Goal: Task Accomplishment & Management: Manage account settings

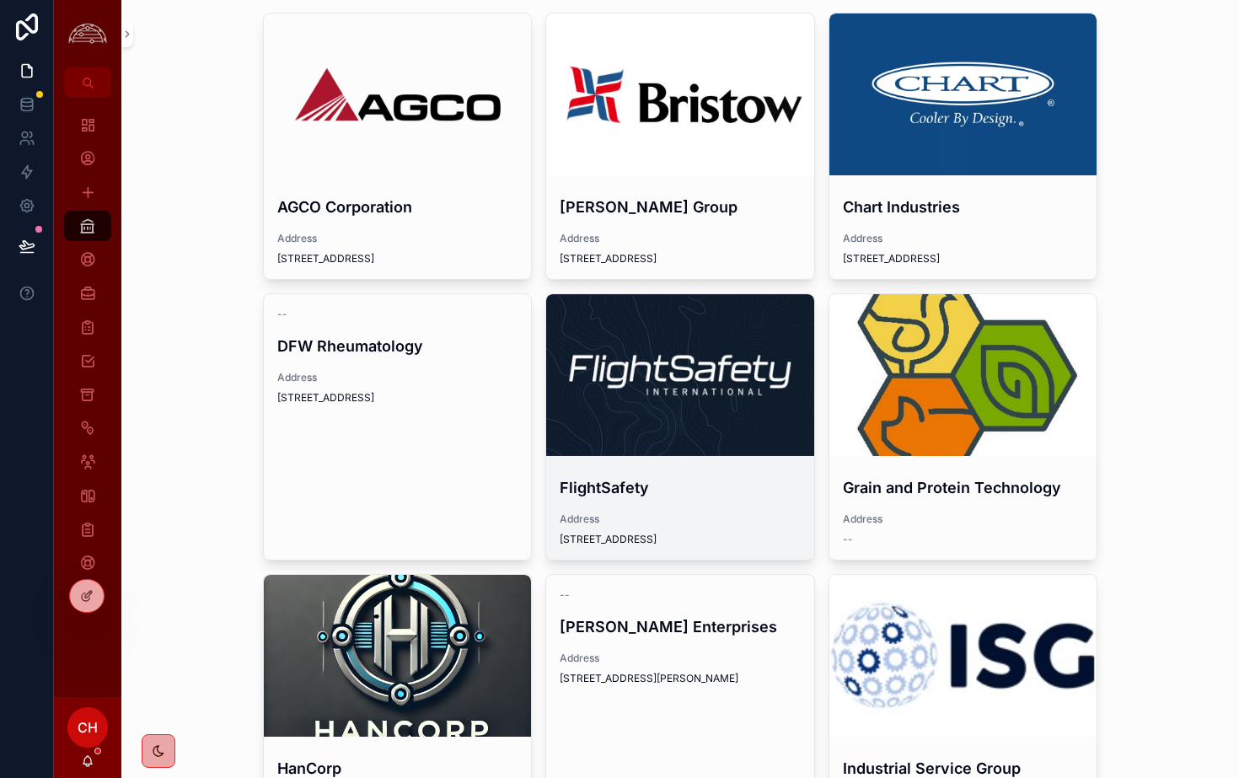
scroll to position [101, 0]
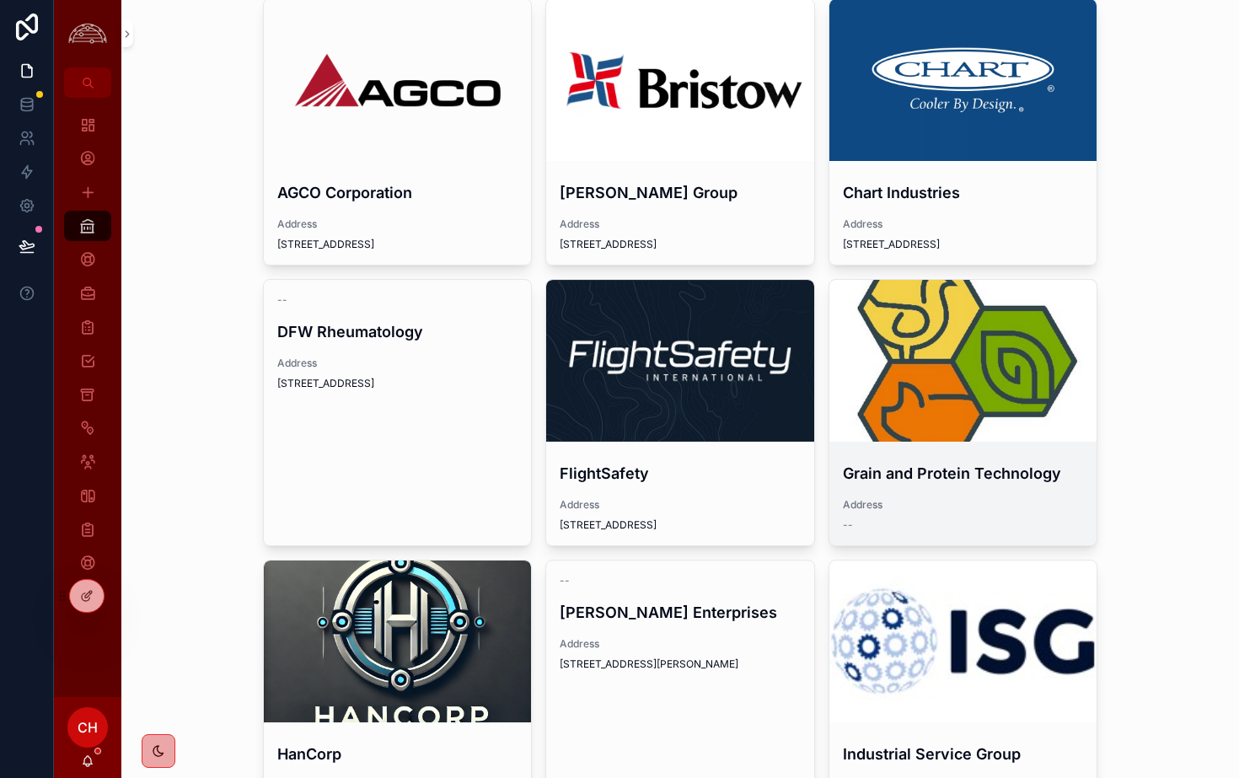
click at [993, 356] on div "scrollable content" at bounding box center [963, 361] width 268 height 20
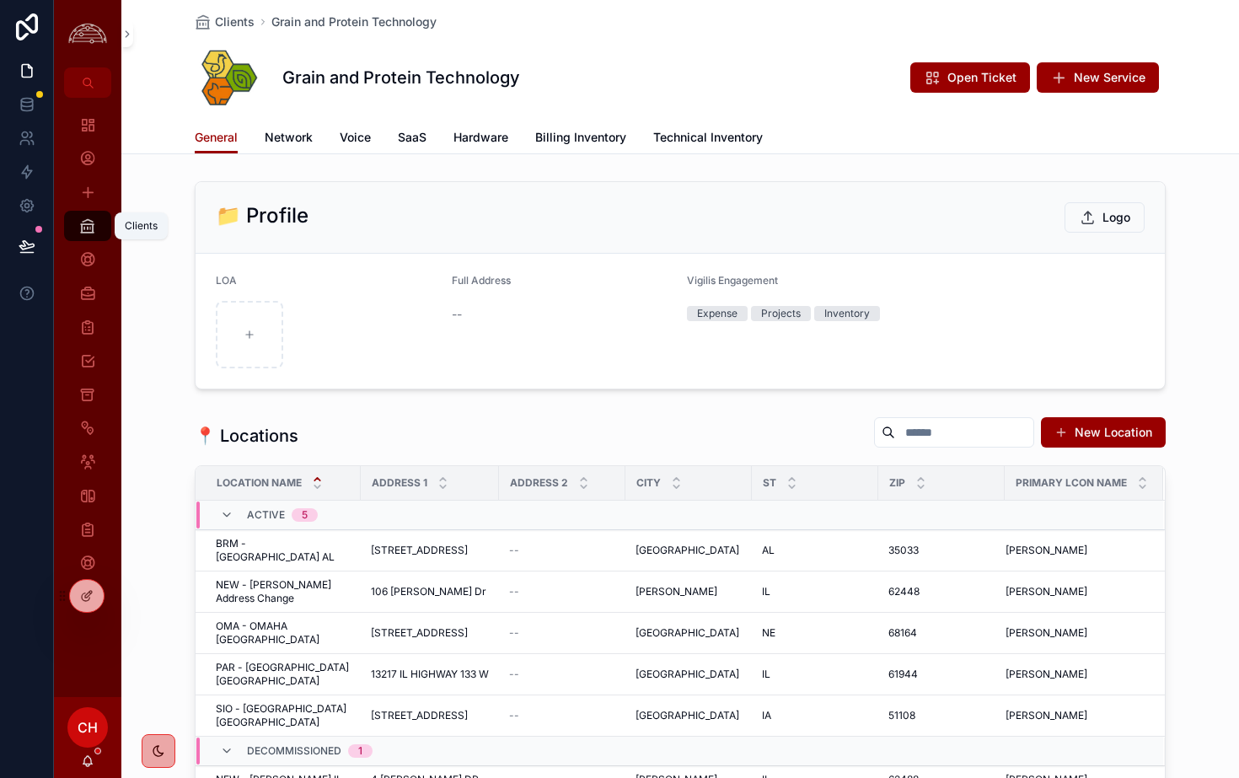
click at [86, 233] on icon "scrollable content" at bounding box center [87, 225] width 17 height 17
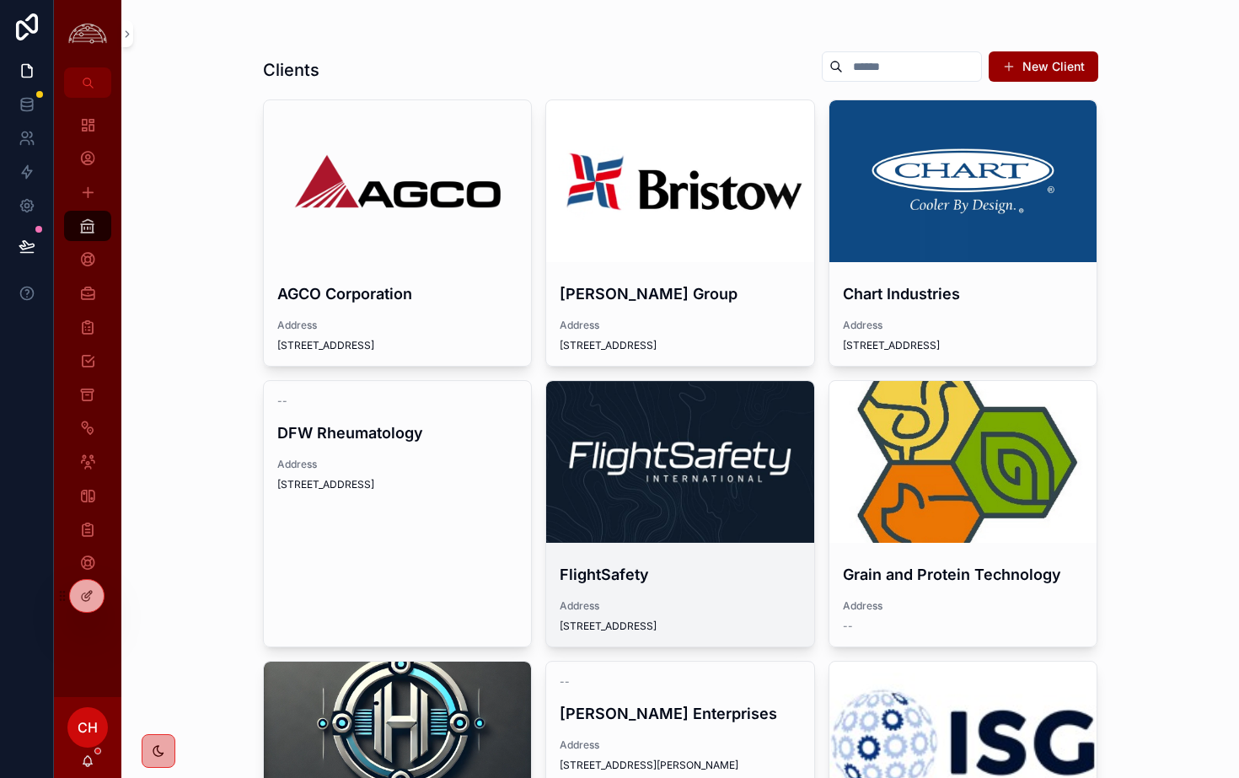
click at [746, 446] on div "scrollable content" at bounding box center [680, 462] width 268 height 162
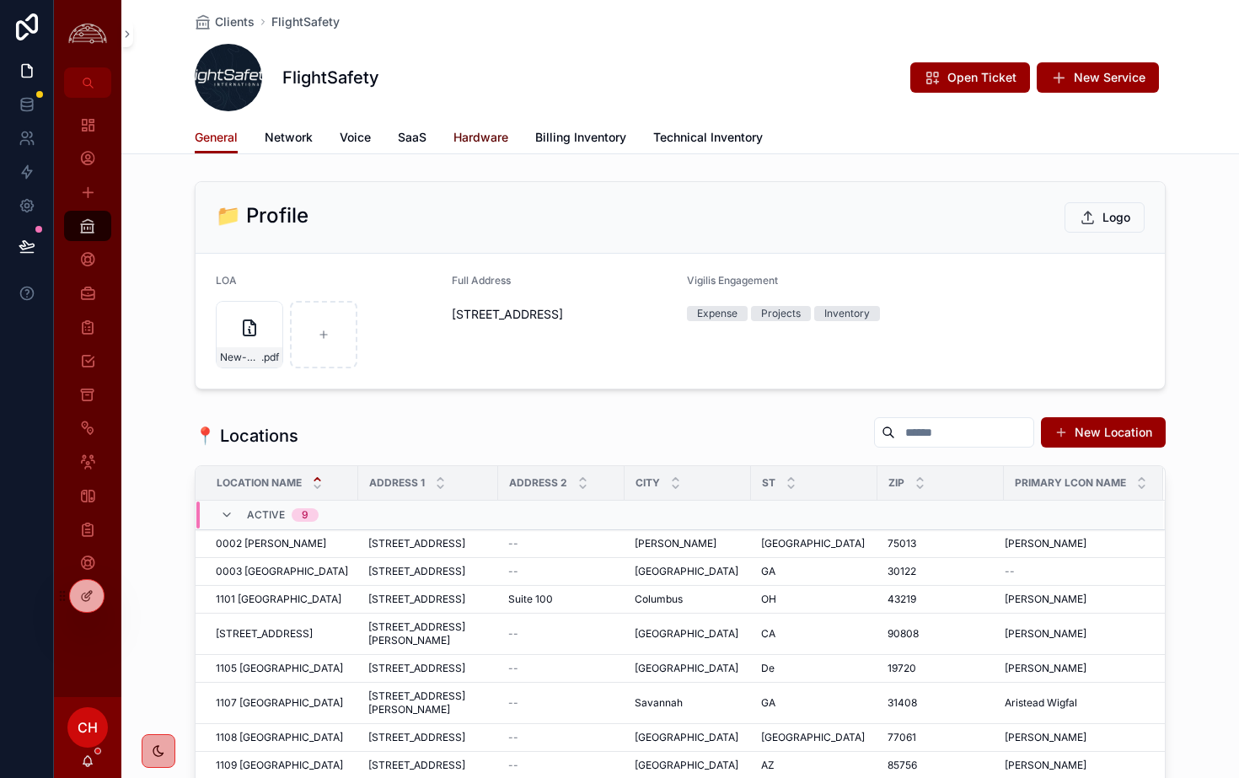
click at [472, 136] on span "Hardware" at bounding box center [480, 137] width 55 height 17
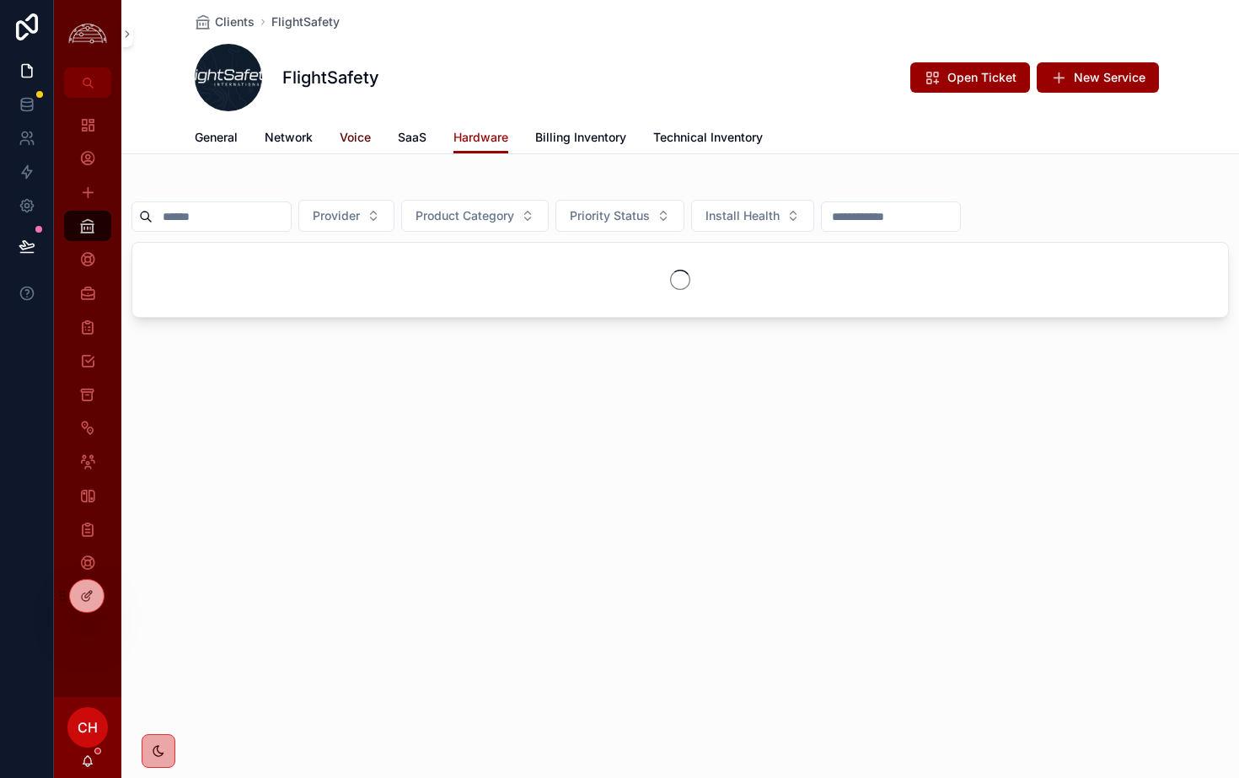
click at [340, 138] on span "Voice" at bounding box center [355, 137] width 31 height 17
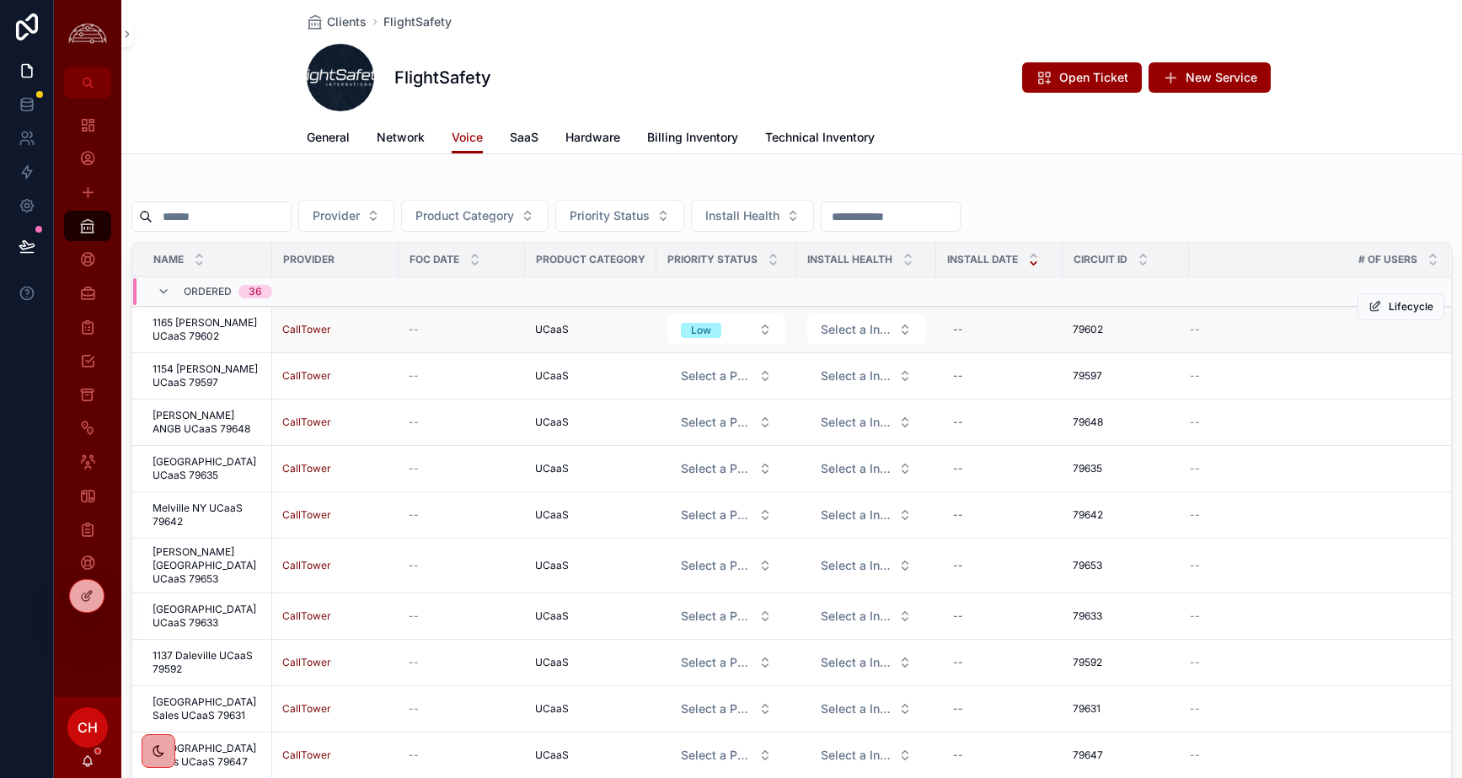
click at [189, 322] on span "1165 [PERSON_NAME] UCaaS 79602" at bounding box center [208, 329] width 110 height 27
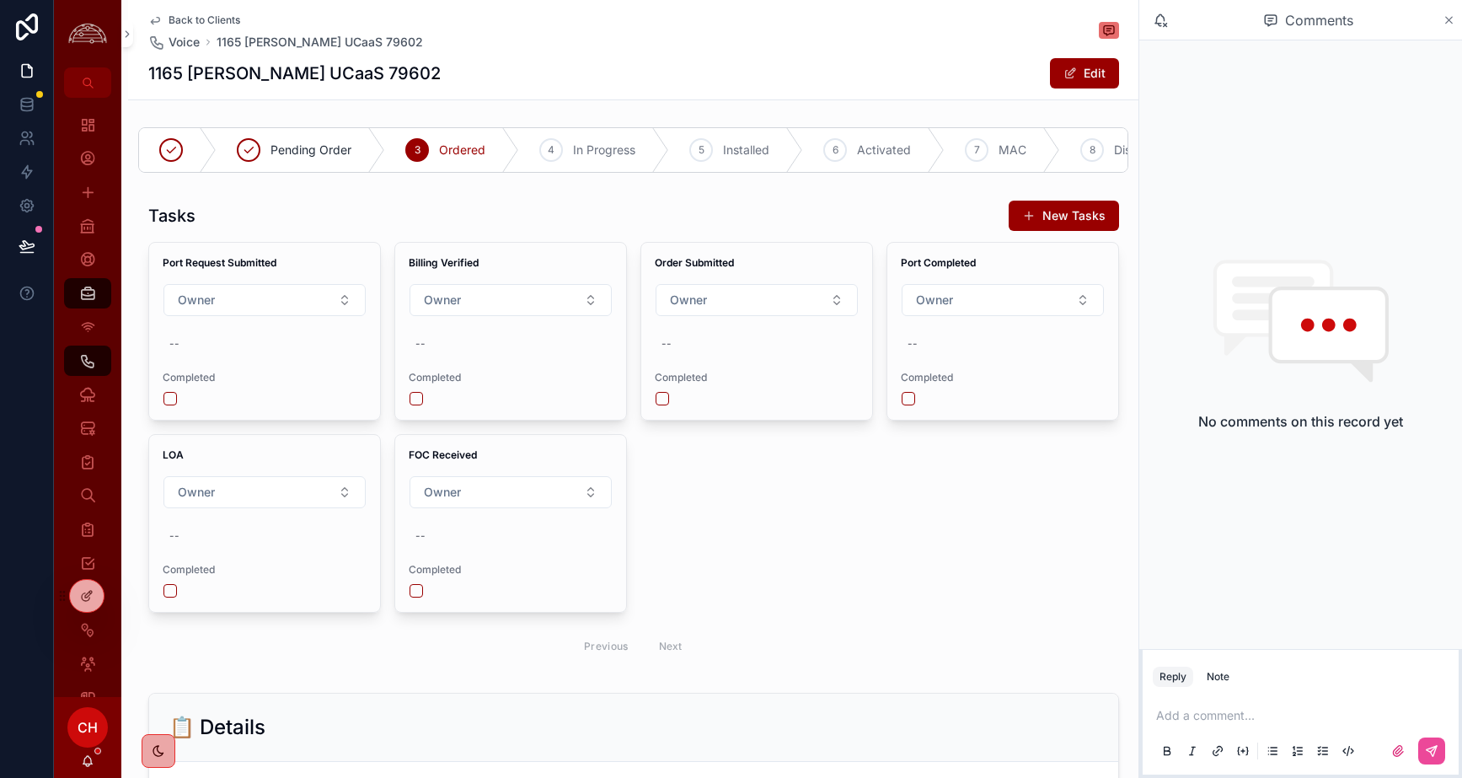
click at [1238, 18] on icon "scrollable content" at bounding box center [1449, 20] width 7 height 7
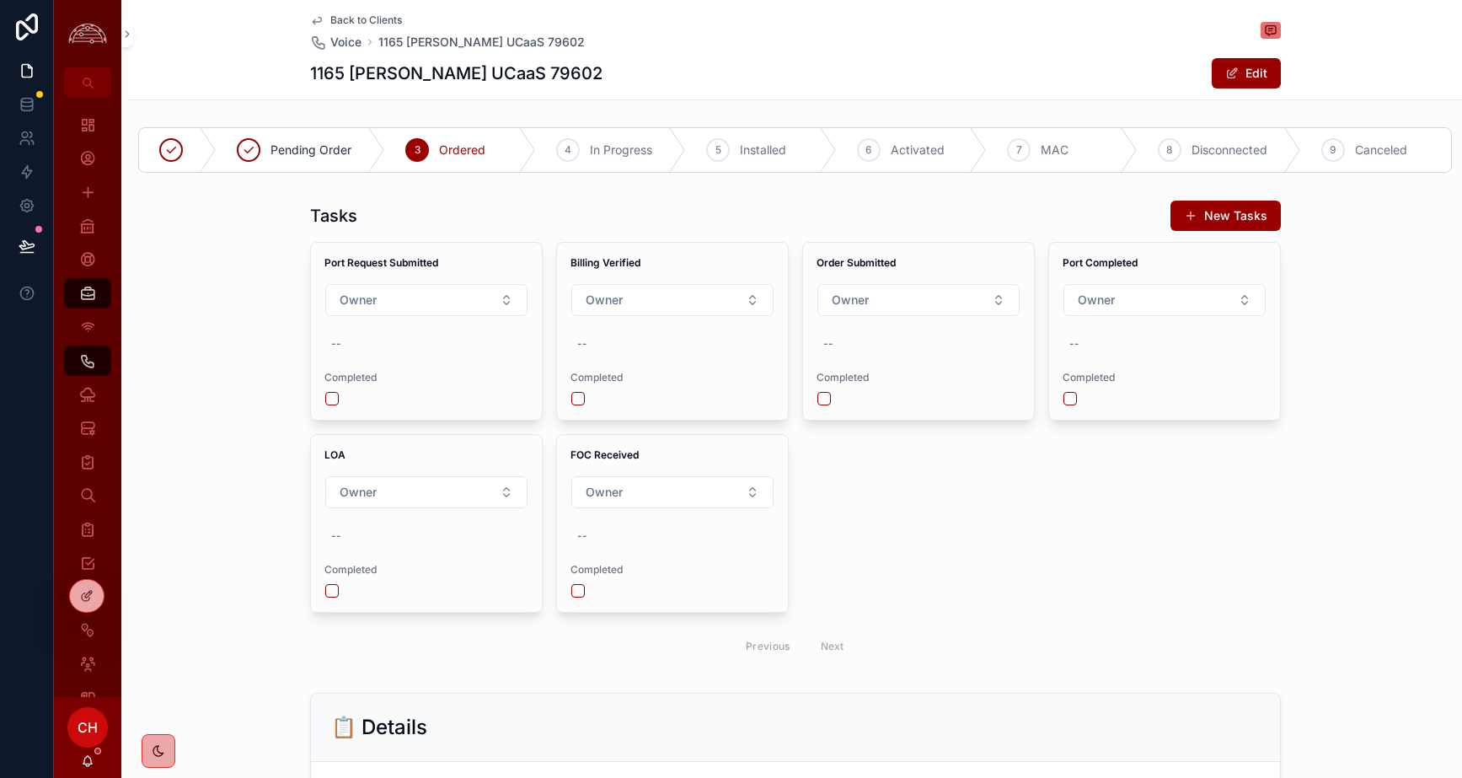
click at [344, 19] on span "Back to Clients" at bounding box center [366, 19] width 72 height 13
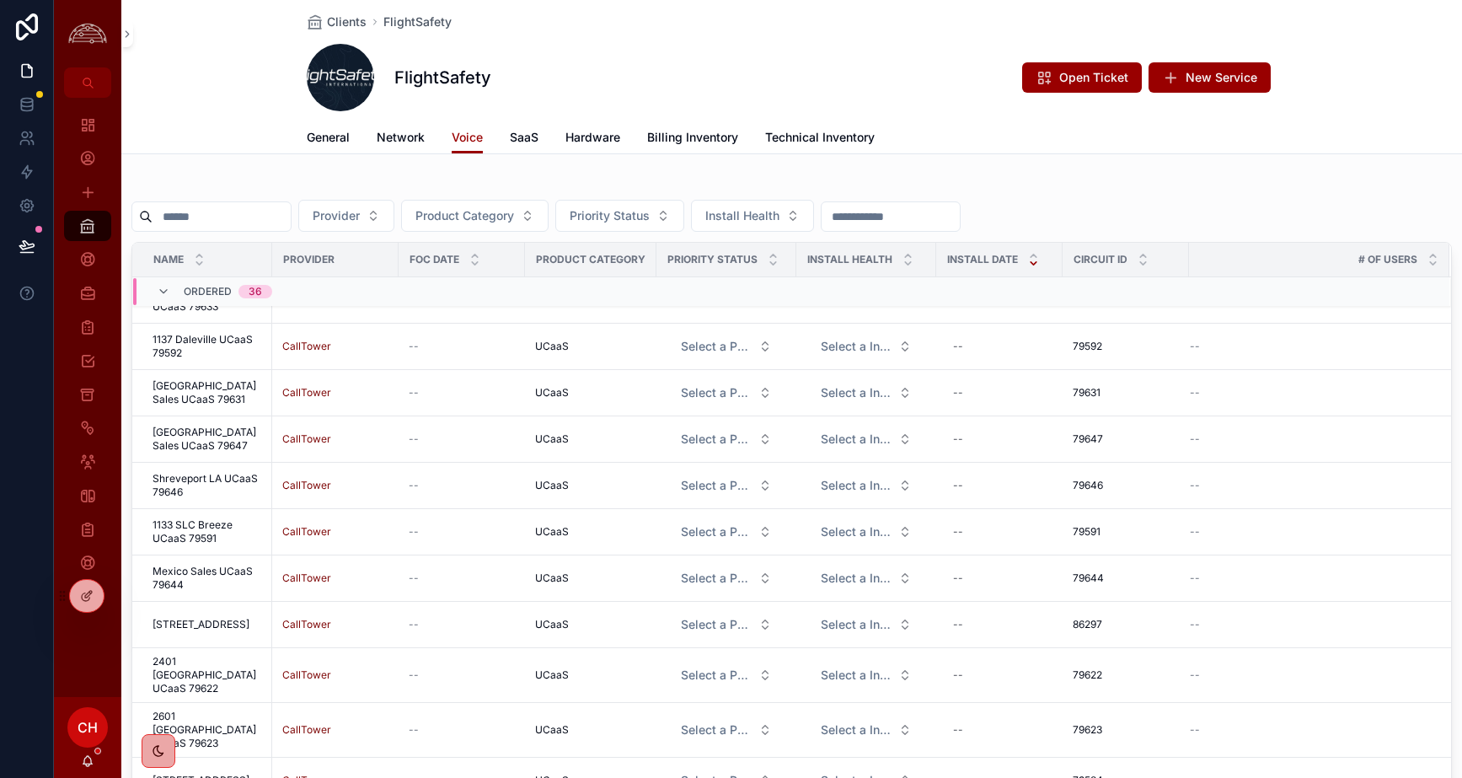
scroll to position [280, 0]
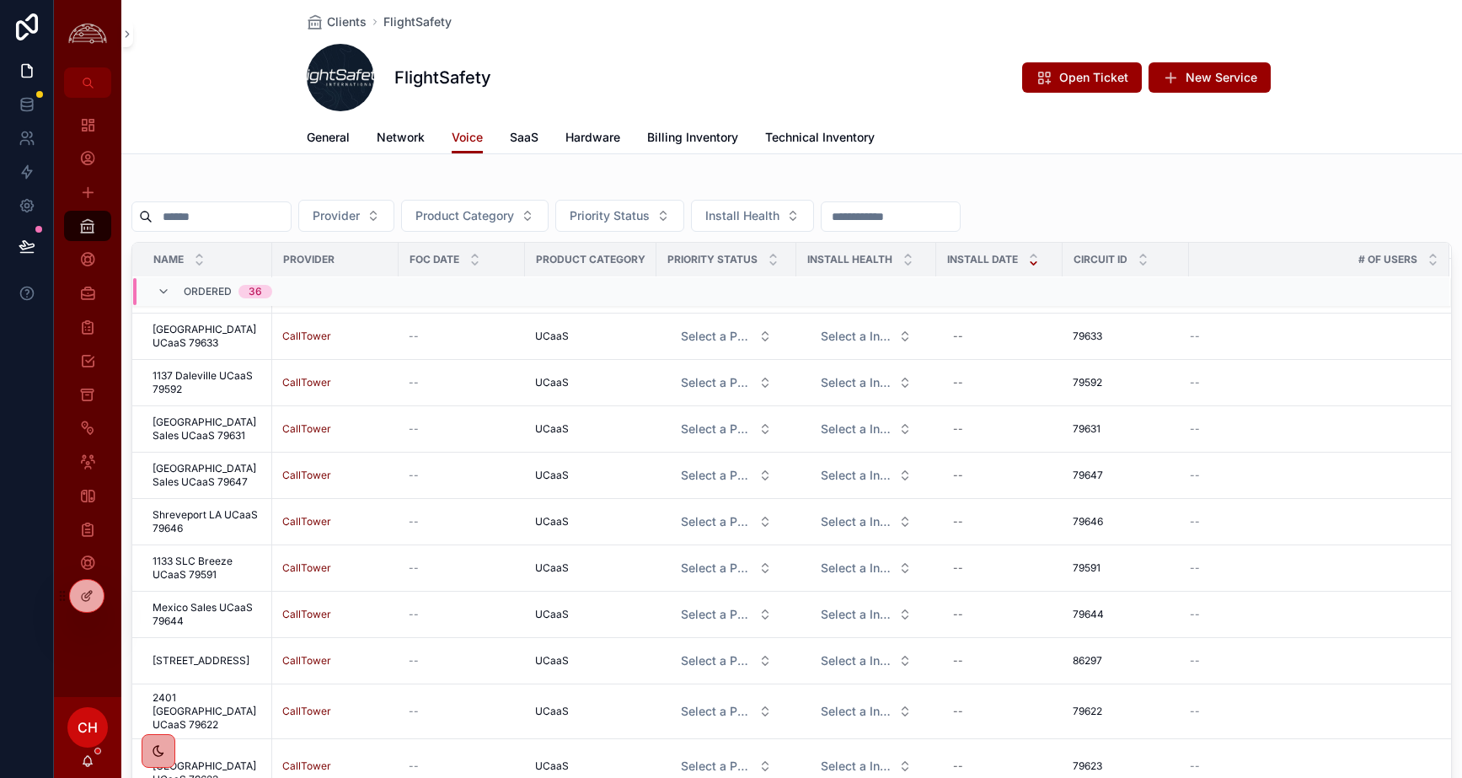
click at [204, 217] on input "scrollable content" at bounding box center [222, 217] width 138 height 24
type input "****"
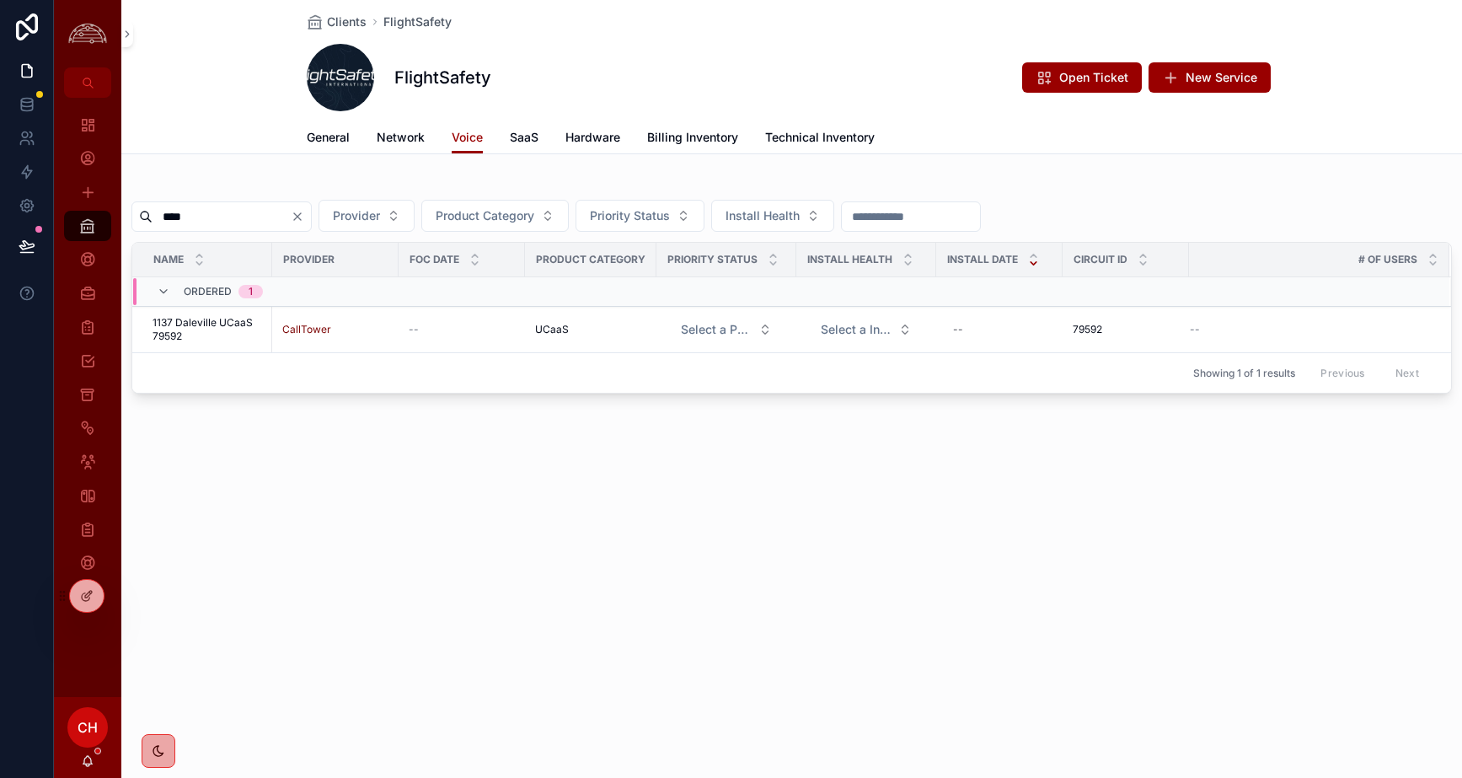
click at [304, 214] on icon "Clear" at bounding box center [297, 216] width 13 height 13
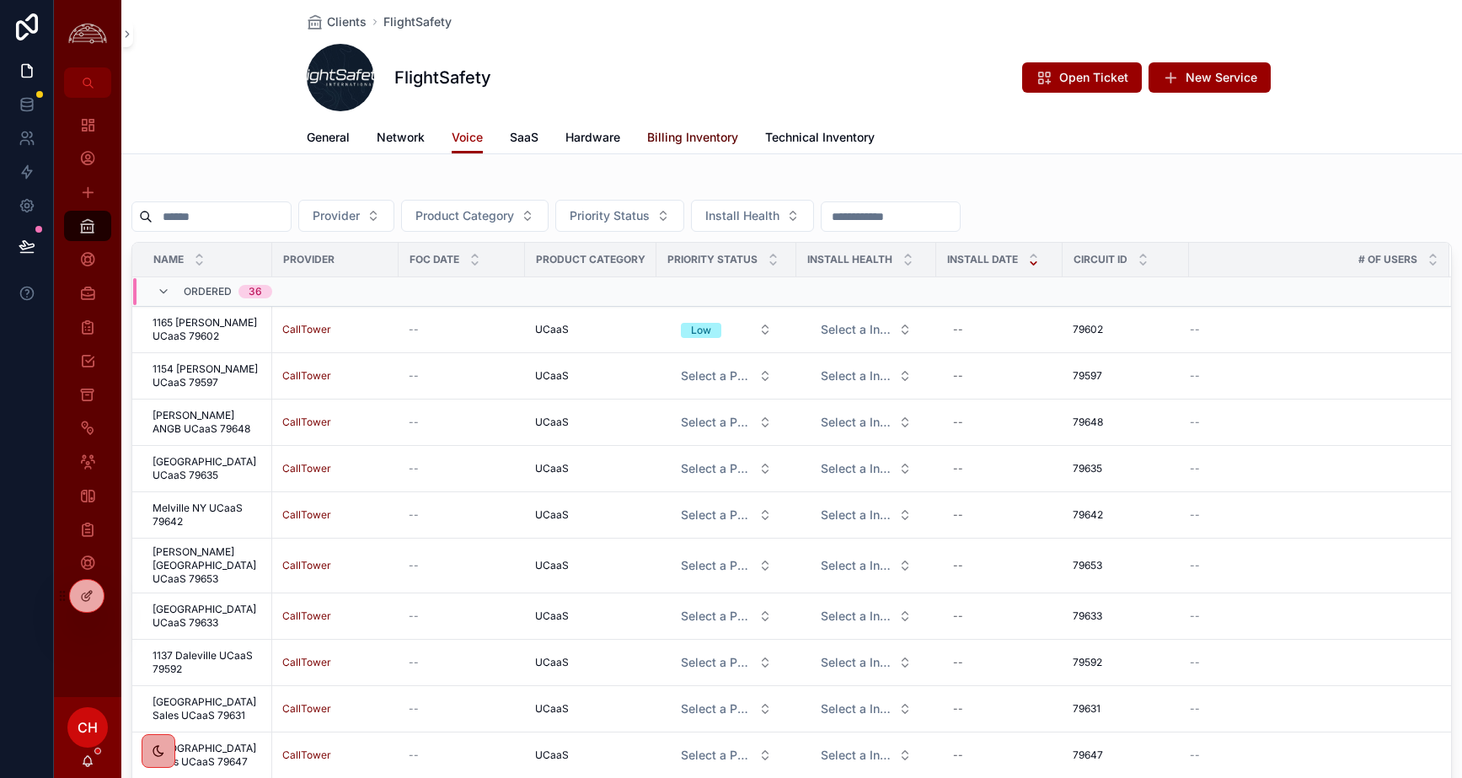
click at [702, 136] on span "Billing Inventory" at bounding box center [692, 137] width 91 height 17
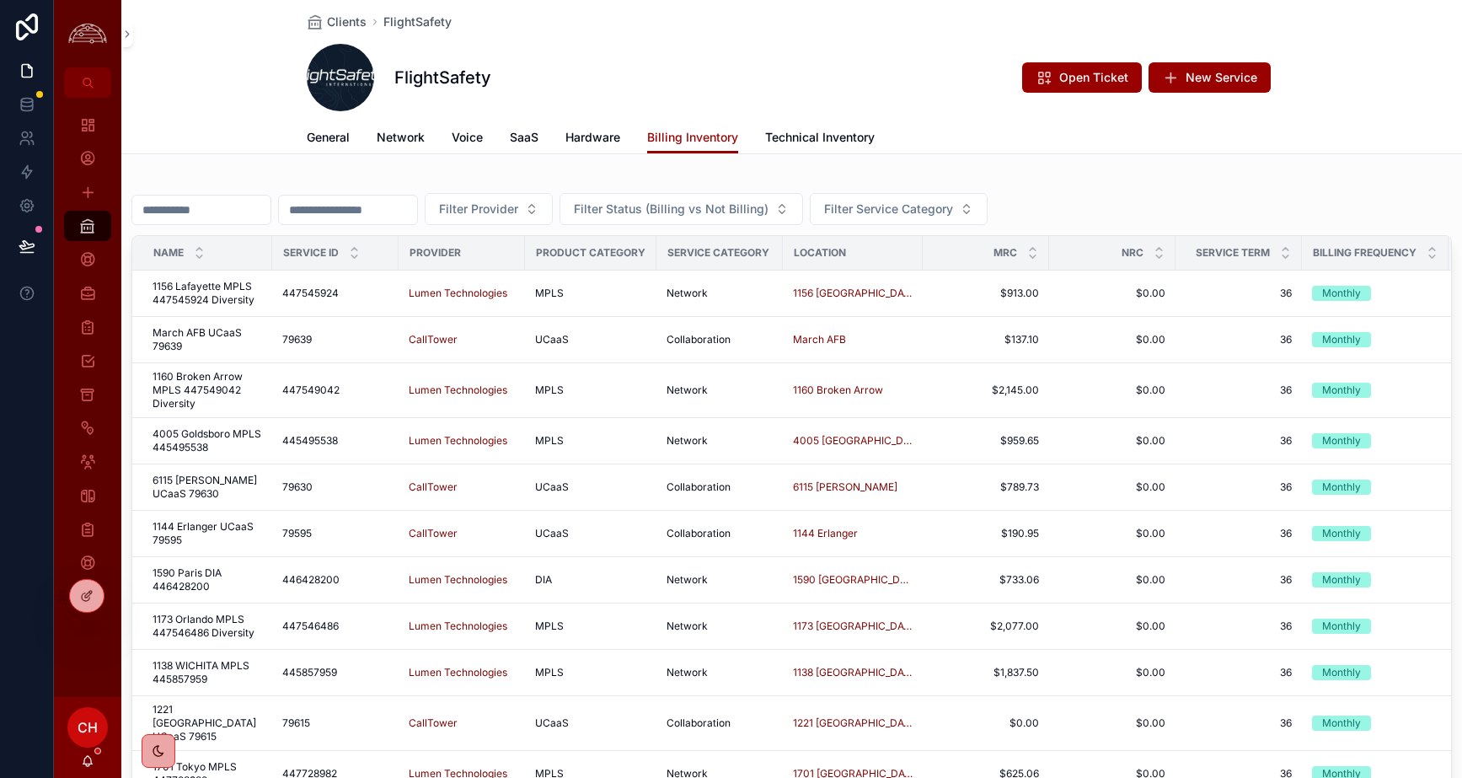
click at [211, 207] on input "scrollable content" at bounding box center [201, 210] width 138 height 24
type input "****"
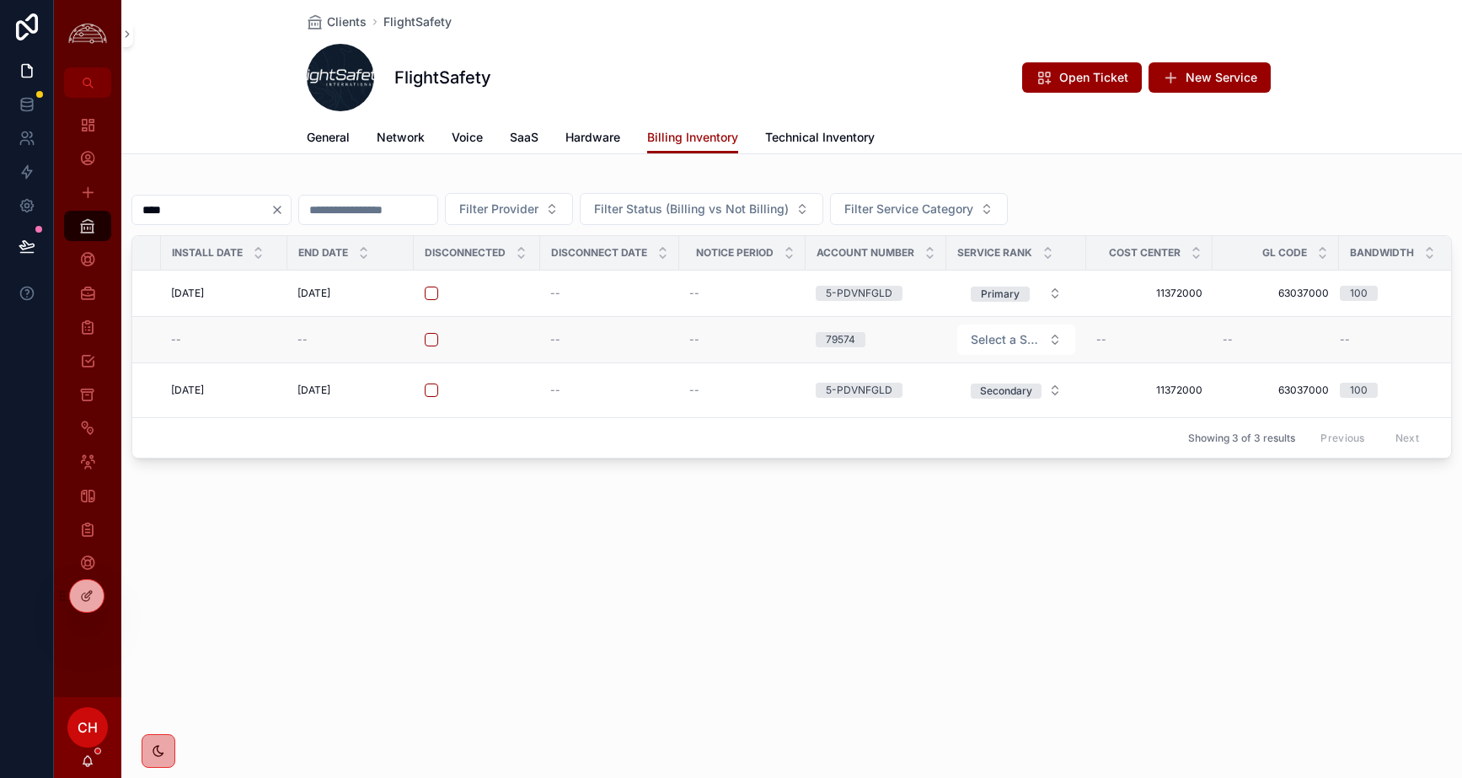
scroll to position [0, 1631]
click at [339, 142] on span "General" at bounding box center [328, 137] width 43 height 17
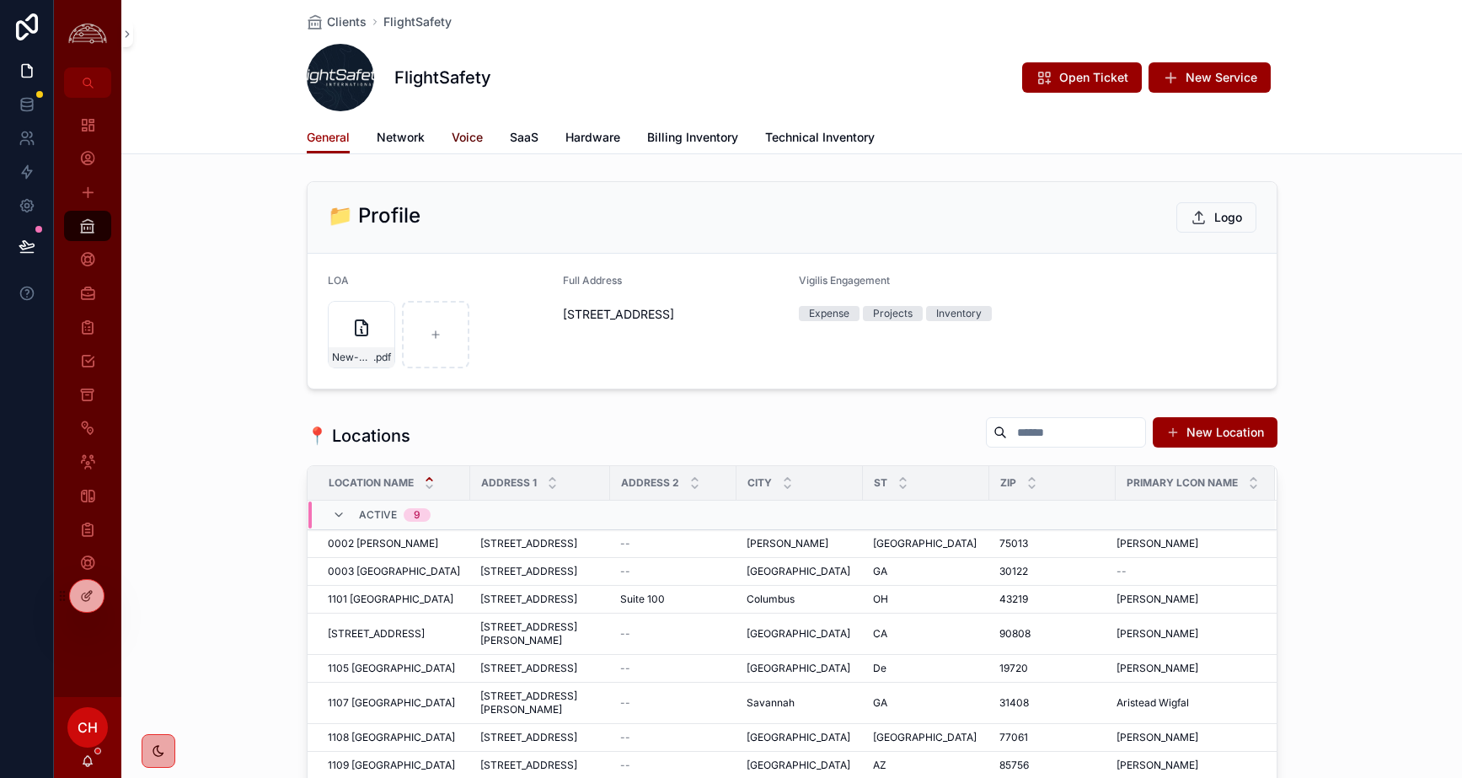
click at [474, 142] on span "Voice" at bounding box center [467, 137] width 31 height 17
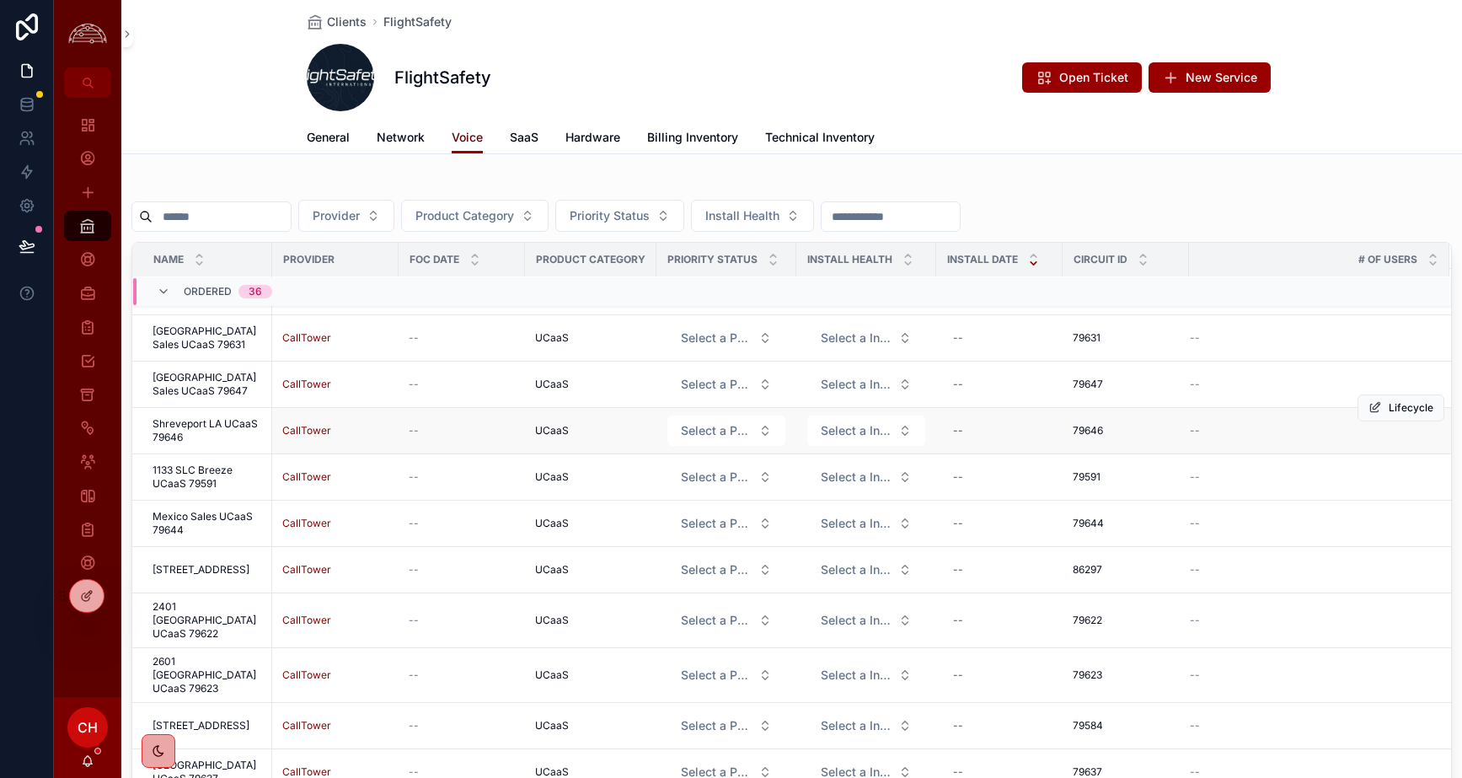
scroll to position [401, 0]
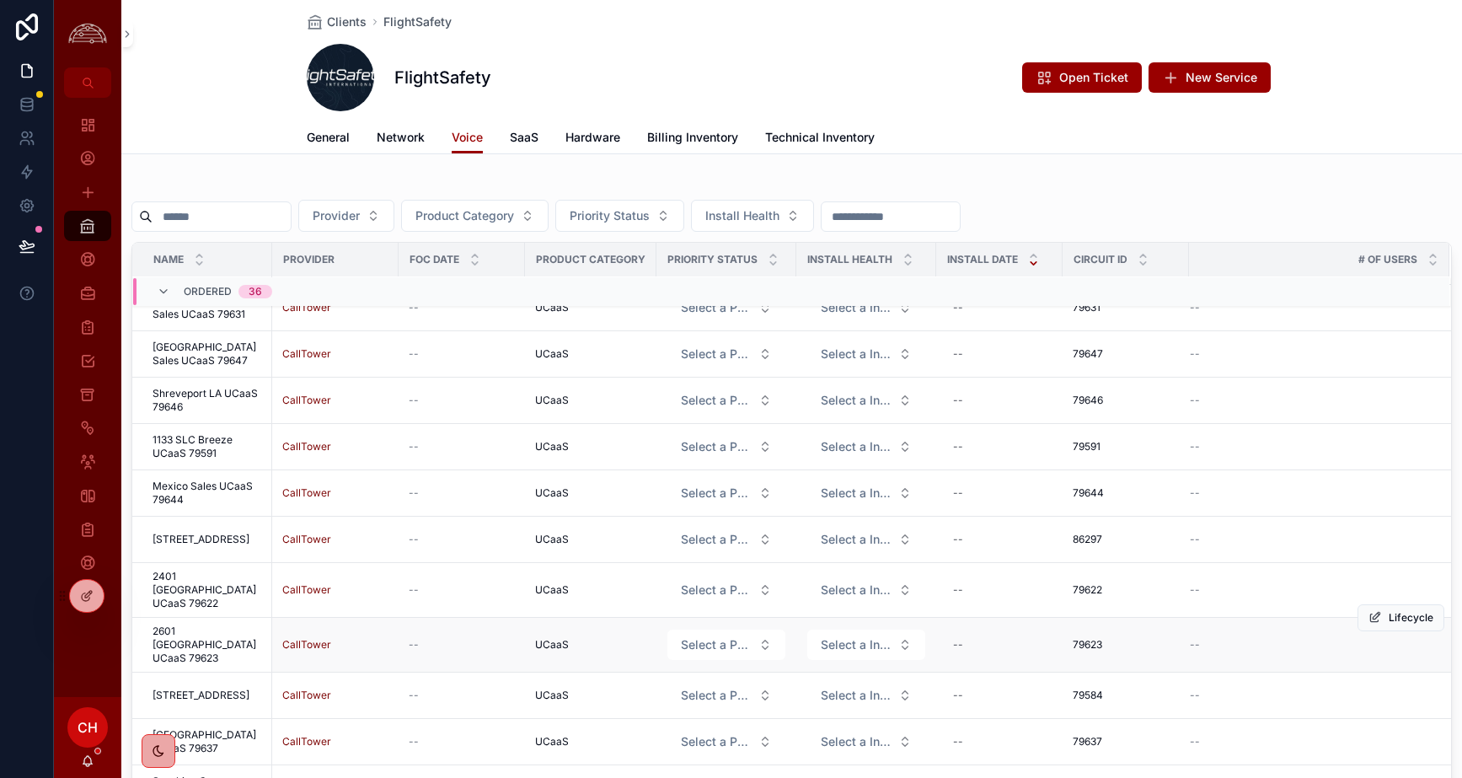
click at [230, 632] on span "2601 [GEOGRAPHIC_DATA] UCaaS 79623" at bounding box center [208, 644] width 110 height 40
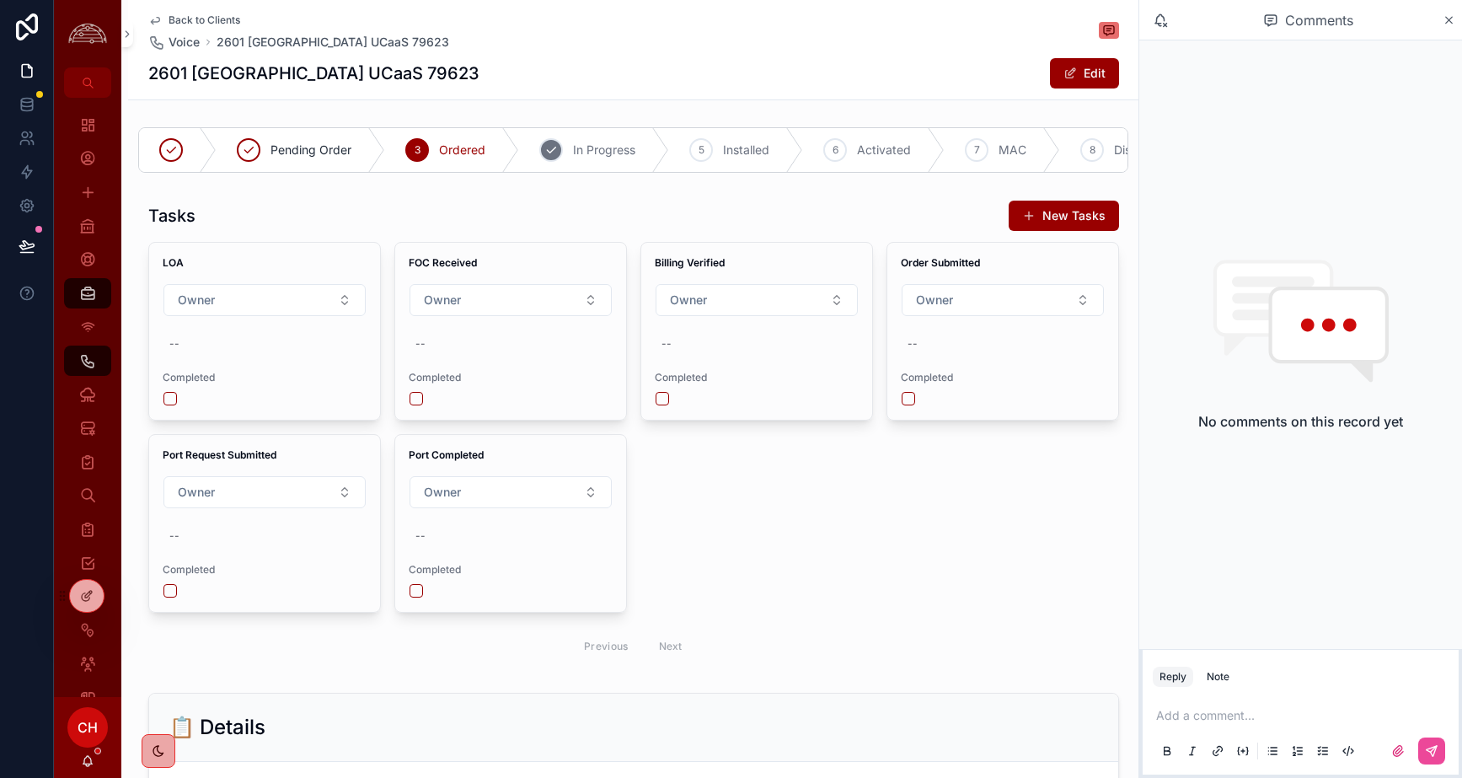
click at [597, 152] on span "In Progress" at bounding box center [604, 150] width 62 height 17
drag, startPoint x: 1447, startPoint y: 16, endPoint x: 1032, endPoint y: 63, distance: 417.2
click at [1238, 17] on icon "scrollable content" at bounding box center [1448, 19] width 13 height 13
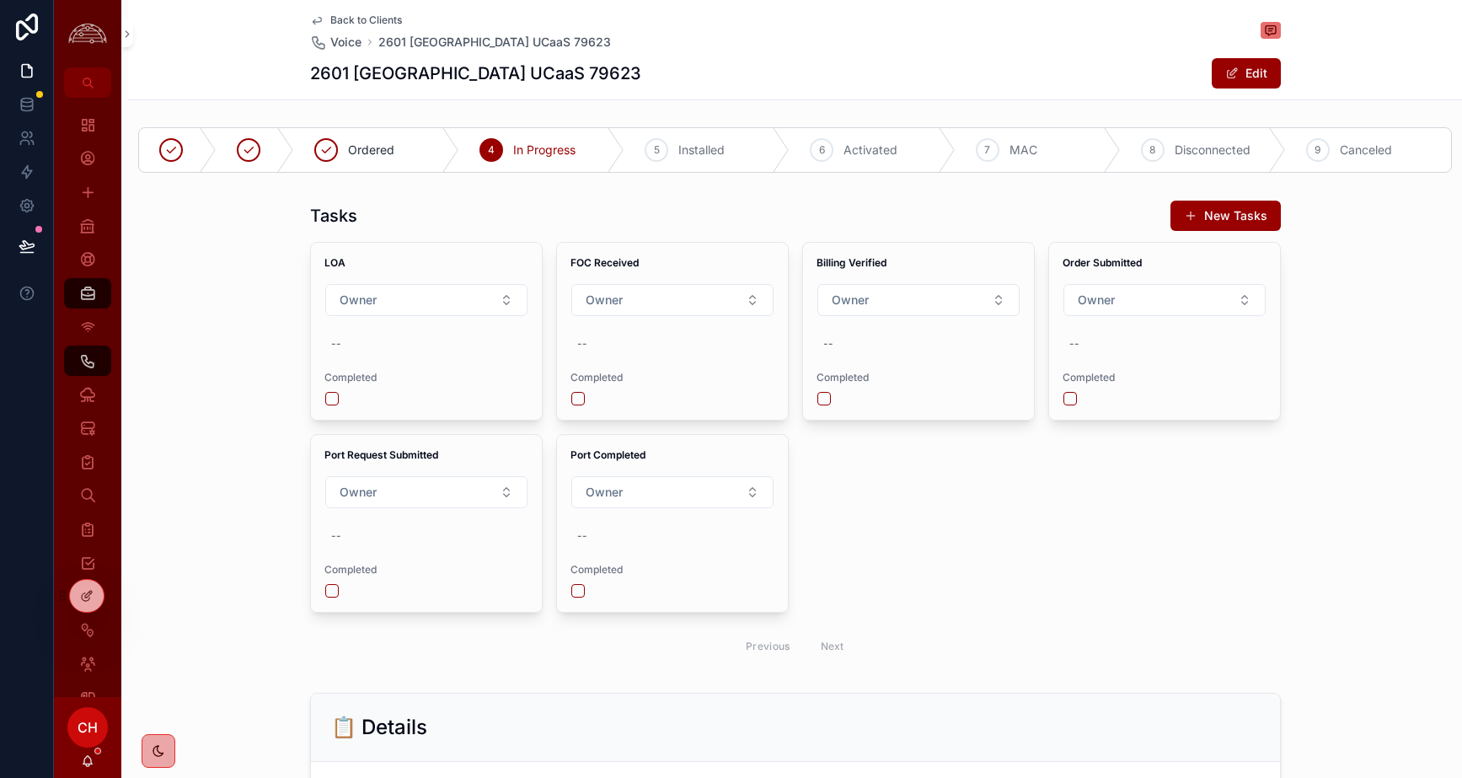
click at [375, 21] on span "Back to Clients" at bounding box center [366, 19] width 72 height 13
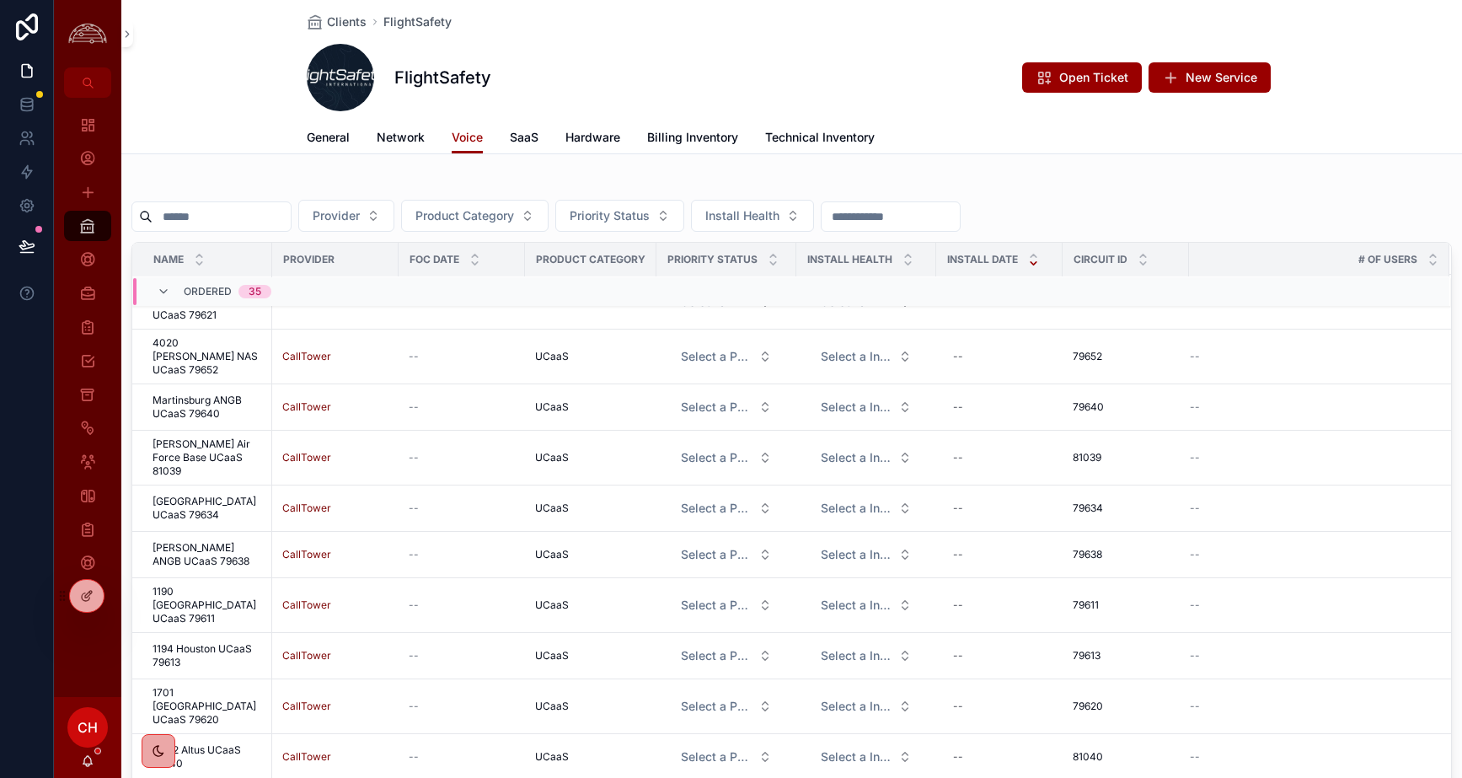
scroll to position [966, 0]
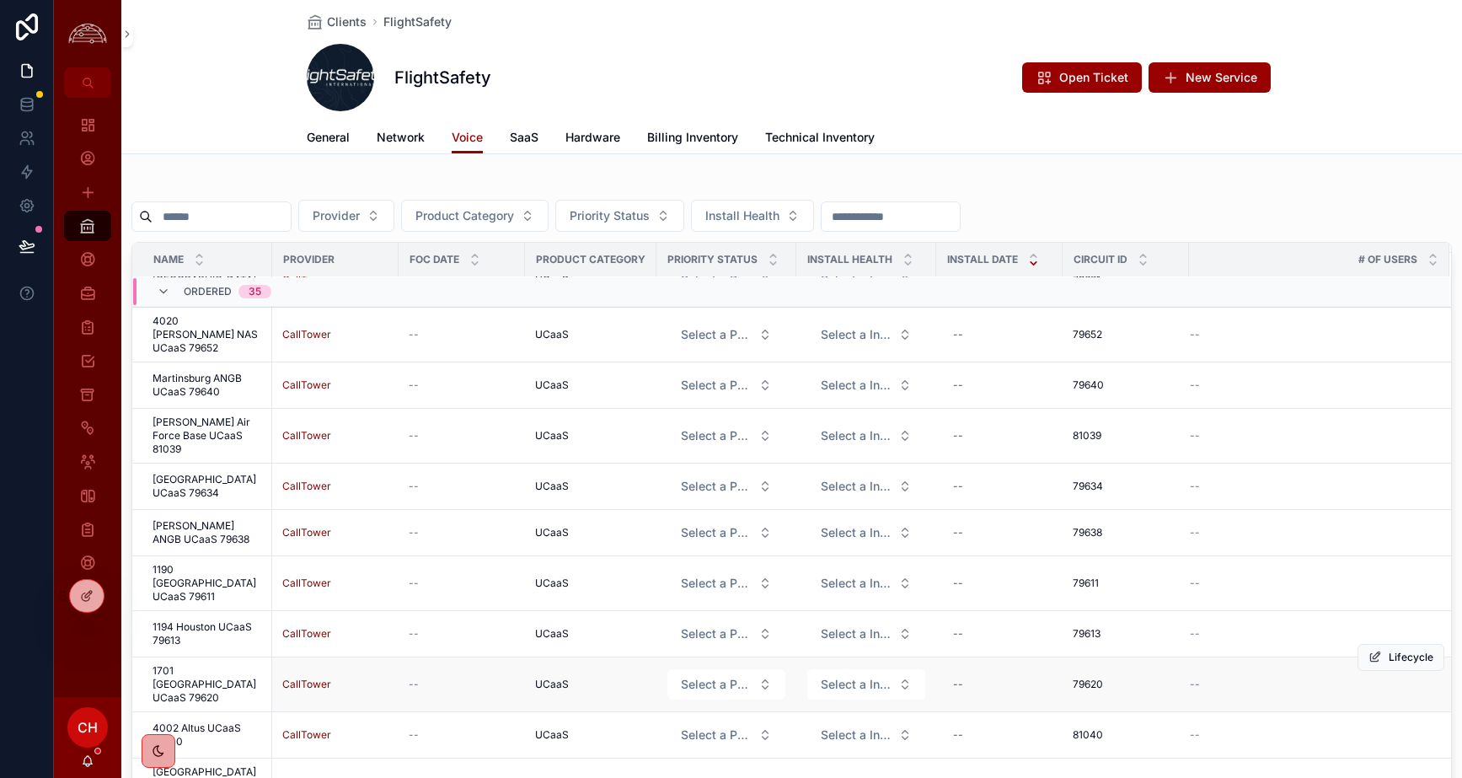
click at [211, 664] on span "1701 [GEOGRAPHIC_DATA] UCaaS 79620" at bounding box center [208, 684] width 110 height 40
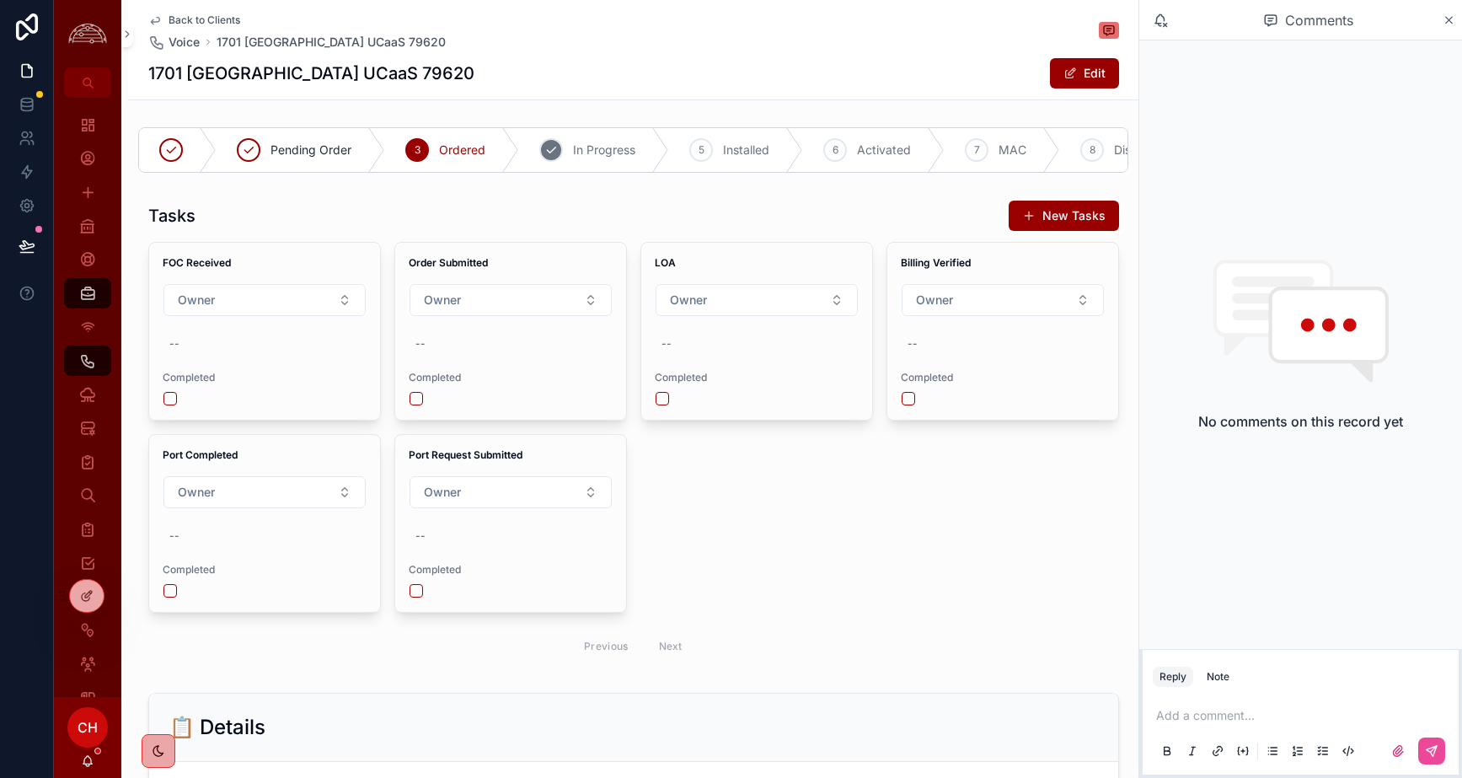
click at [608, 146] on span "In Progress" at bounding box center [604, 150] width 62 height 17
click at [1238, 19] on icon "scrollable content" at bounding box center [1448, 19] width 13 height 13
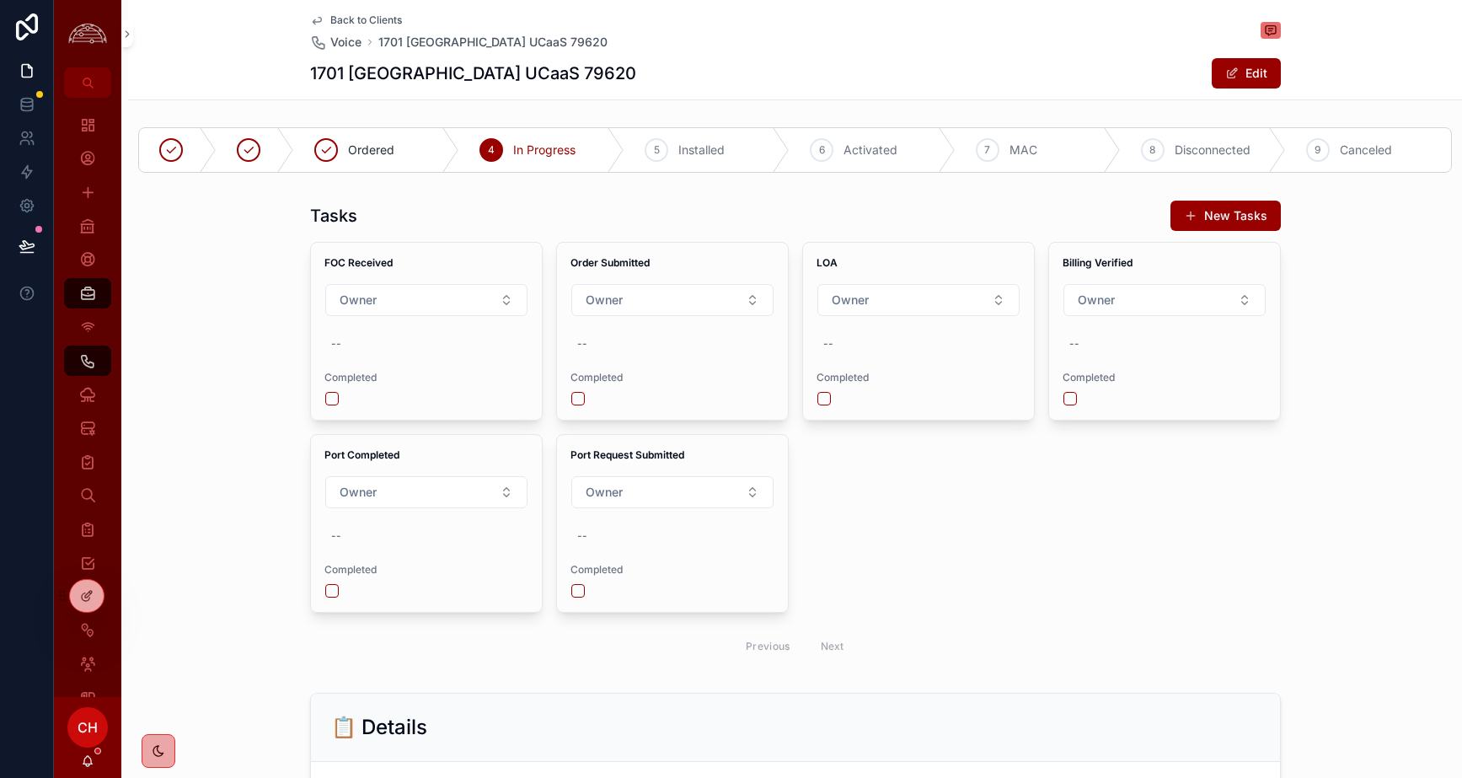
click at [377, 23] on span "Back to Clients" at bounding box center [366, 19] width 72 height 13
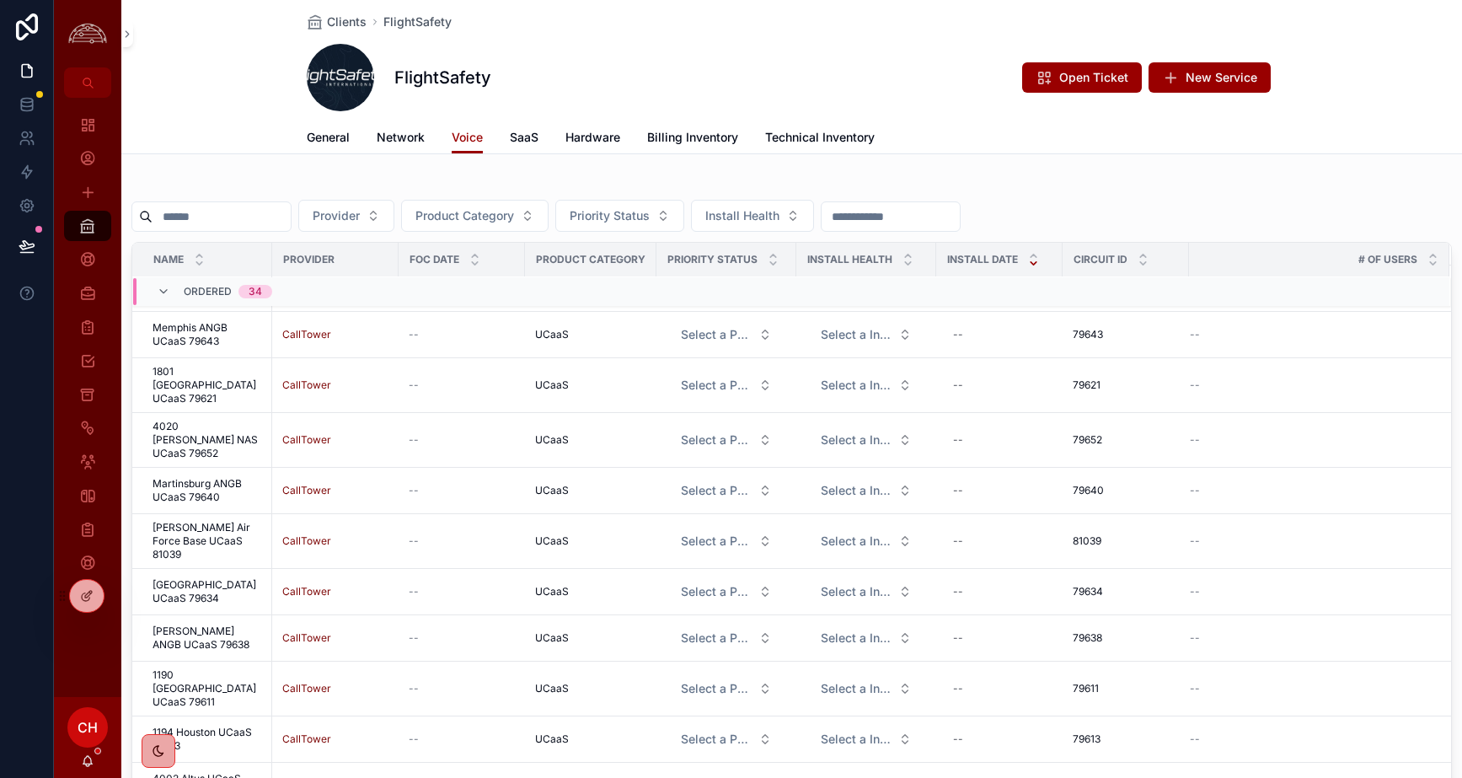
scroll to position [854, 0]
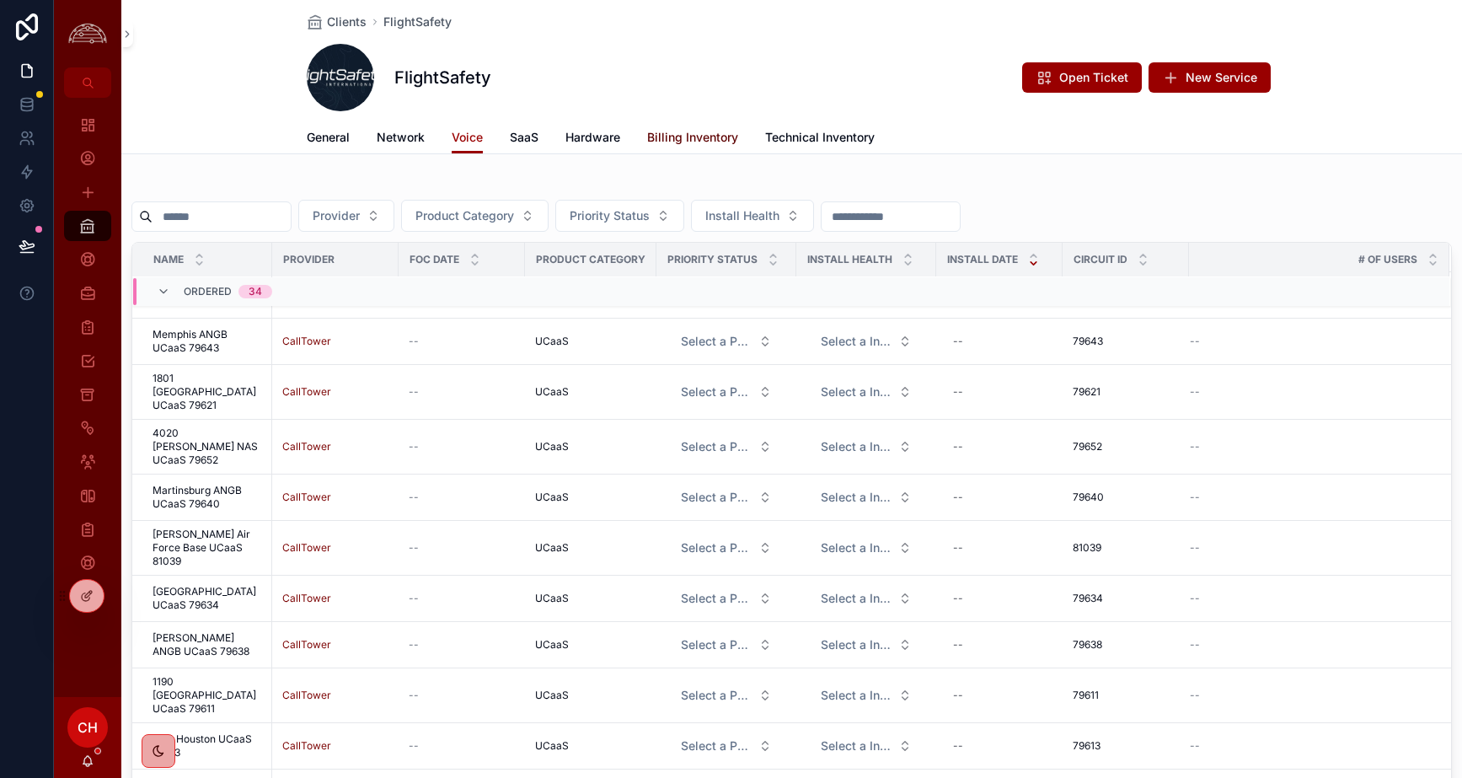
click at [694, 139] on span "Billing Inventory" at bounding box center [692, 137] width 91 height 17
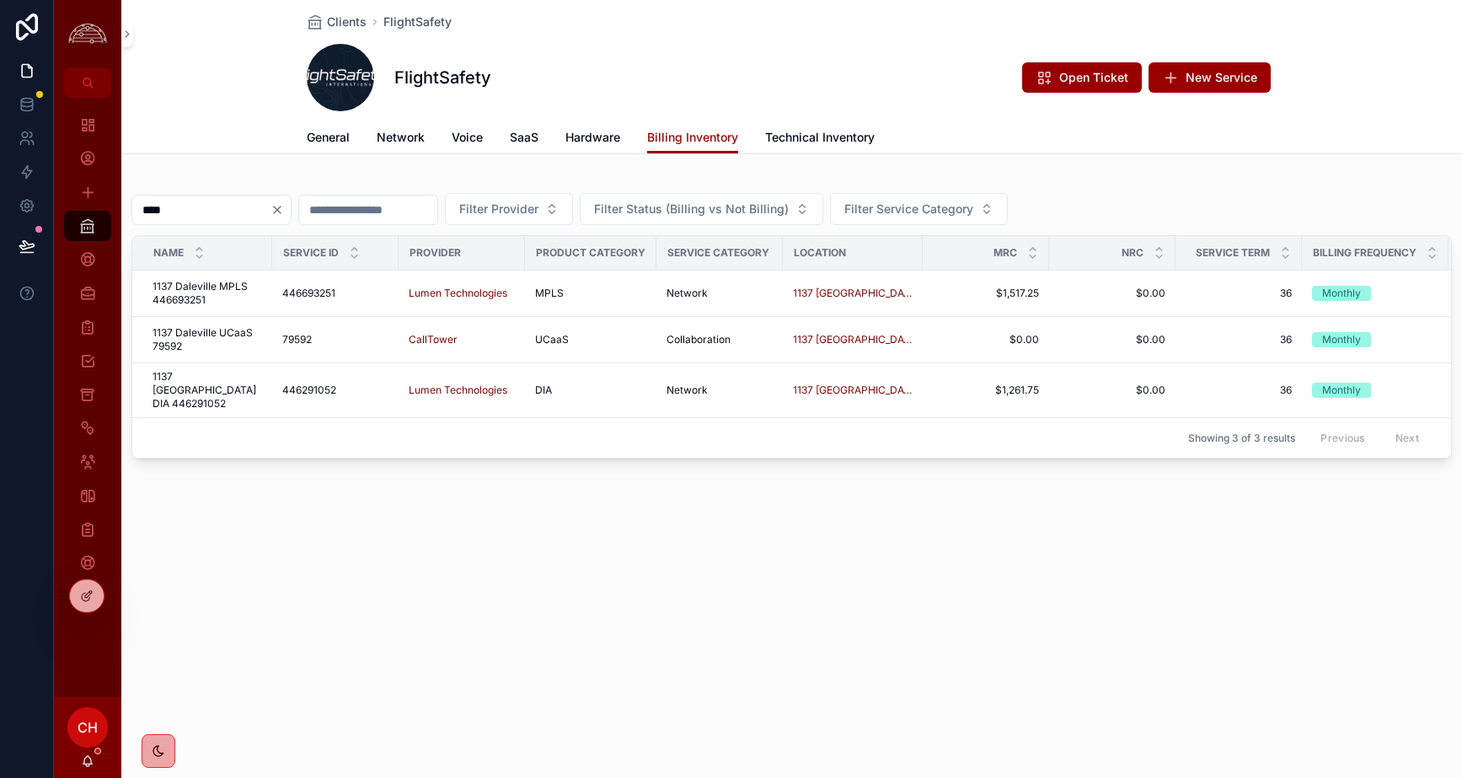
drag, startPoint x: 308, startPoint y: 216, endPoint x: 234, endPoint y: 205, distance: 74.1
click at [291, 215] on button "Clear" at bounding box center [280, 209] width 20 height 13
click at [222, 206] on input "scrollable content" at bounding box center [201, 210] width 138 height 24
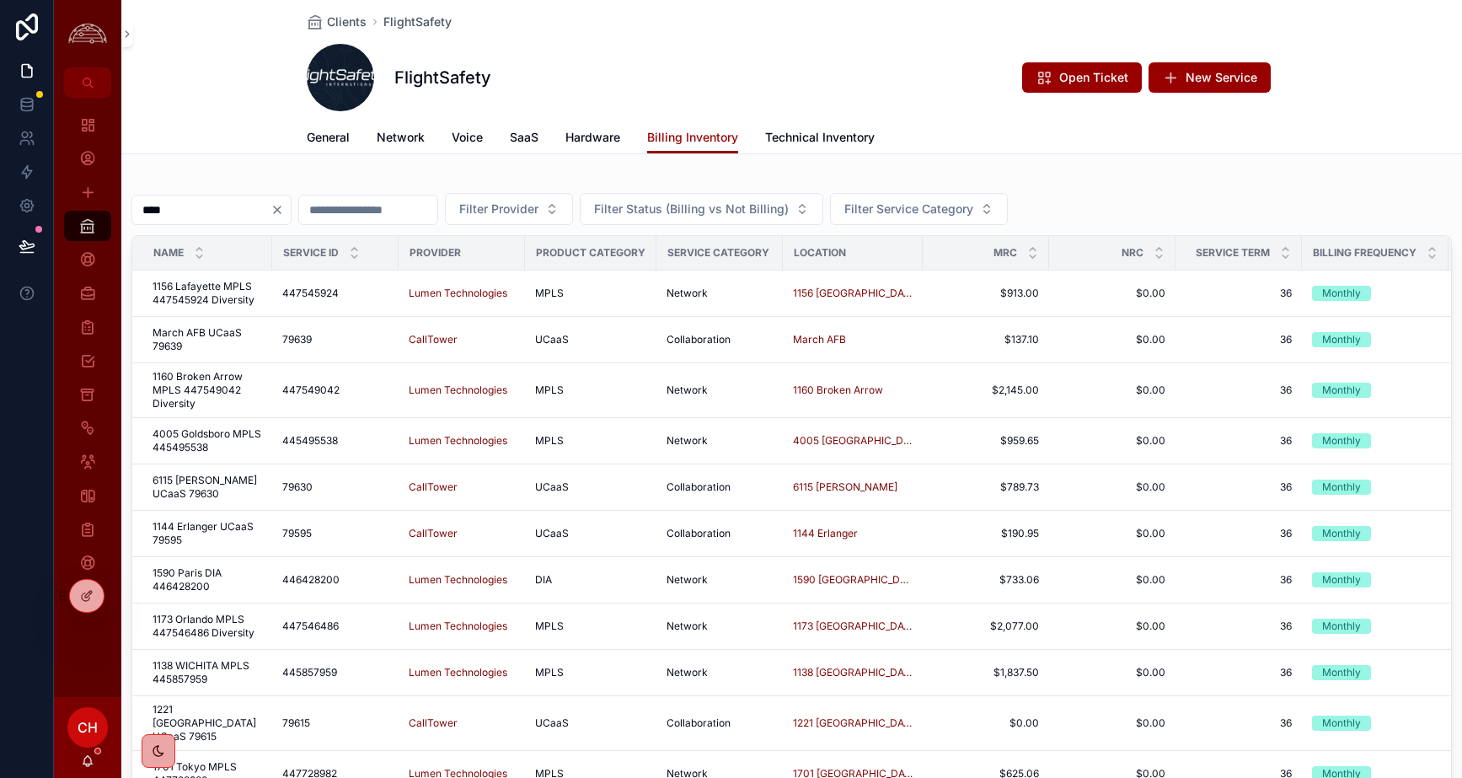
type input "****"
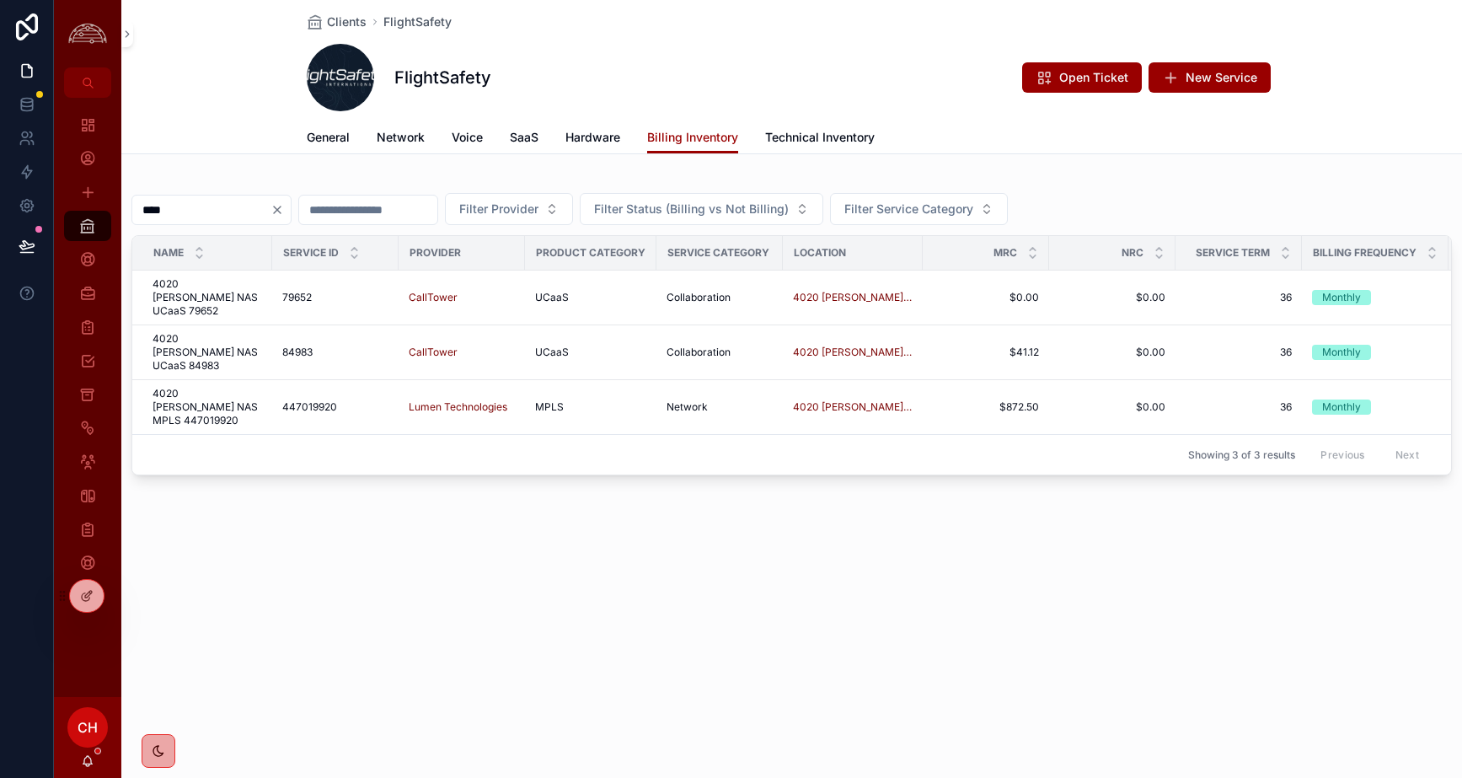
click at [284, 205] on icon "Clear" at bounding box center [276, 209] width 13 height 13
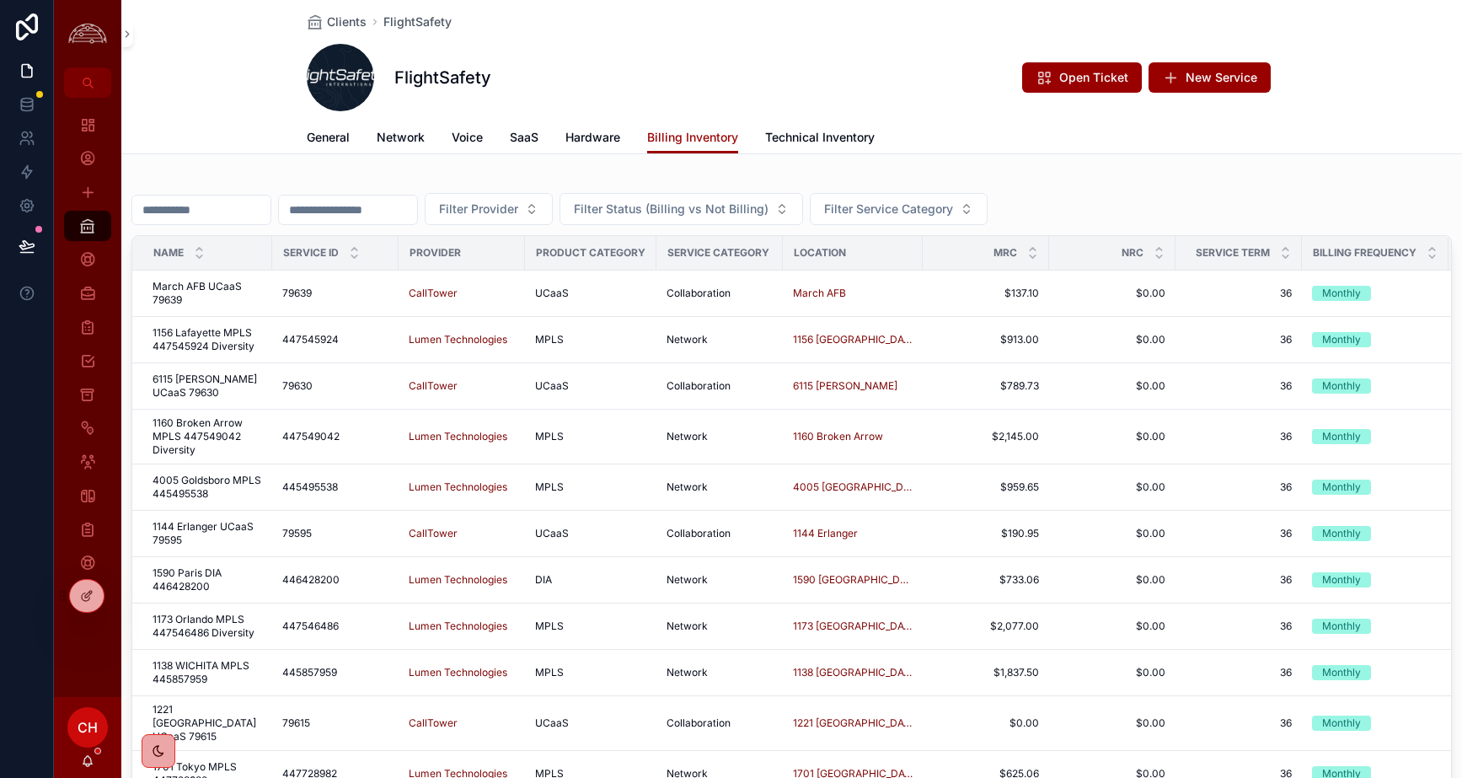
click at [249, 213] on input "scrollable content" at bounding box center [201, 210] width 138 height 24
type input "*****"
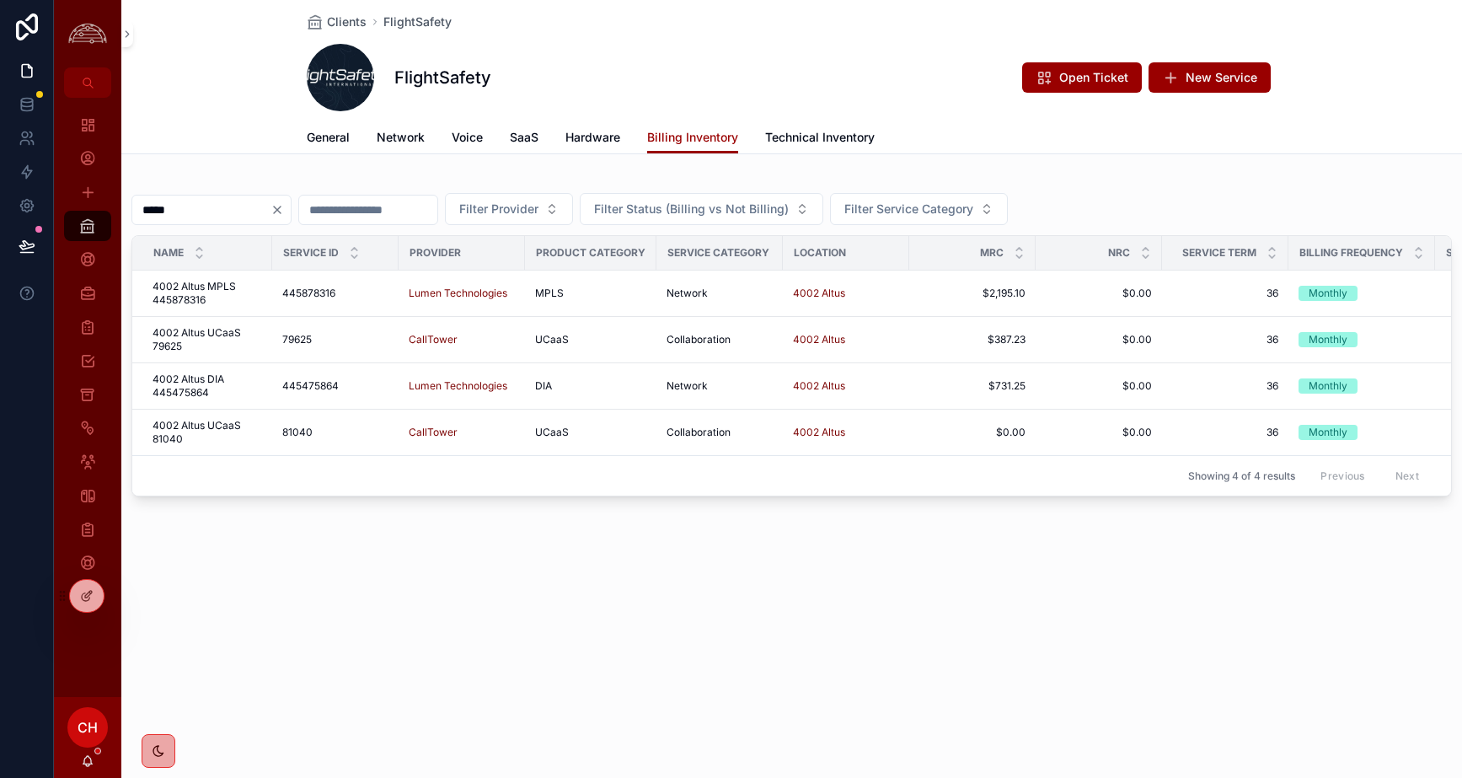
click at [281, 210] on icon "Clear" at bounding box center [277, 209] width 7 height 7
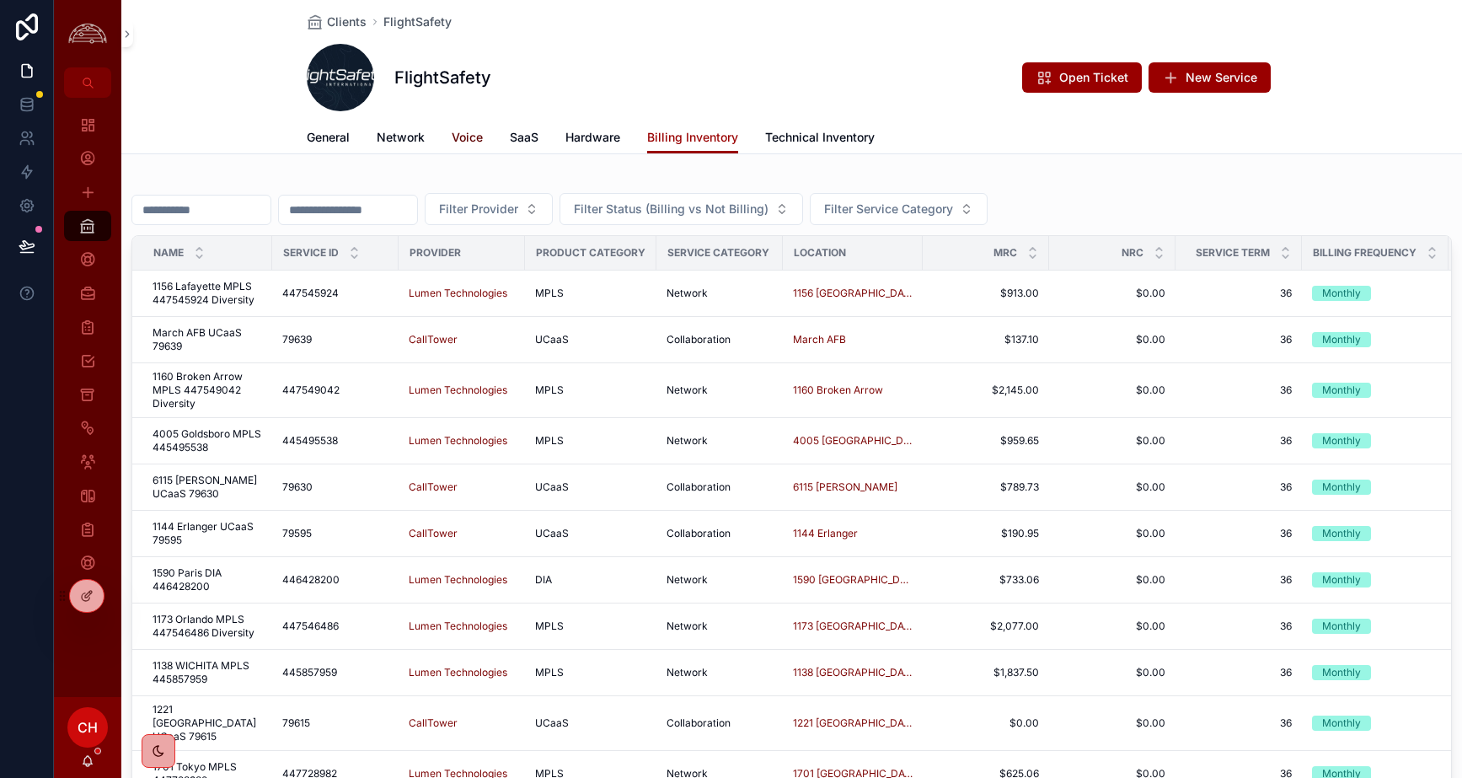
click at [461, 136] on span "Voice" at bounding box center [467, 137] width 31 height 17
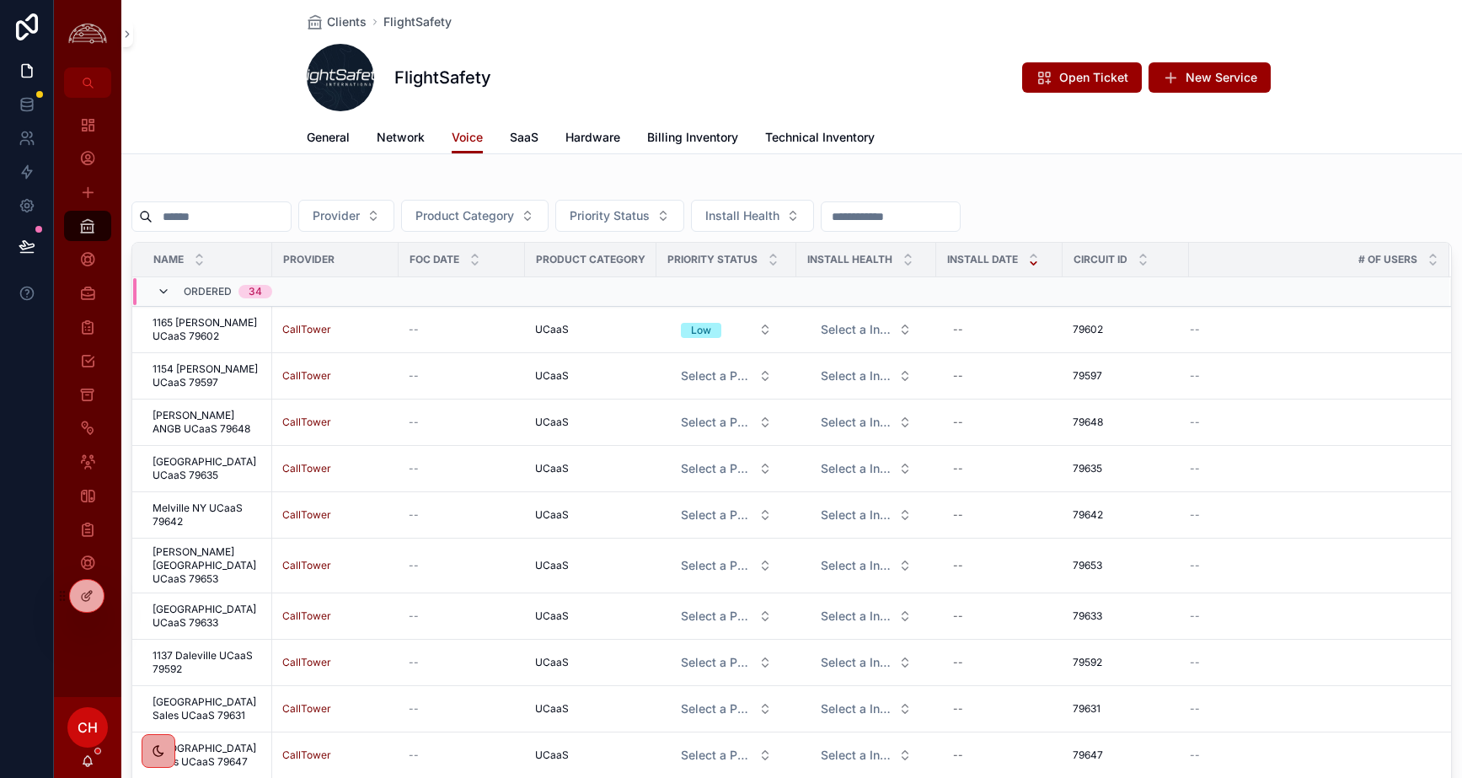
click at [168, 292] on icon "scrollable content" at bounding box center [163, 291] width 13 height 13
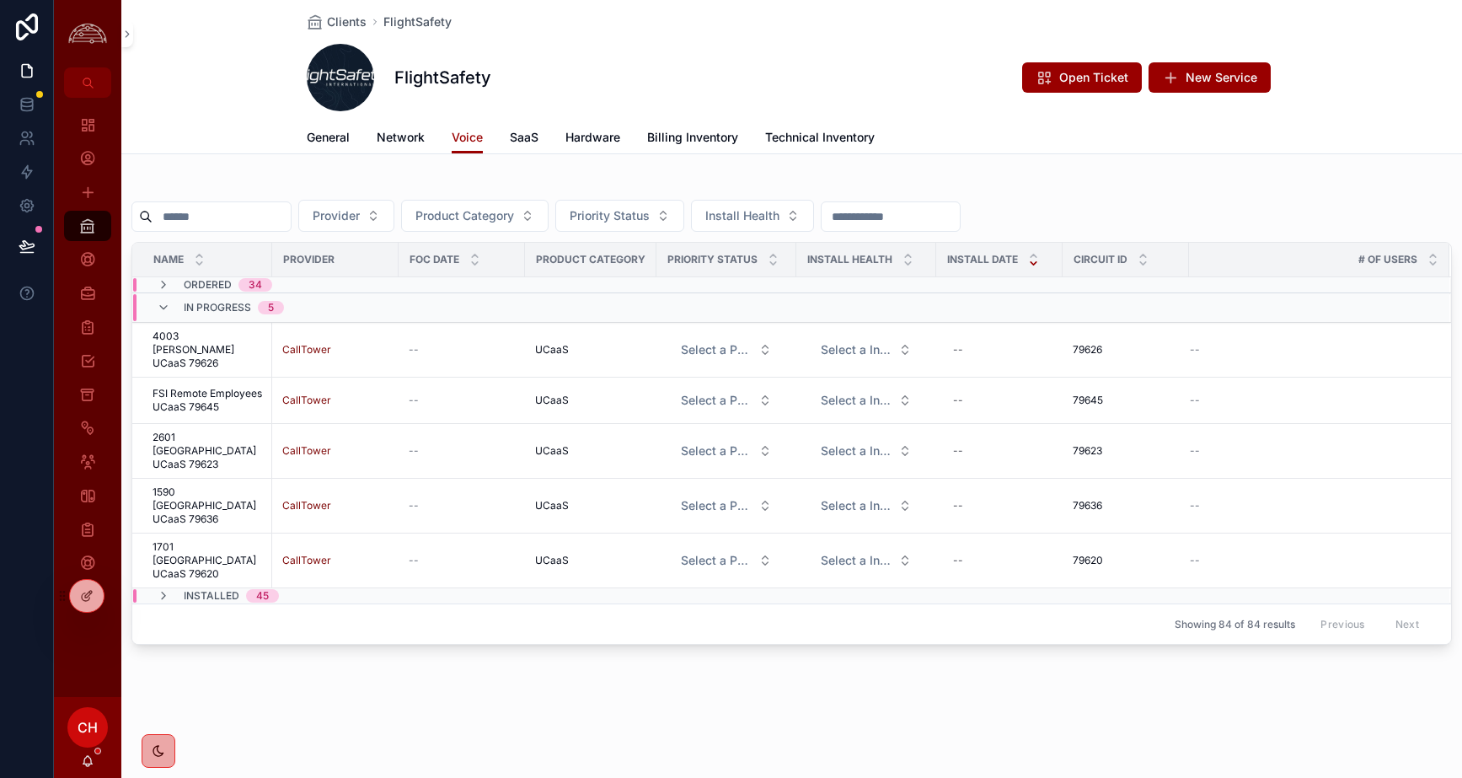
click at [166, 308] on icon "scrollable content" at bounding box center [163, 307] width 13 height 13
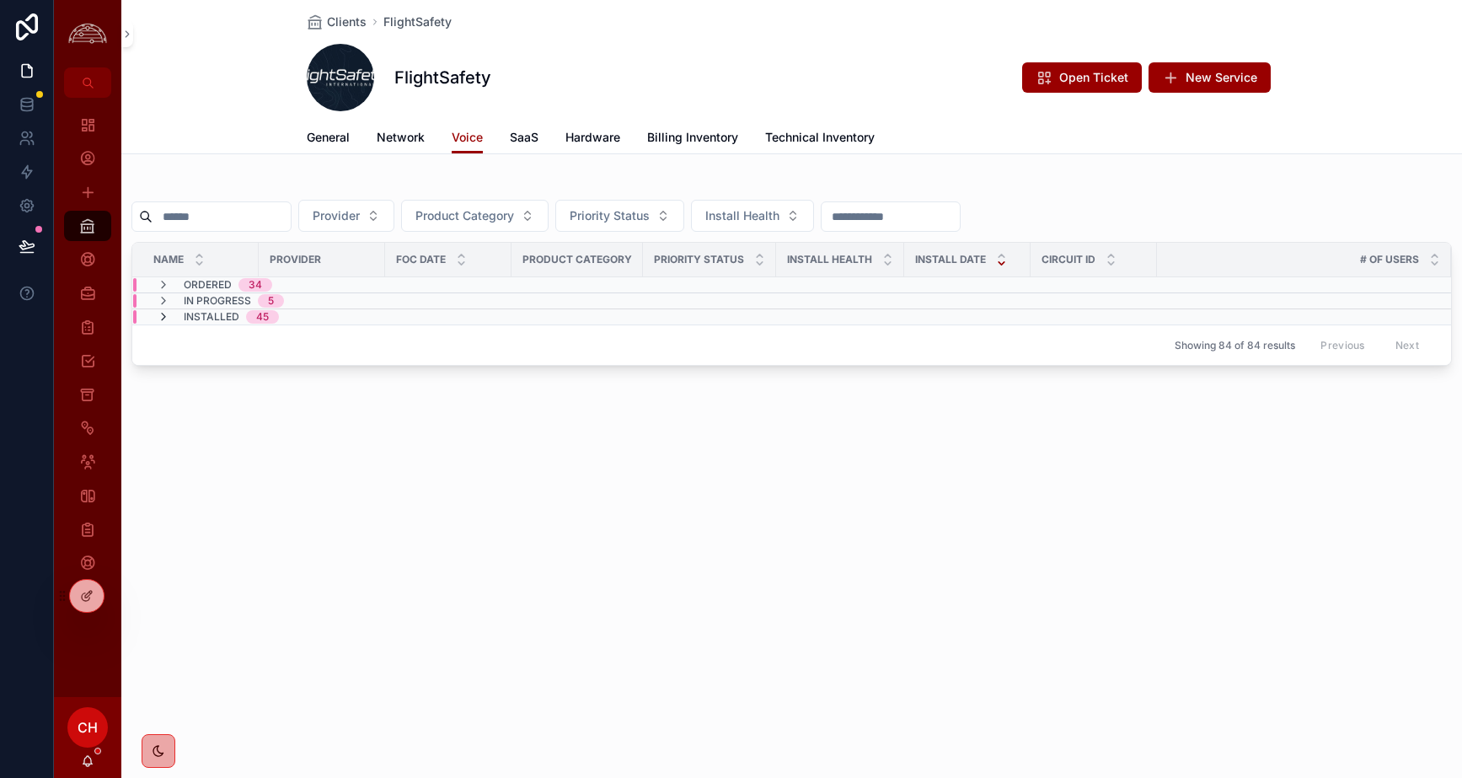
click at [164, 319] on icon "scrollable content" at bounding box center [163, 316] width 13 height 13
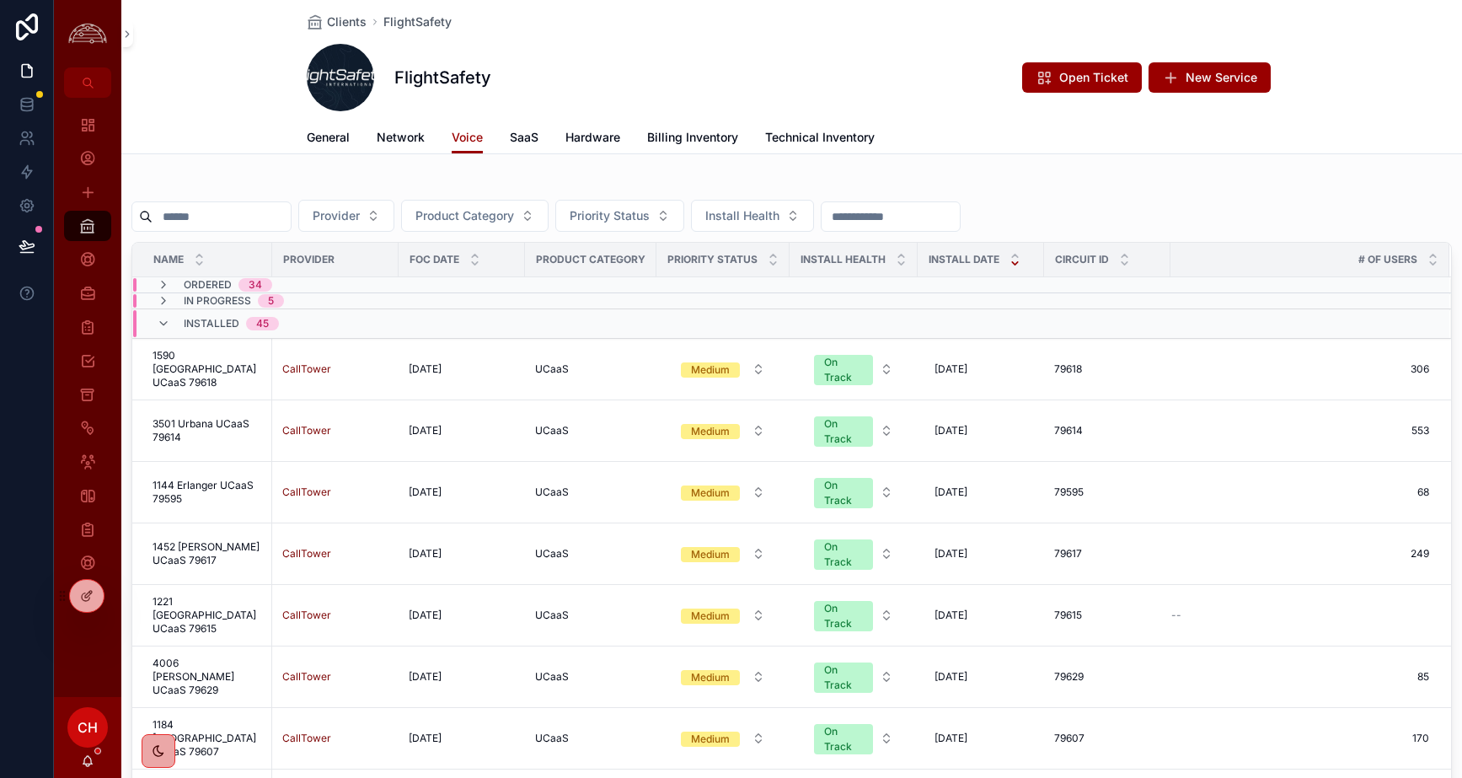
click at [271, 214] on input "scrollable content" at bounding box center [222, 217] width 138 height 24
type input "****"
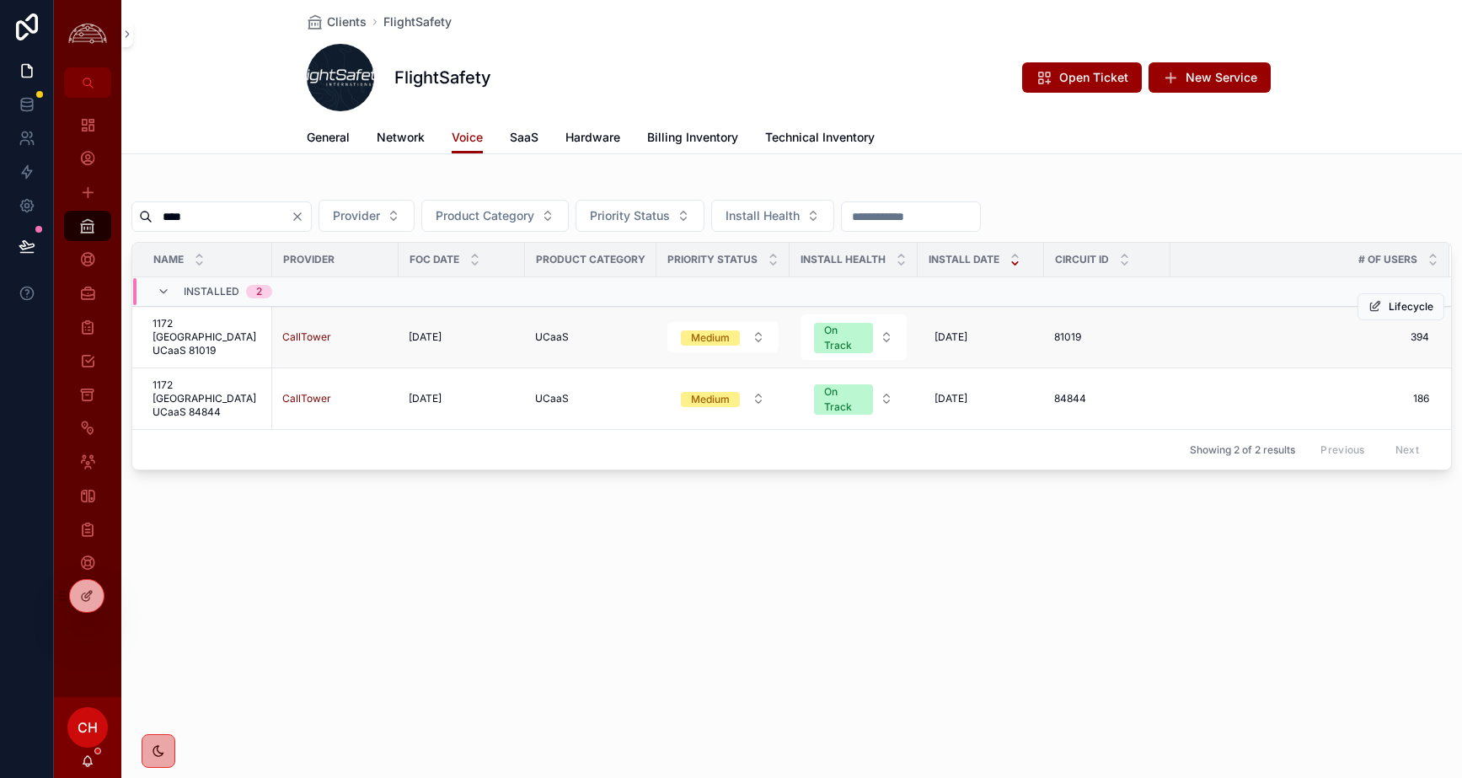
click at [240, 341] on span "1172 [GEOGRAPHIC_DATA] UCaaS 81019" at bounding box center [208, 337] width 110 height 40
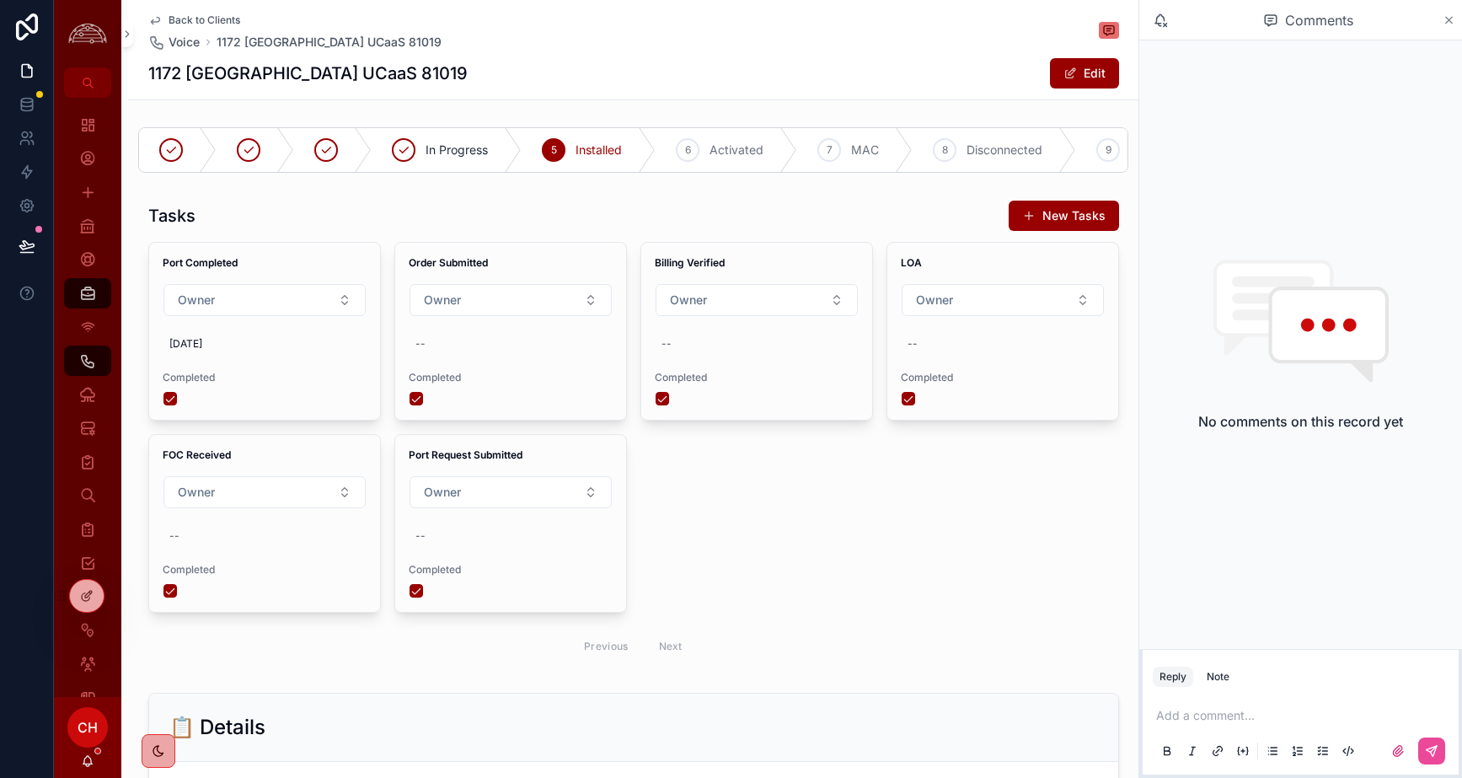
click at [1238, 14] on icon "scrollable content" at bounding box center [1448, 19] width 13 height 13
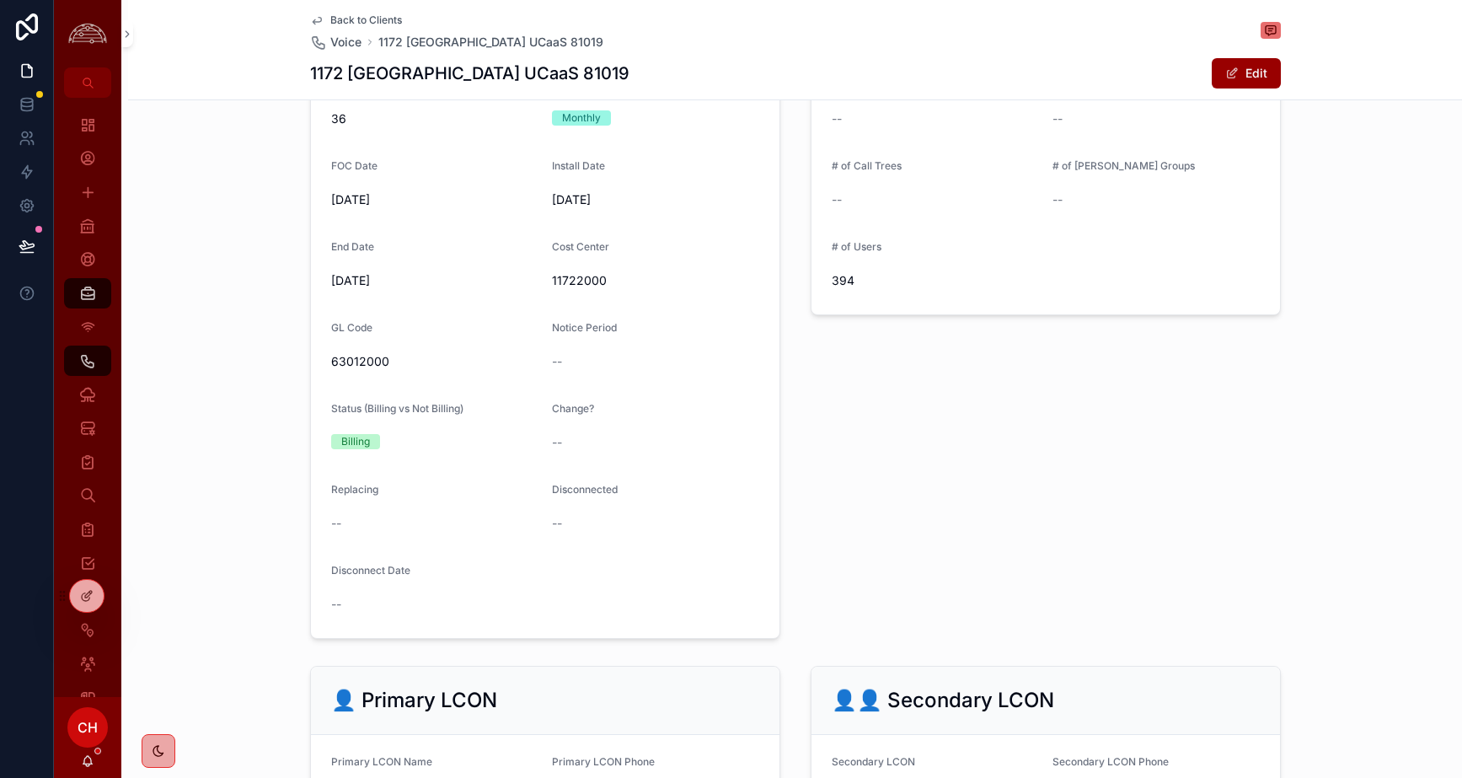
scroll to position [1138, 0]
click at [852, 271] on span "394" at bounding box center [935, 279] width 207 height 17
click at [337, 18] on span "Back to Clients" at bounding box center [366, 19] width 72 height 13
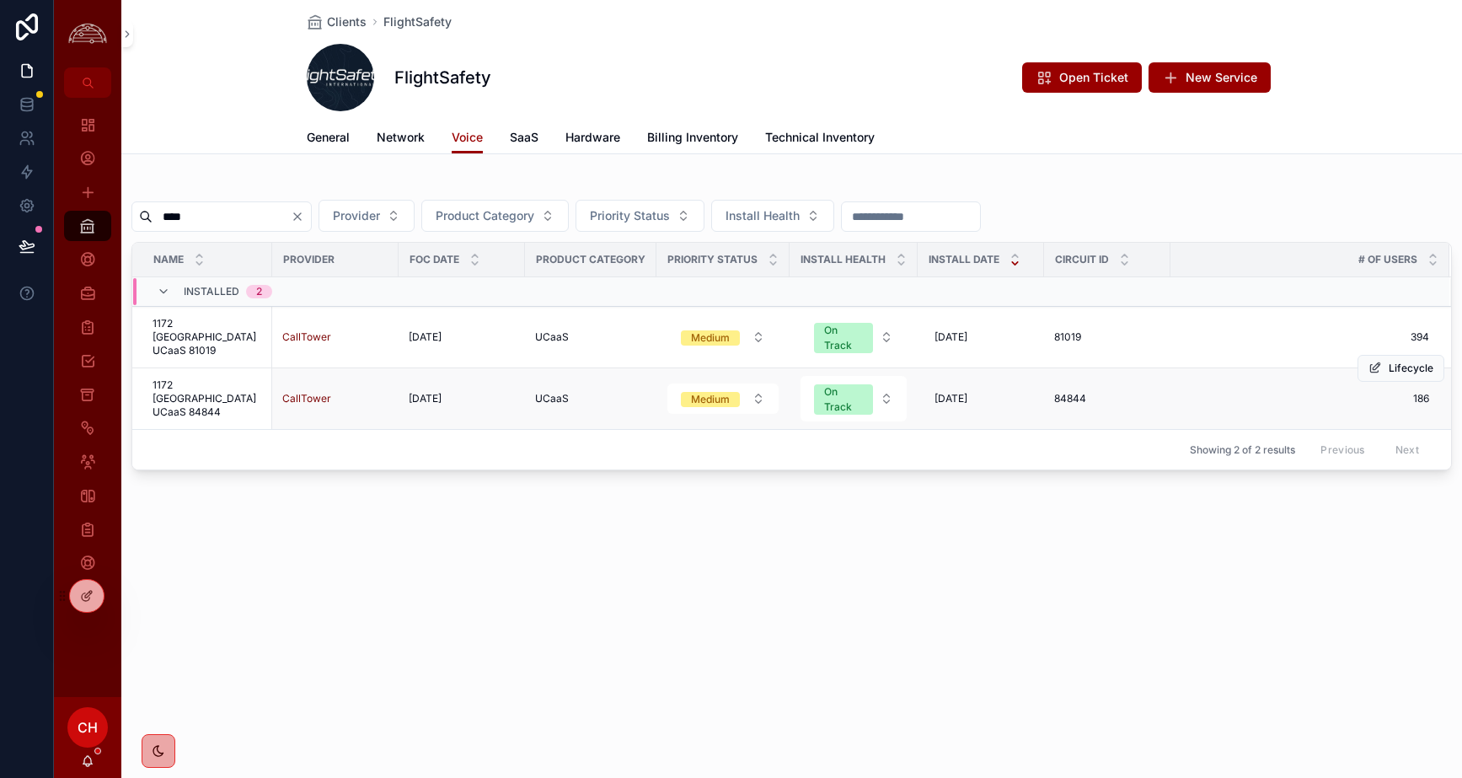
click at [231, 383] on td "1172 [GEOGRAPHIC_DATA] UCaaS 84844 1172 [GEOGRAPHIC_DATA] UCaaS 84844" at bounding box center [202, 399] width 140 height 62
click at [226, 406] on span "1172 [GEOGRAPHIC_DATA] UCaaS 84844" at bounding box center [208, 398] width 110 height 40
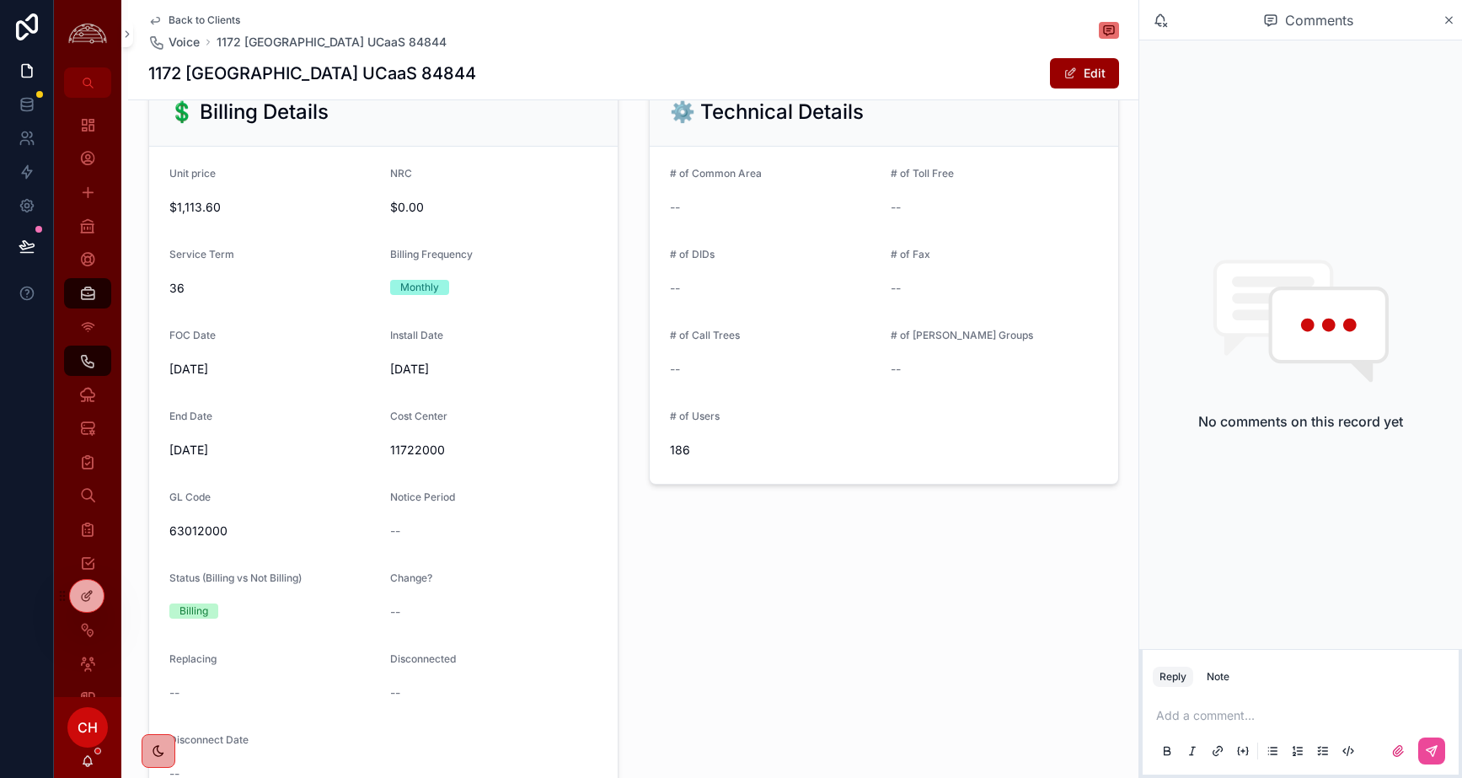
scroll to position [983, 0]
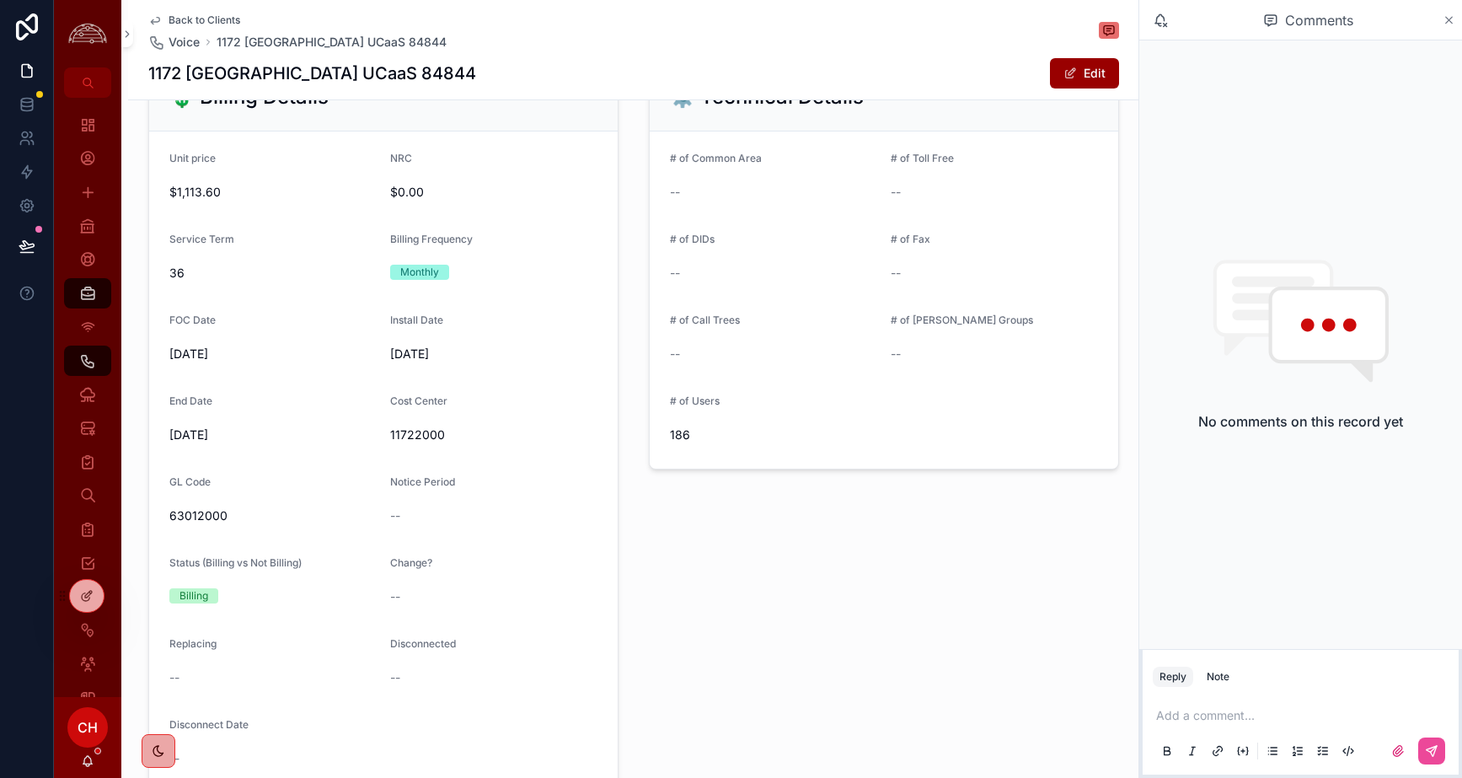
click at [1238, 17] on icon "scrollable content" at bounding box center [1448, 19] width 13 height 13
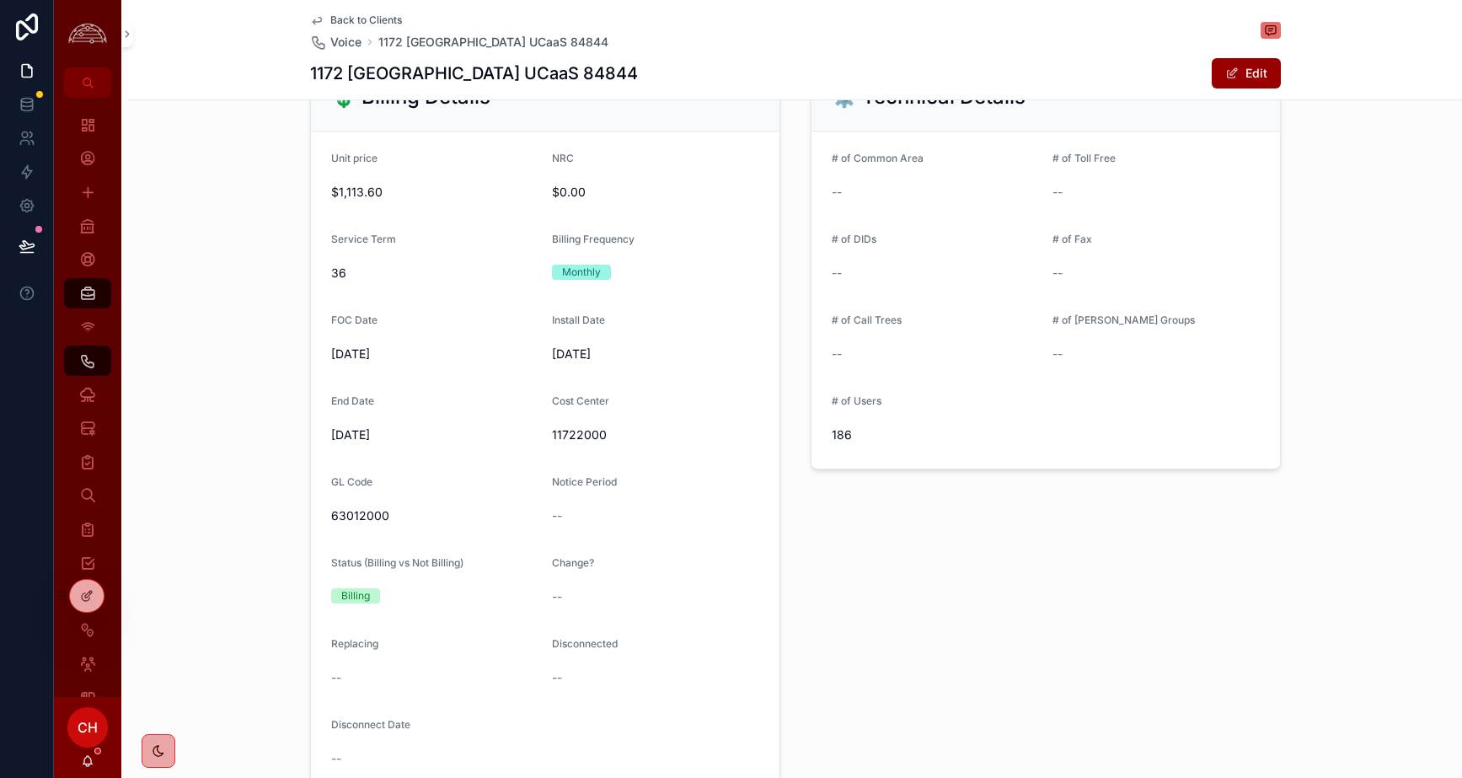
scroll to position [983, 0]
click at [393, 17] on span "Back to Clients" at bounding box center [366, 19] width 72 height 13
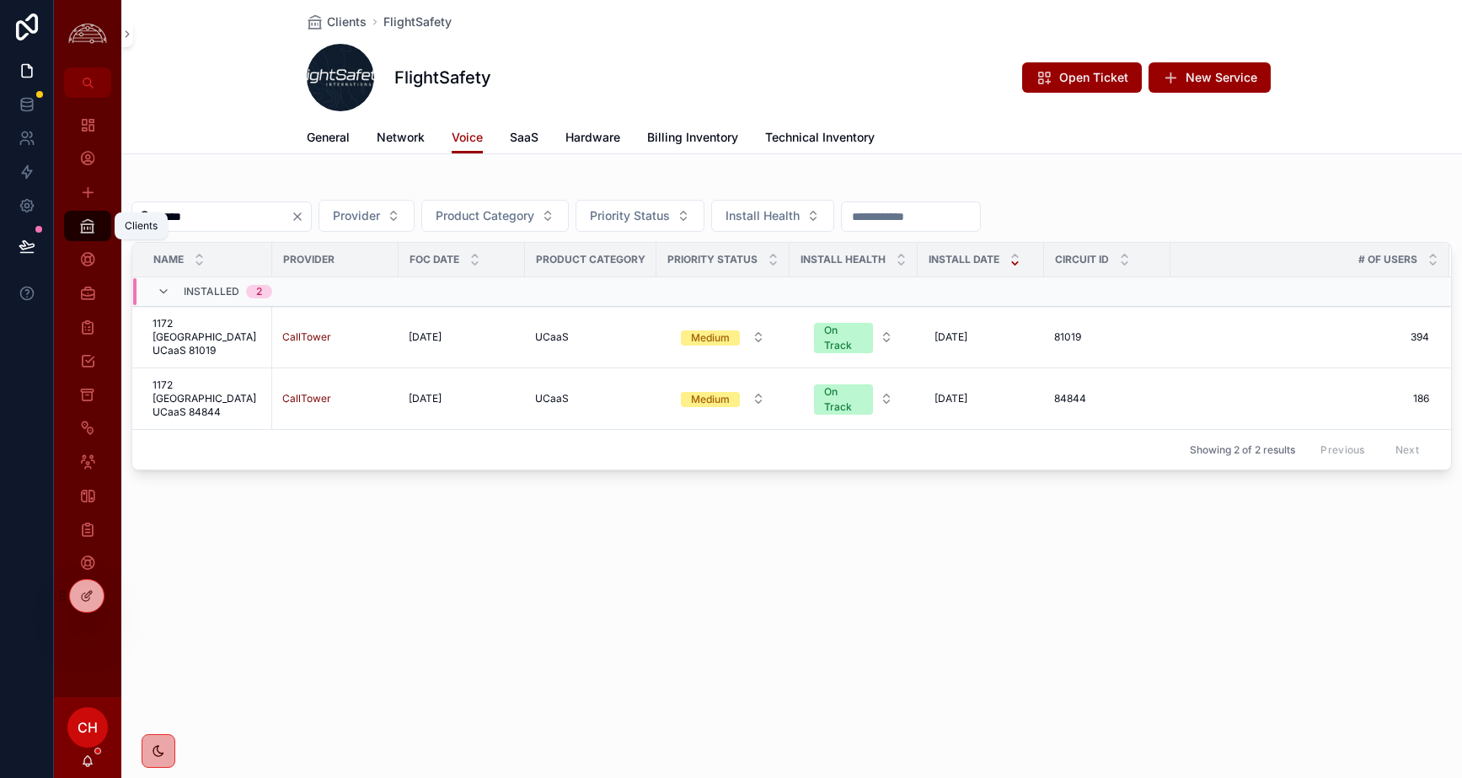
click at [102, 228] on link "Clients" at bounding box center [87, 226] width 47 height 30
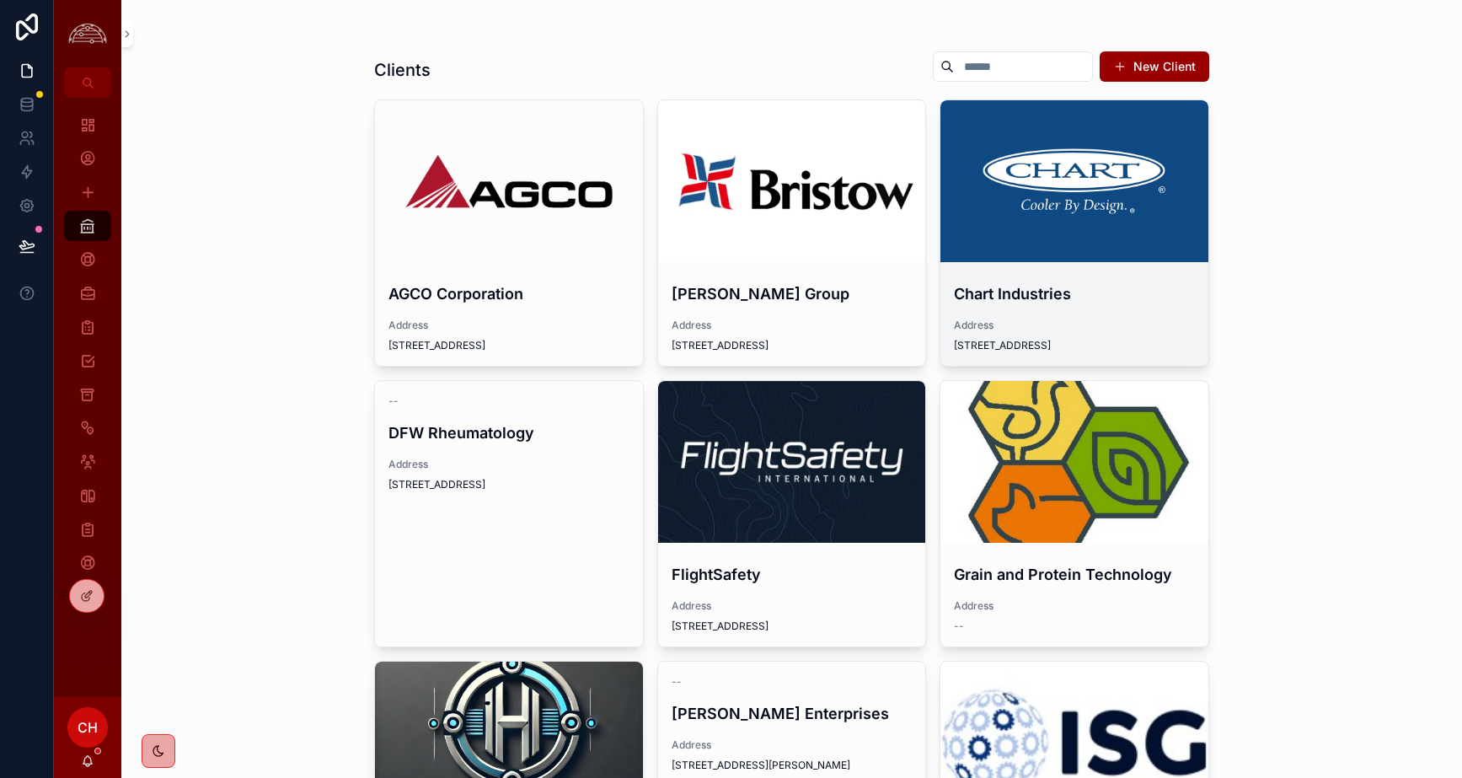
click at [977, 185] on div "scrollable content" at bounding box center [1074, 181] width 268 height 20
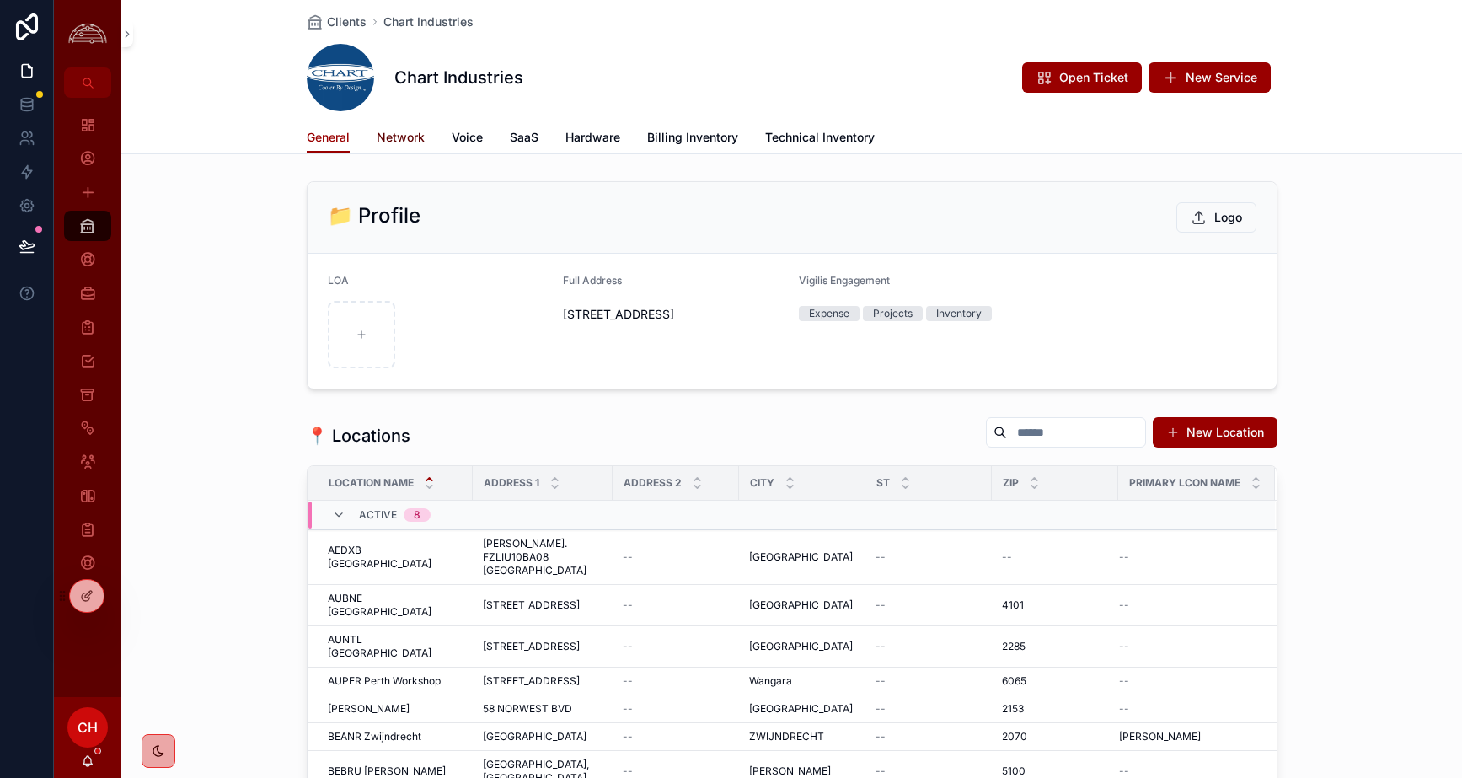
click at [377, 133] on span "Network" at bounding box center [401, 137] width 48 height 17
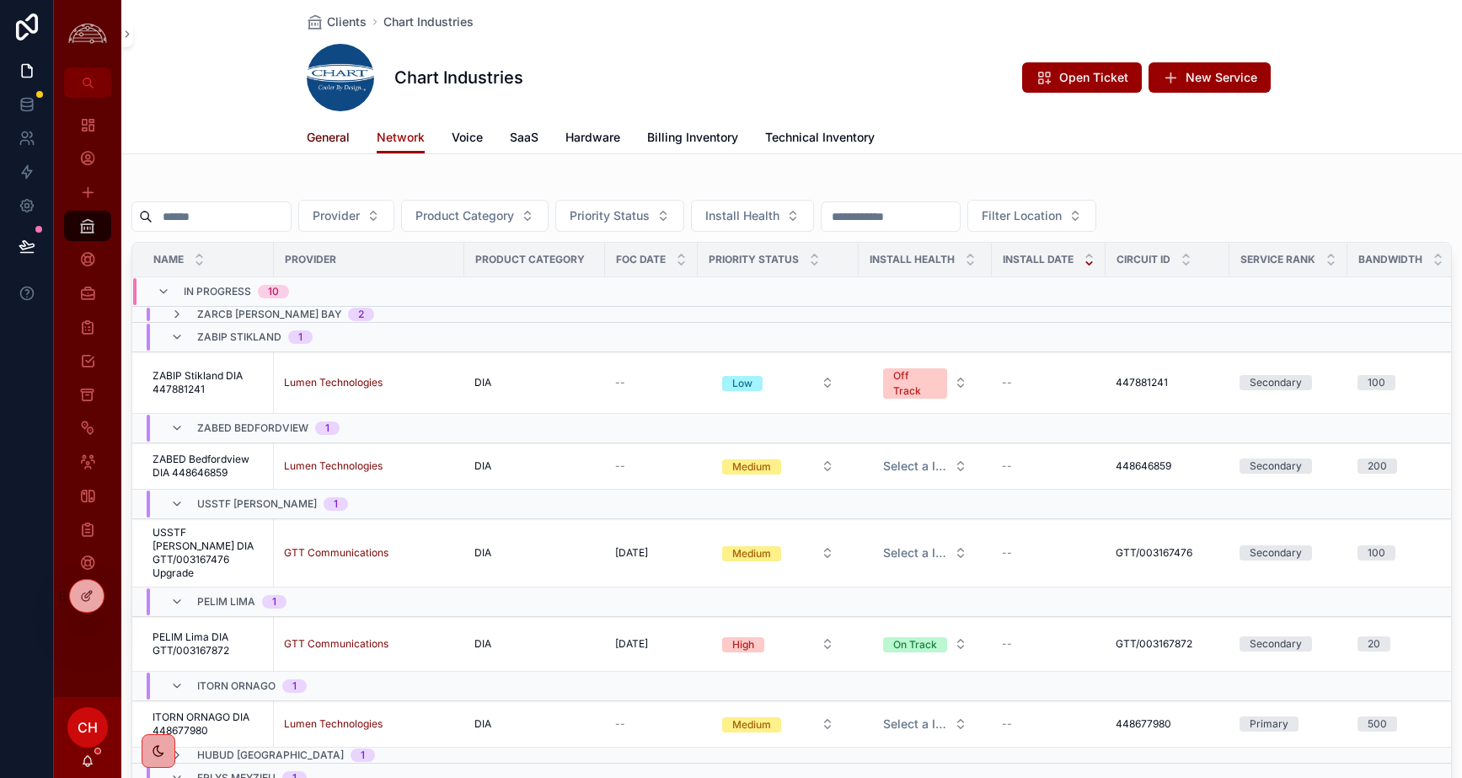
click at [345, 139] on span "General" at bounding box center [328, 137] width 43 height 17
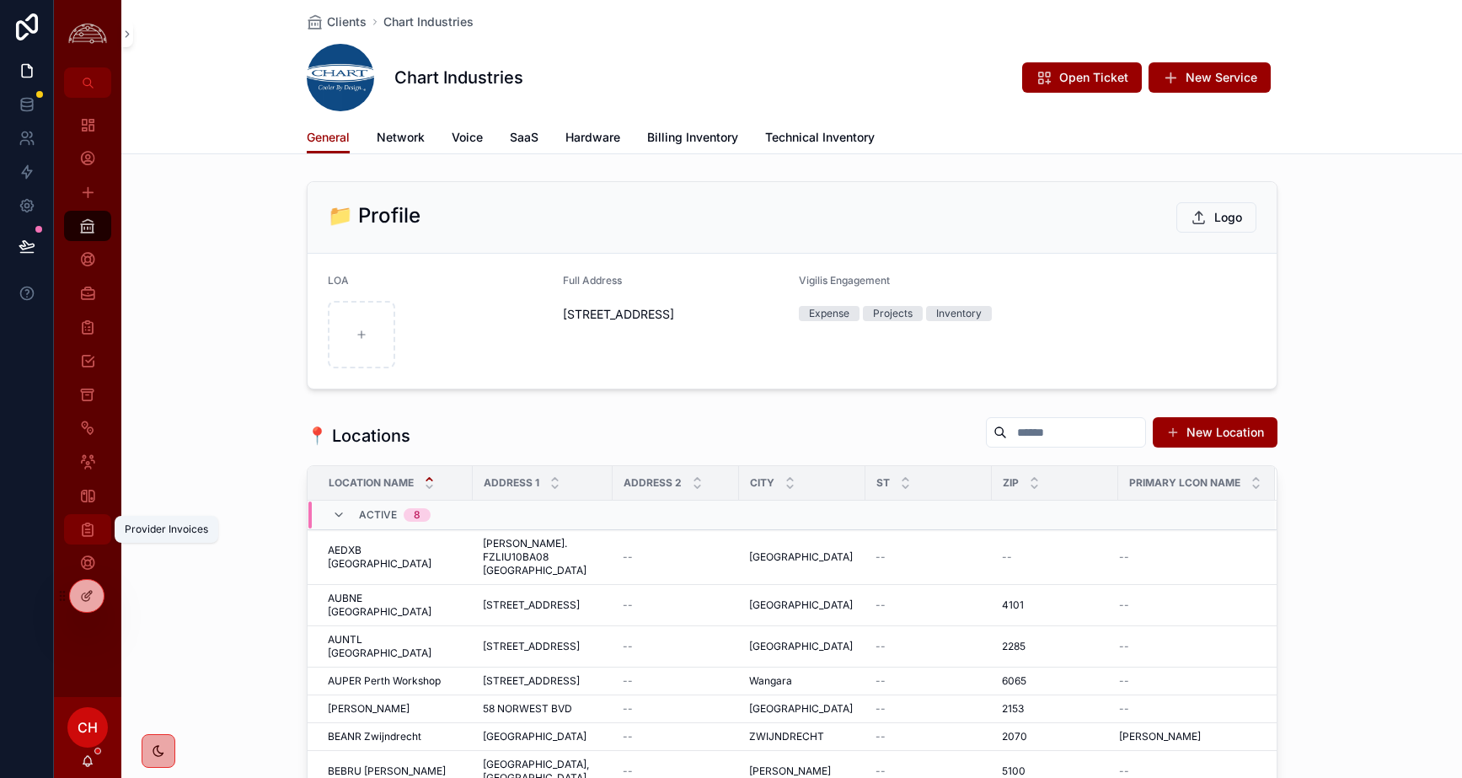
click at [94, 526] on icon "scrollable content" at bounding box center [87, 529] width 17 height 17
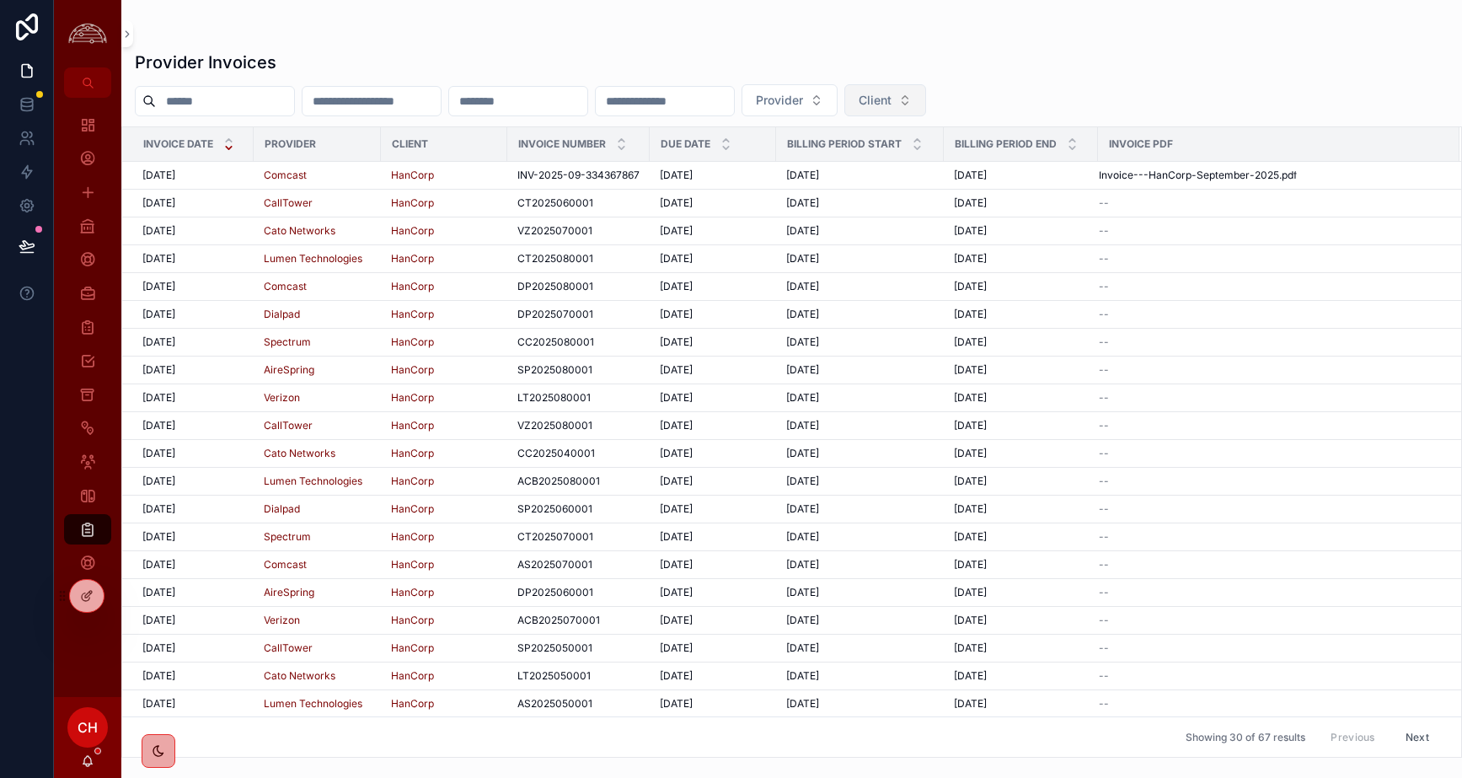
click at [926, 104] on button "Client" at bounding box center [885, 100] width 82 height 32
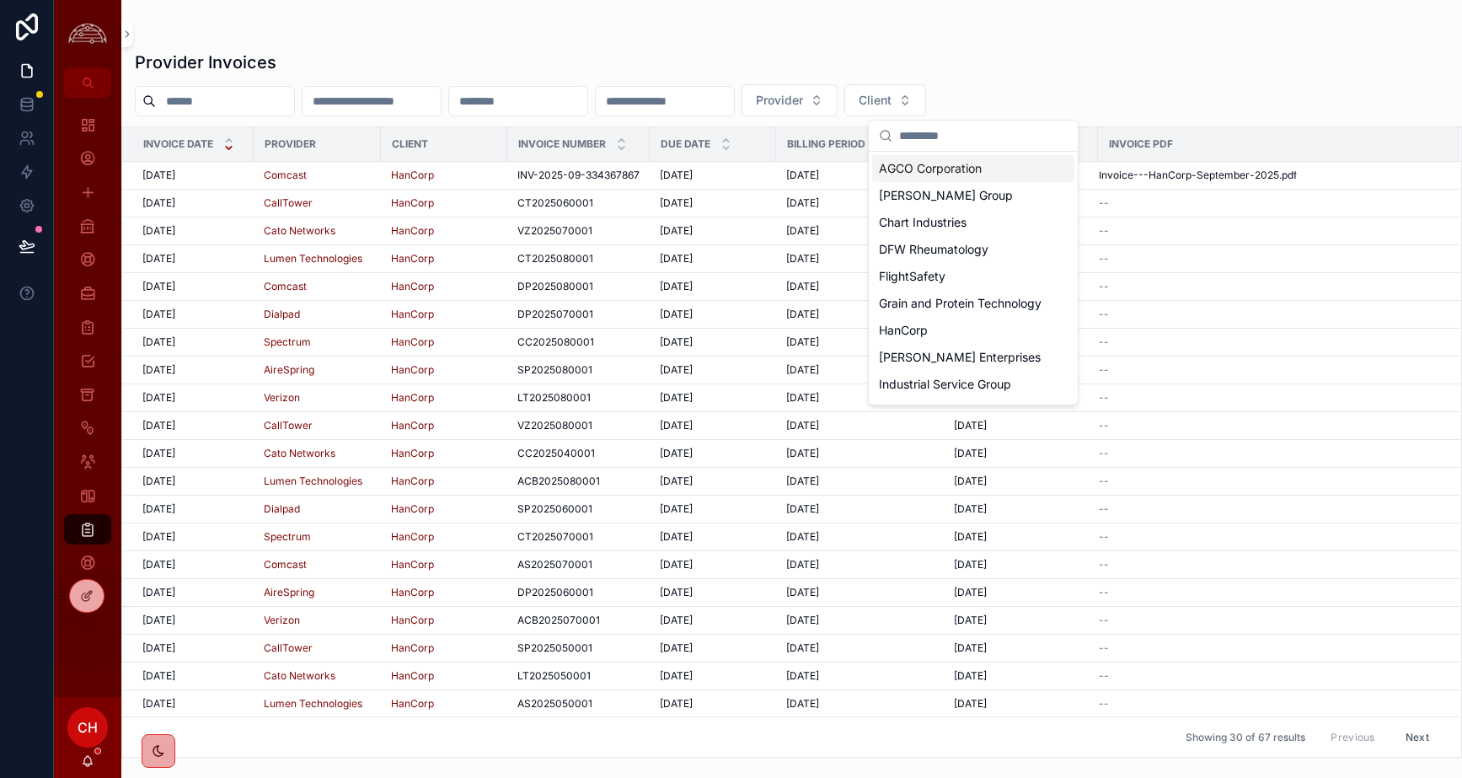
click at [970, 169] on span "AGCO Corporation" at bounding box center [930, 168] width 103 height 17
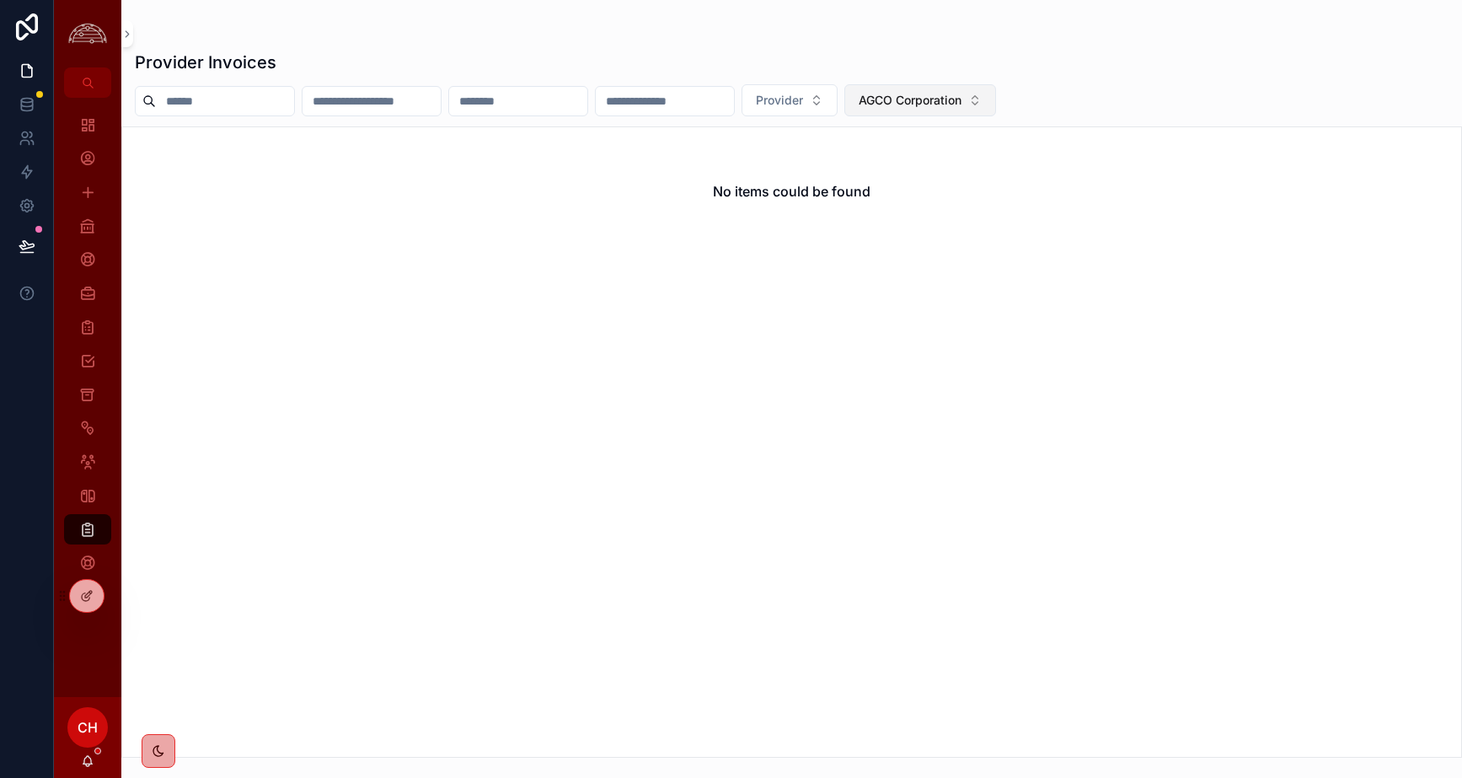
click at [961, 102] on span "AGCO Corporation" at bounding box center [910, 100] width 103 height 17
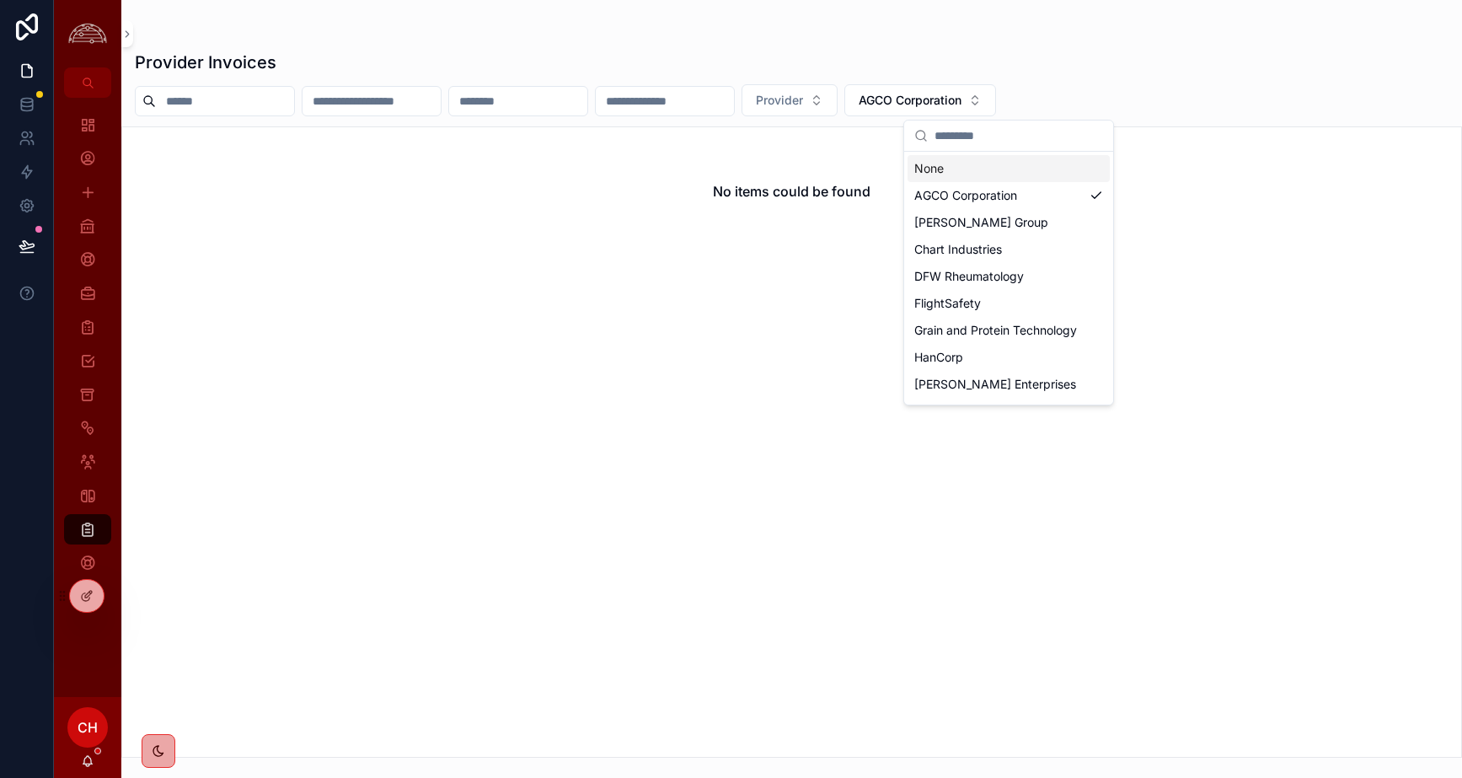
click at [967, 177] on div "None" at bounding box center [1008, 168] width 202 height 27
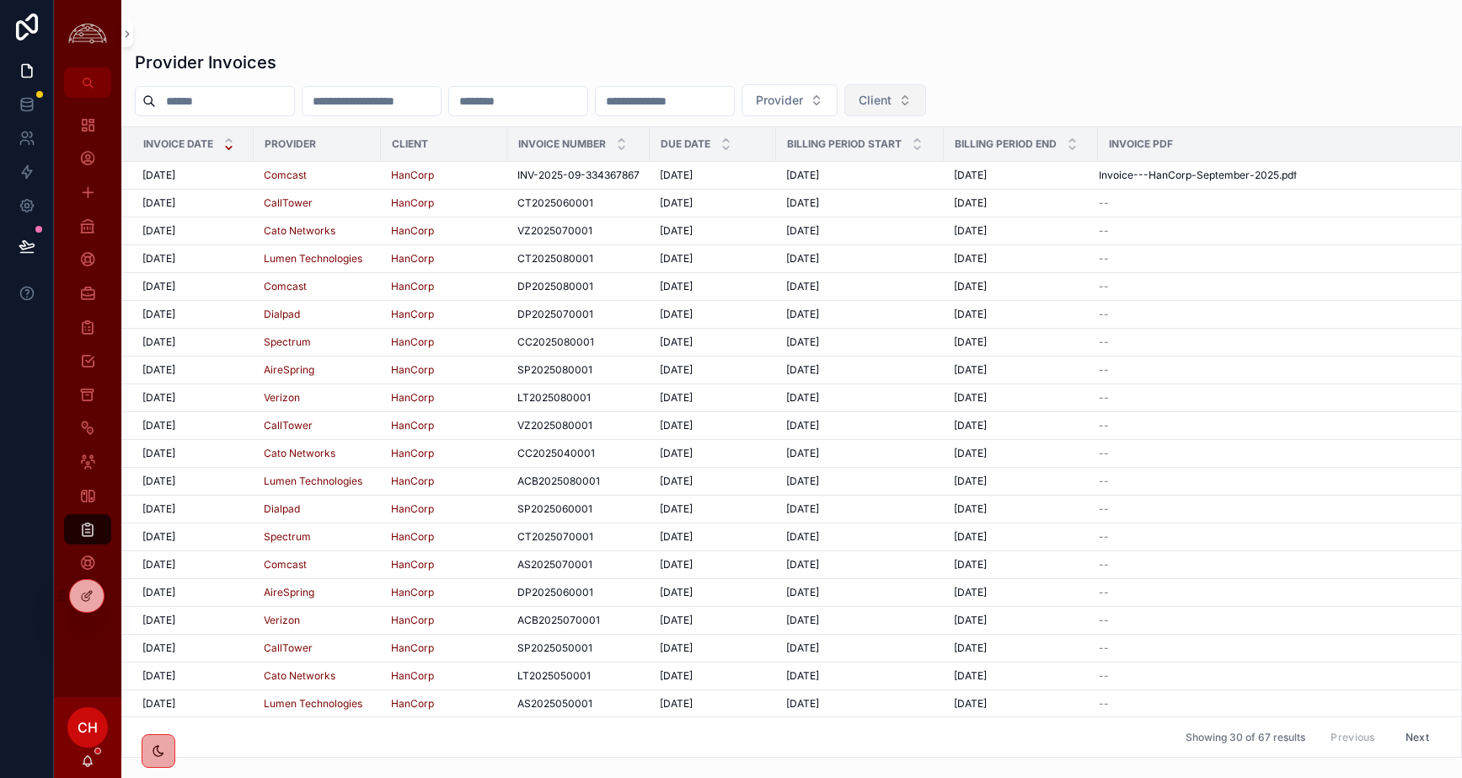
click at [891, 104] on span "Client" at bounding box center [875, 100] width 33 height 17
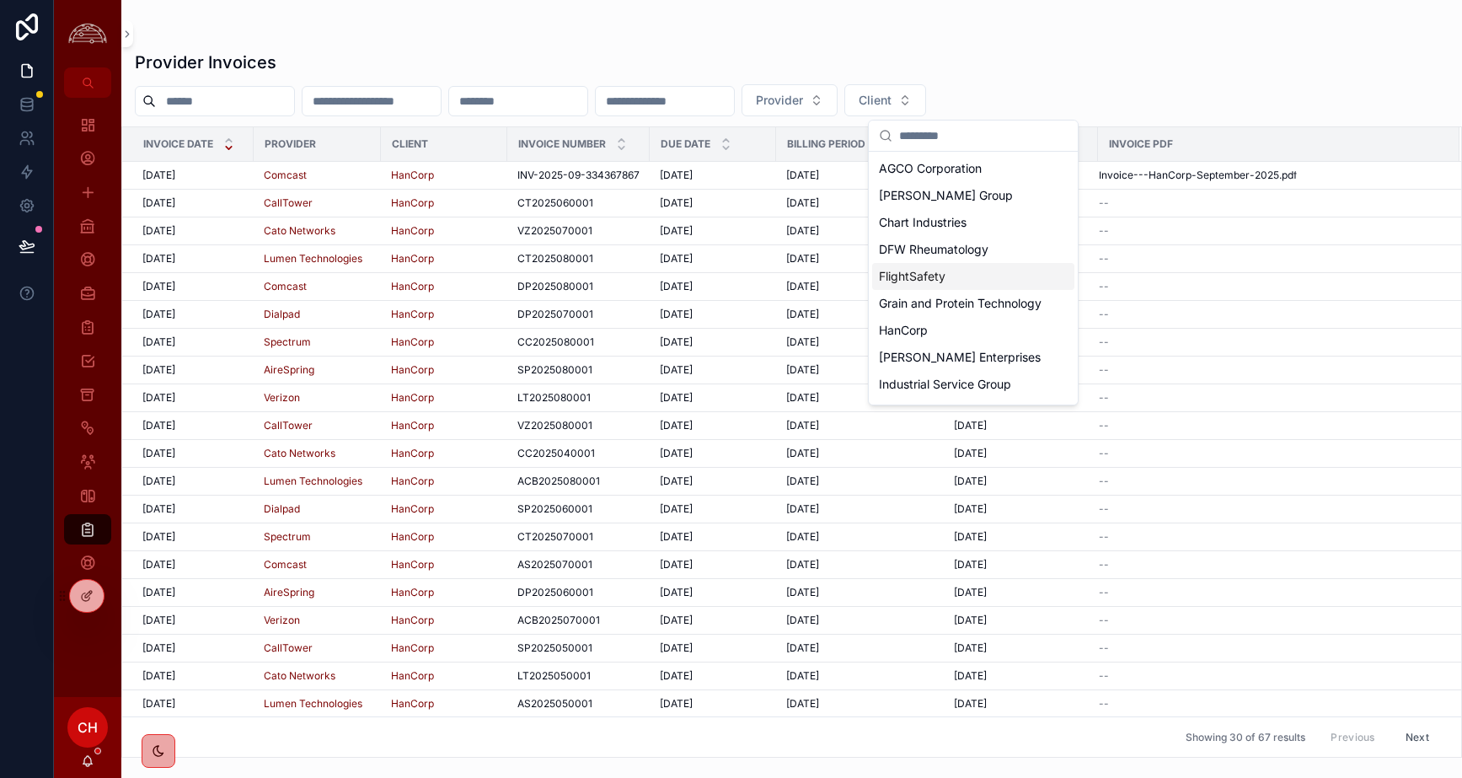
click at [943, 278] on span "FlightSafety" at bounding box center [912, 276] width 67 height 17
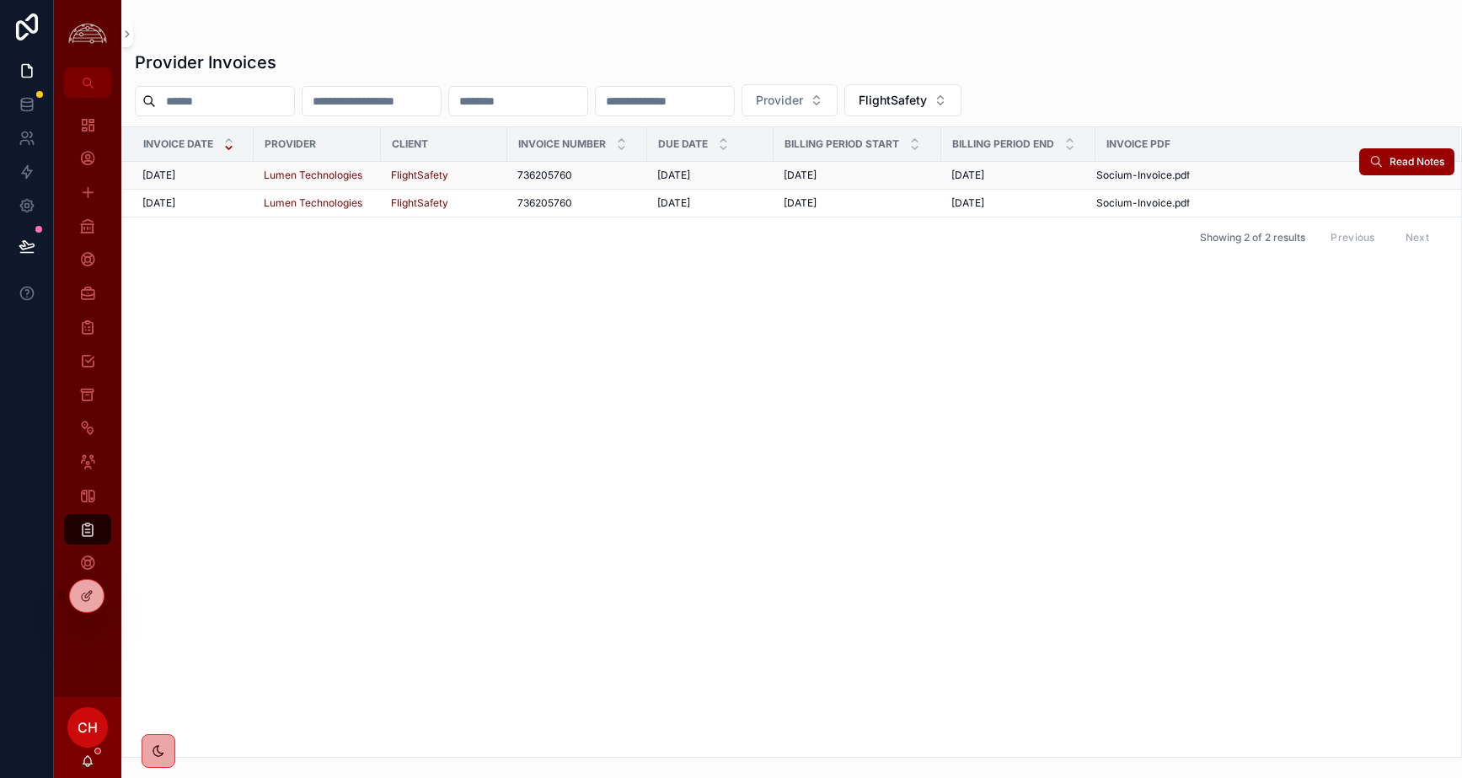
click at [175, 177] on span "[DATE]" at bounding box center [158, 175] width 33 height 13
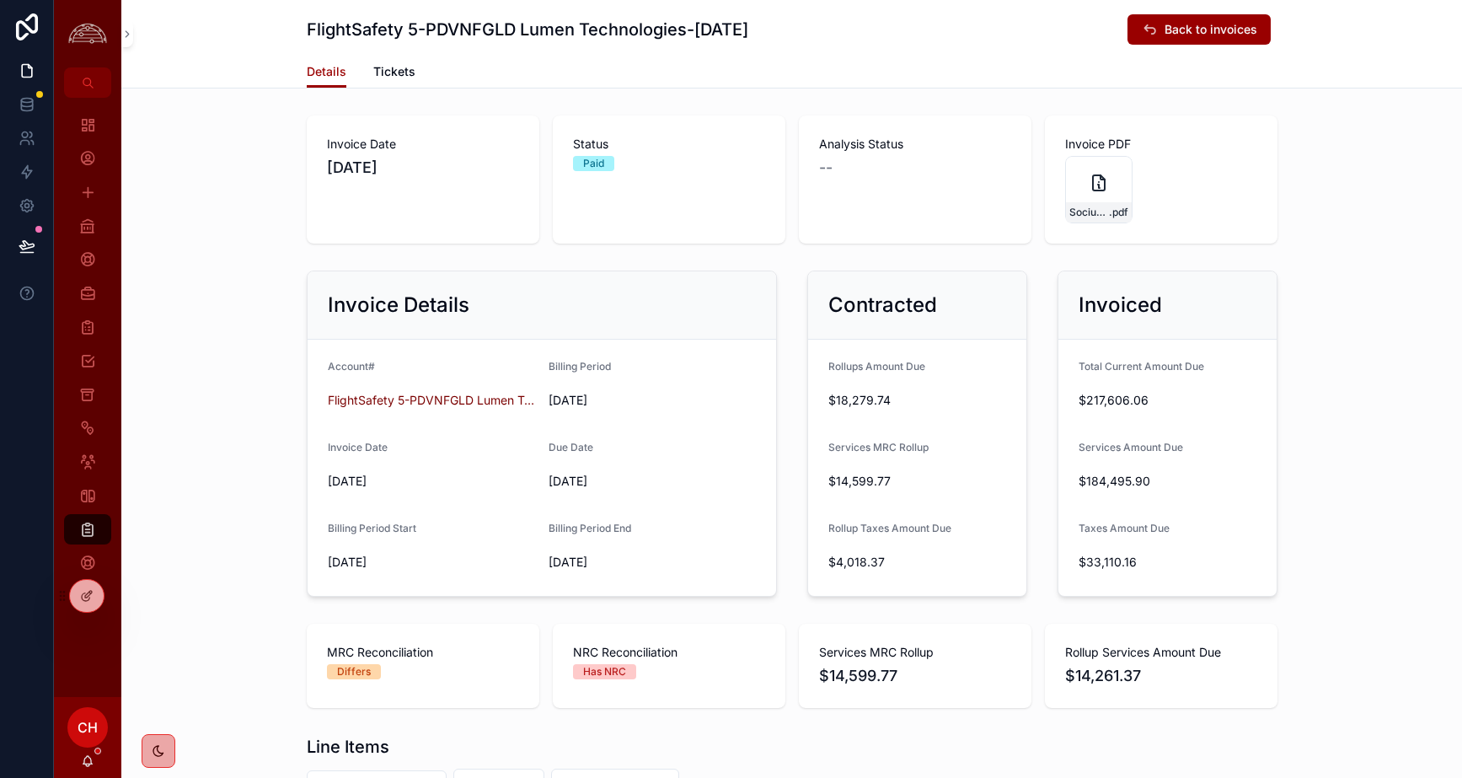
drag, startPoint x: 840, startPoint y: 339, endPoint x: 933, endPoint y: 573, distance: 251.9
click at [934, 573] on form "Rollups Amount Due $18,279.74 Services MRC Rollup $14,599.77 Rollup Taxes Amoun…" at bounding box center [917, 468] width 218 height 256
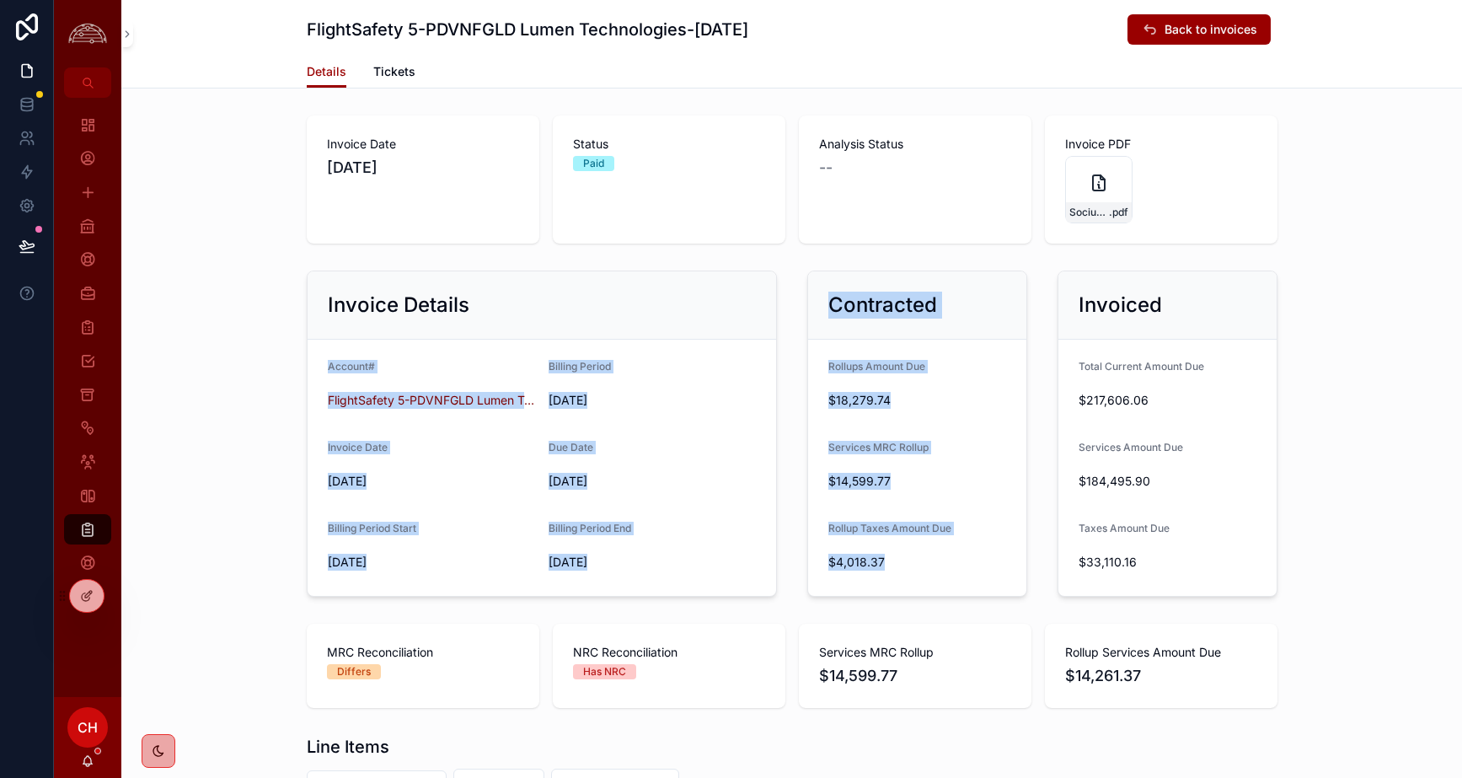
drag, startPoint x: 913, startPoint y: 570, endPoint x: 759, endPoint y: 310, distance: 301.9
click at [759, 310] on div "Invoice Details Account# FlightSafety 5-PDVNFGLD Lumen Technologies Billing Per…" at bounding box center [792, 434] width 991 height 340
click at [847, 377] on div "Rollups Amount Due" at bounding box center [917, 370] width 178 height 20
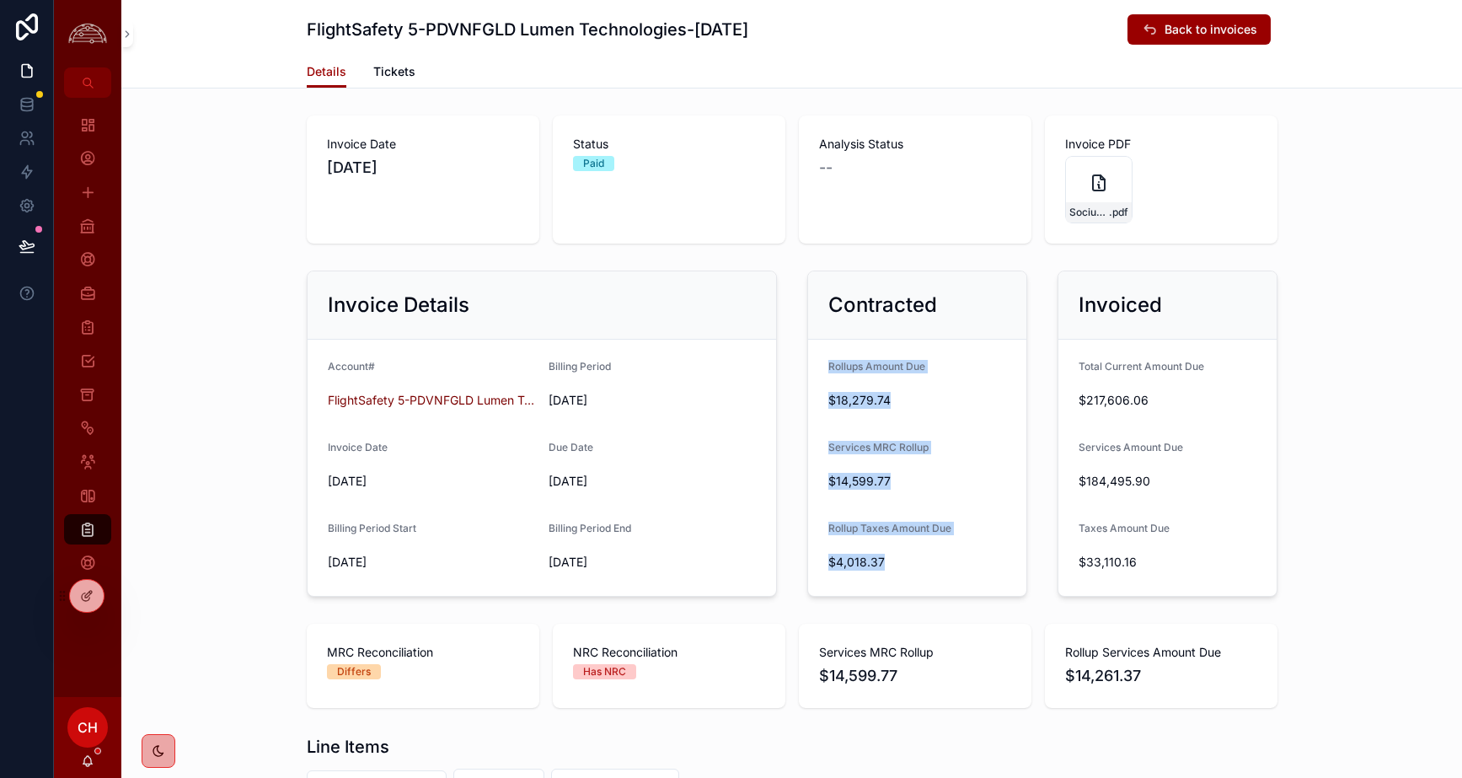
drag, startPoint x: 829, startPoint y: 363, endPoint x: 961, endPoint y: 584, distance: 257.4
click at [961, 584] on form "Rollups Amount Due $18,279.74 Services MRC Rollup $14,599.77 Rollup Taxes Amoun…" at bounding box center [917, 468] width 218 height 256
click at [959, 583] on form "Rollups Amount Due $18,279.74 Services MRC Rollup $14,599.77 Rollup Taxes Amoun…" at bounding box center [917, 468] width 218 height 256
drag, startPoint x: 941, startPoint y: 574, endPoint x: 817, endPoint y: 575, distance: 123.9
click at [817, 575] on form "Rollups Amount Due $18,279.74 Services MRC Rollup $14,599.77 Rollup Taxes Amoun…" at bounding box center [917, 468] width 218 height 256
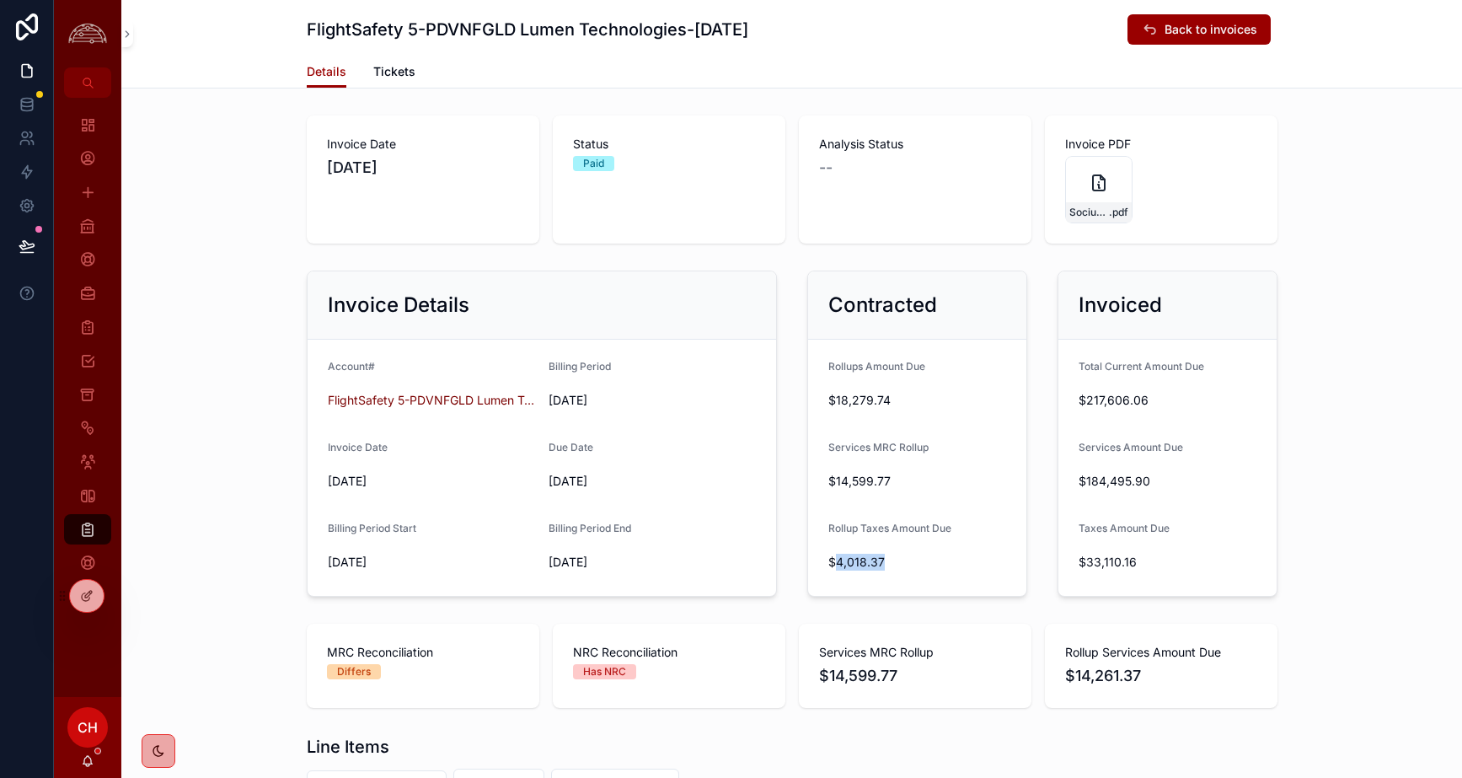
drag, startPoint x: 842, startPoint y: 568, endPoint x: 881, endPoint y: 566, distance: 39.6
click at [881, 566] on span "$4,018.37" at bounding box center [917, 562] width 178 height 17
click at [882, 566] on span "$4,018.37" at bounding box center [917, 562] width 178 height 17
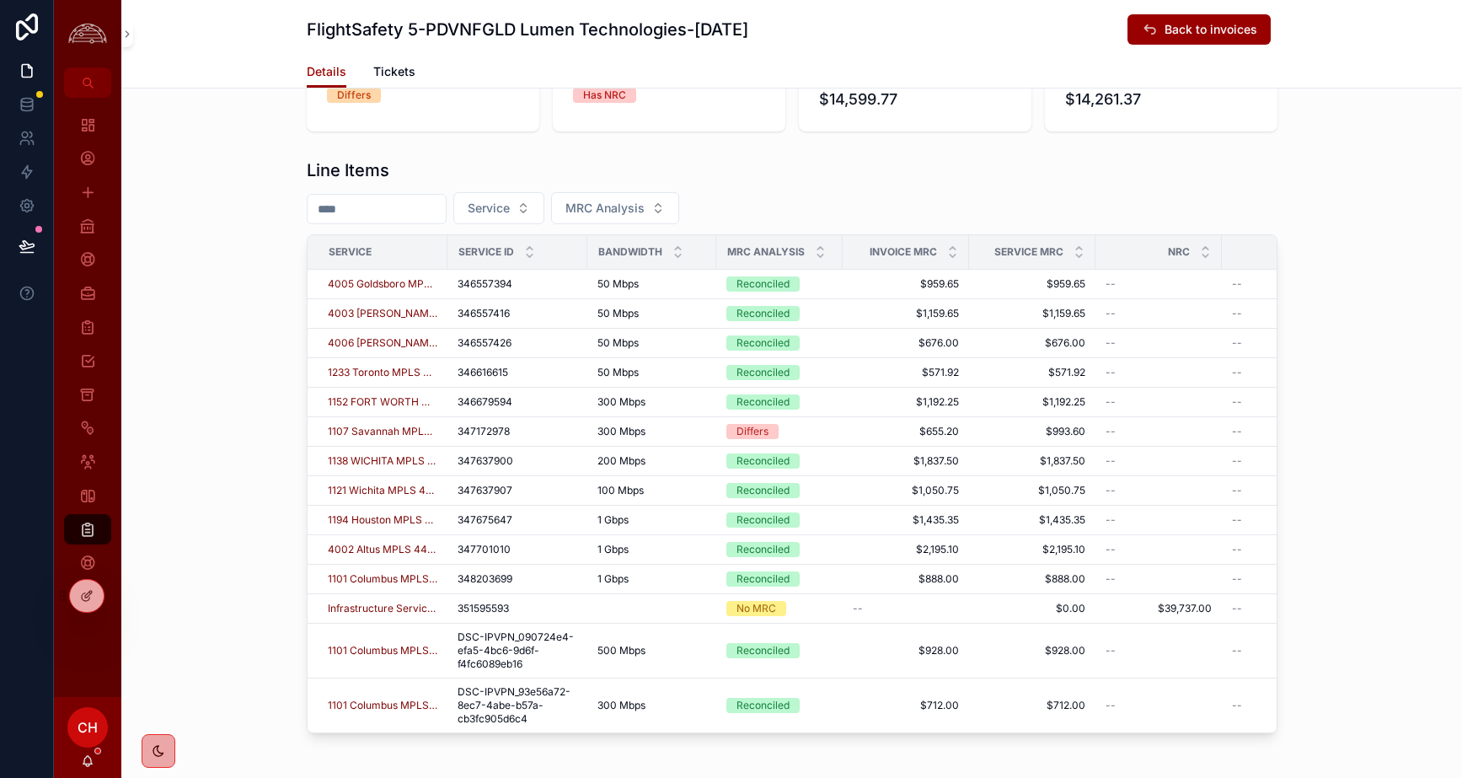
scroll to position [582, 0]
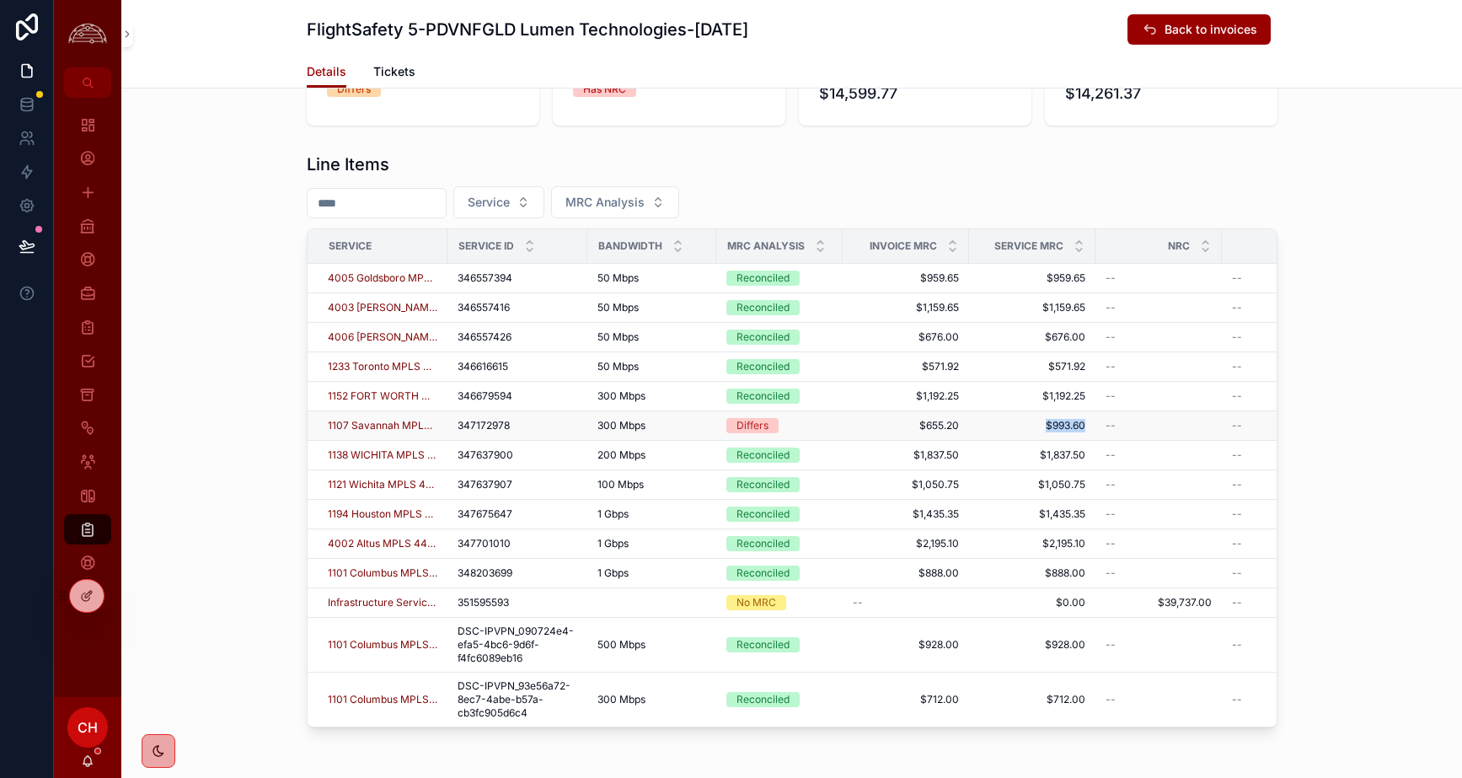
drag, startPoint x: 1047, startPoint y: 424, endPoint x: 1084, endPoint y: 426, distance: 36.3
click at [1084, 426] on span "$993.60" at bounding box center [1032, 425] width 106 height 13
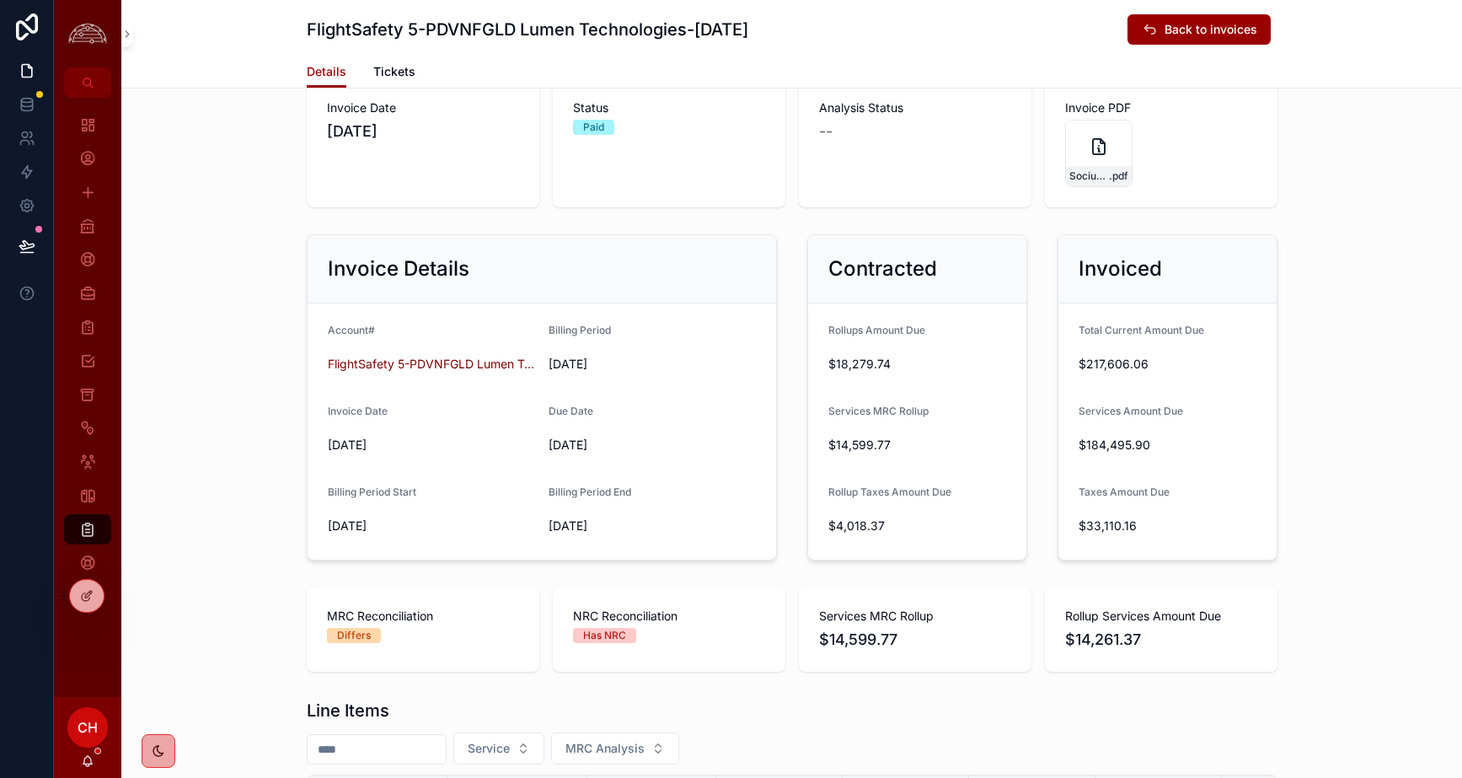
scroll to position [0, 0]
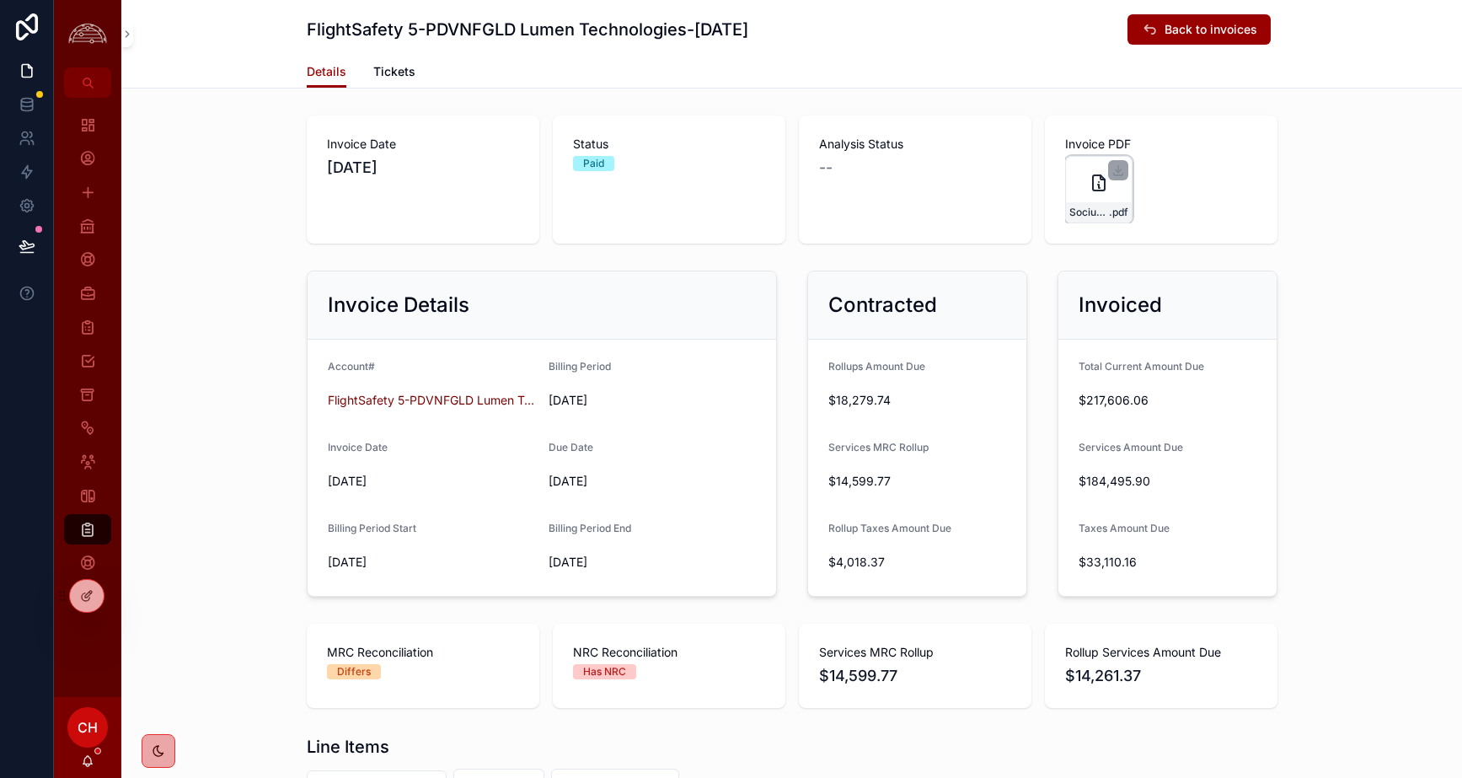
click at [1124, 162] on div "scrollable content" at bounding box center [1118, 170] width 20 height 20
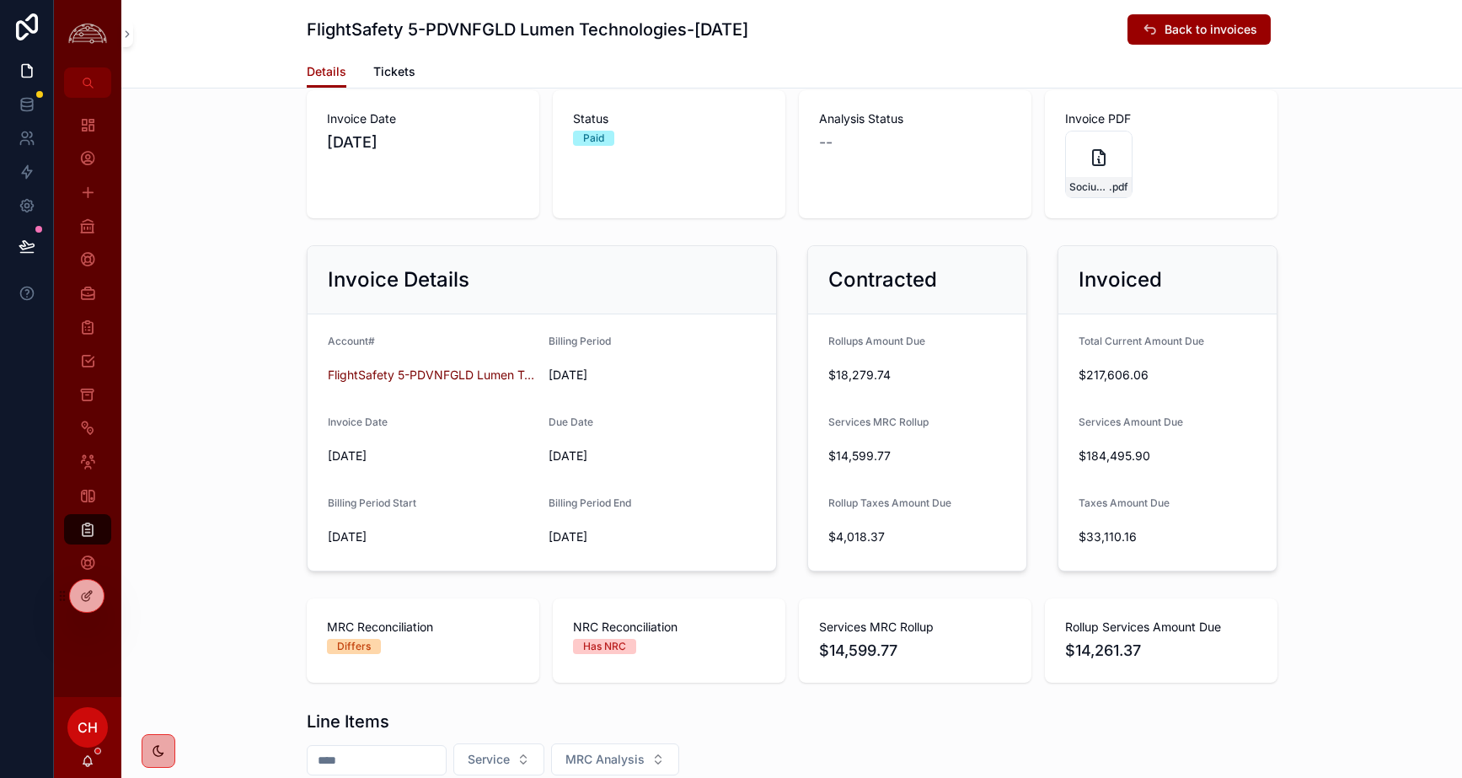
scroll to position [25, 0]
click at [82, 532] on icon "scrollable content" at bounding box center [87, 529] width 17 height 17
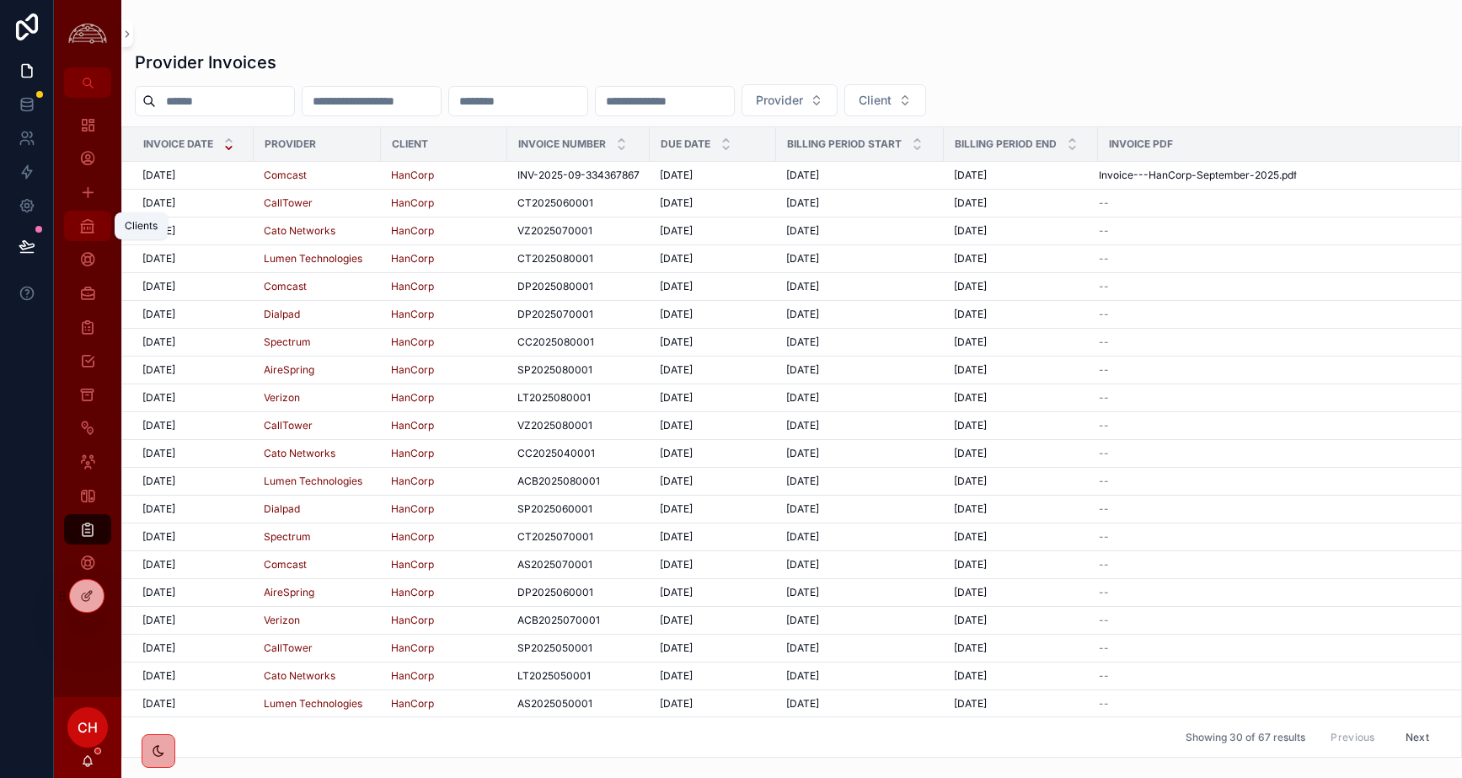
click at [96, 231] on div "Clients" at bounding box center [87, 225] width 27 height 27
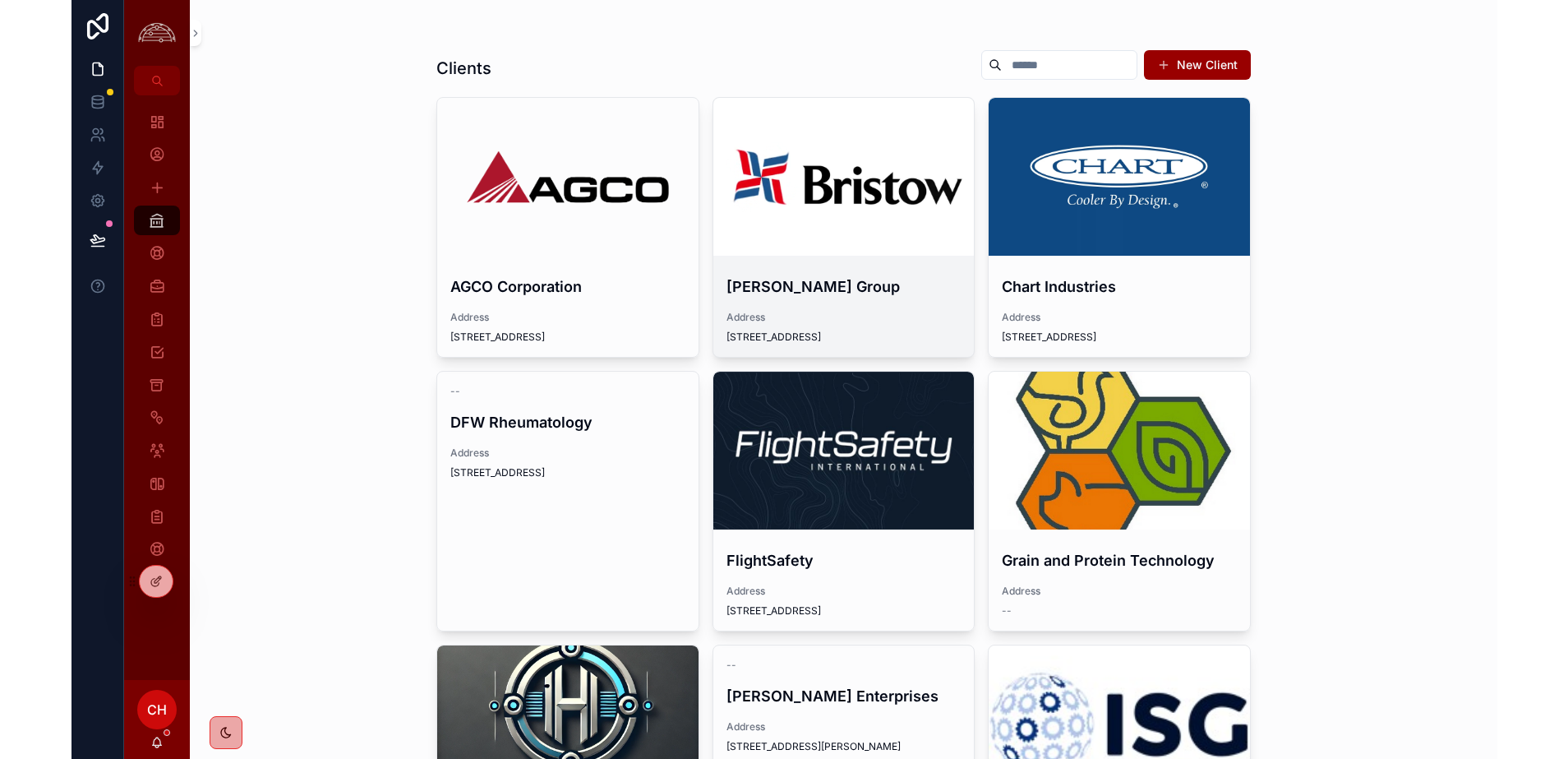
scroll to position [278, 0]
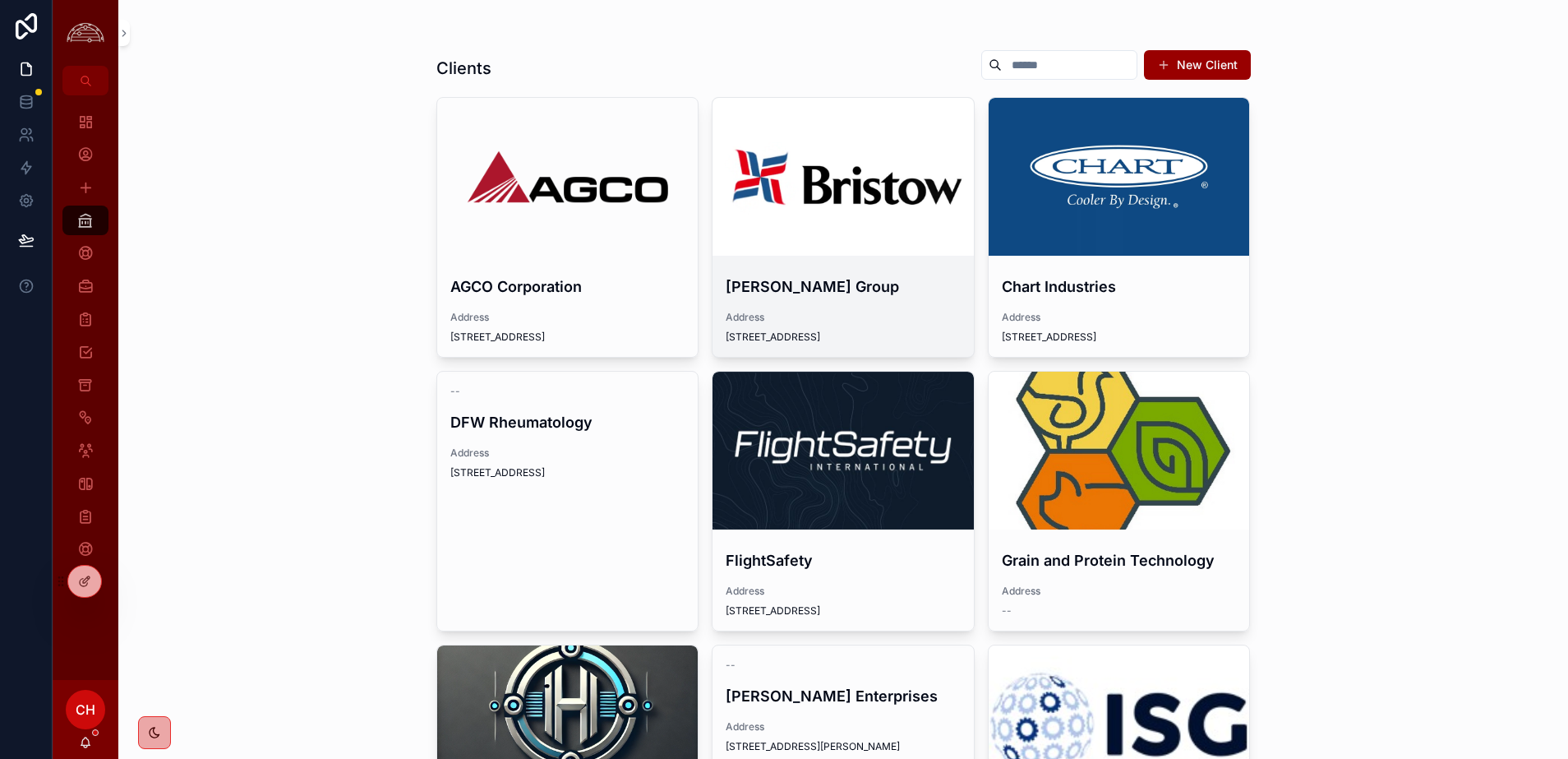
click at [867, 263] on div "[PERSON_NAME] Group Address [STREET_ADDRESS]" at bounding box center [843, 309] width 261 height 95
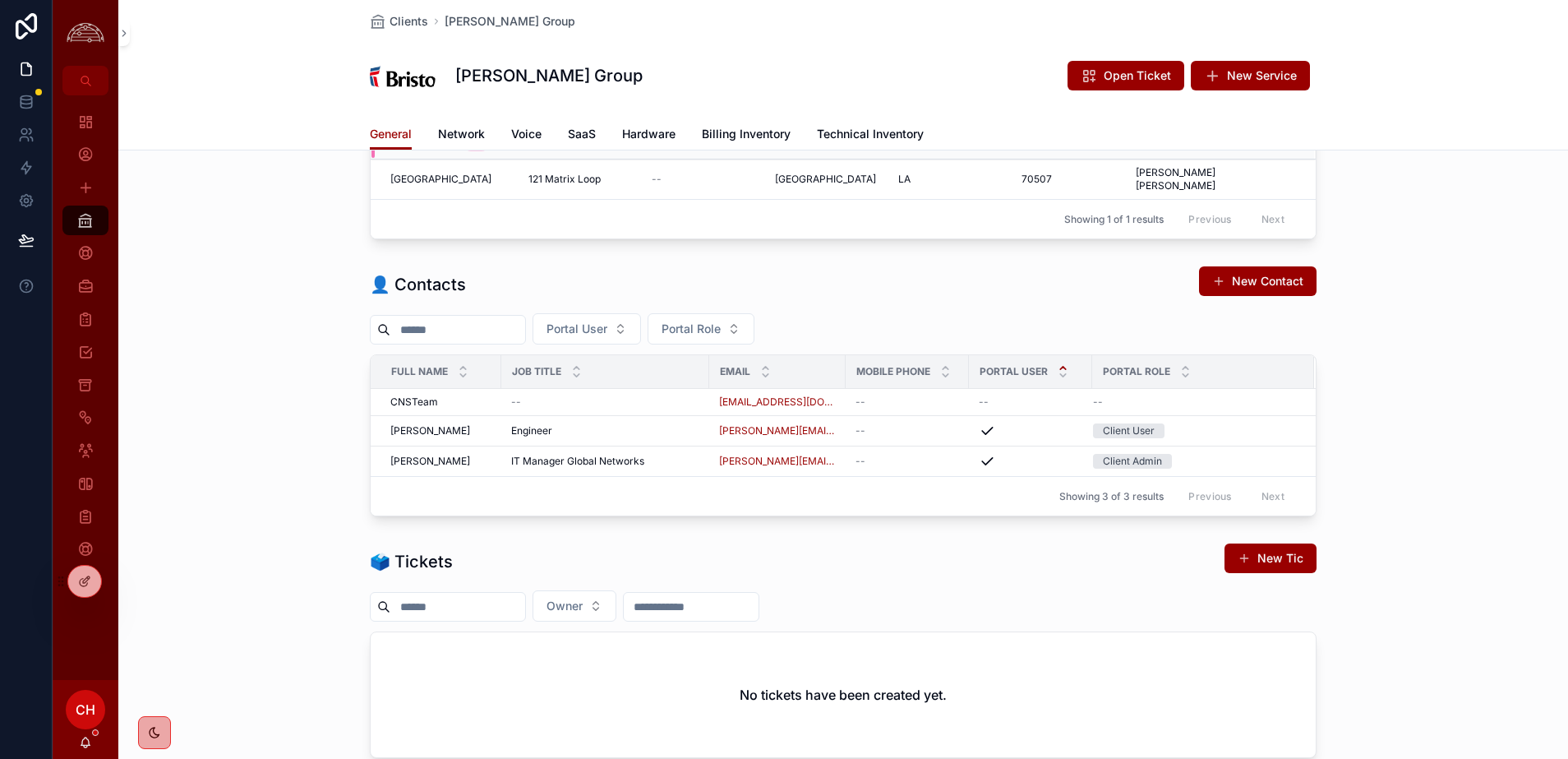
scroll to position [360, 0]
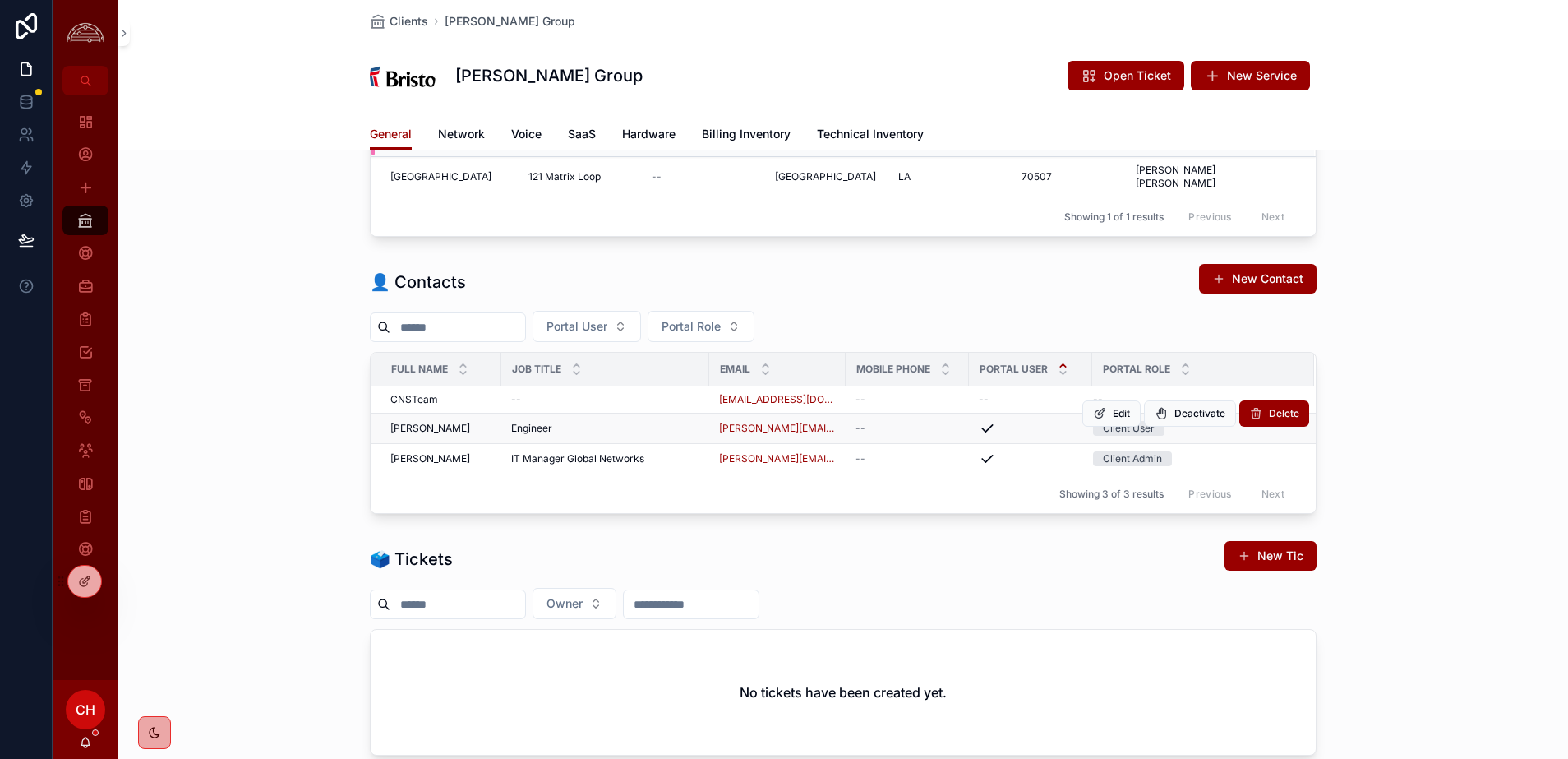
click at [642, 421] on div "Engineer Engineer" at bounding box center [605, 427] width 188 height 13
click at [1124, 407] on button "Edit" at bounding box center [1112, 413] width 59 height 26
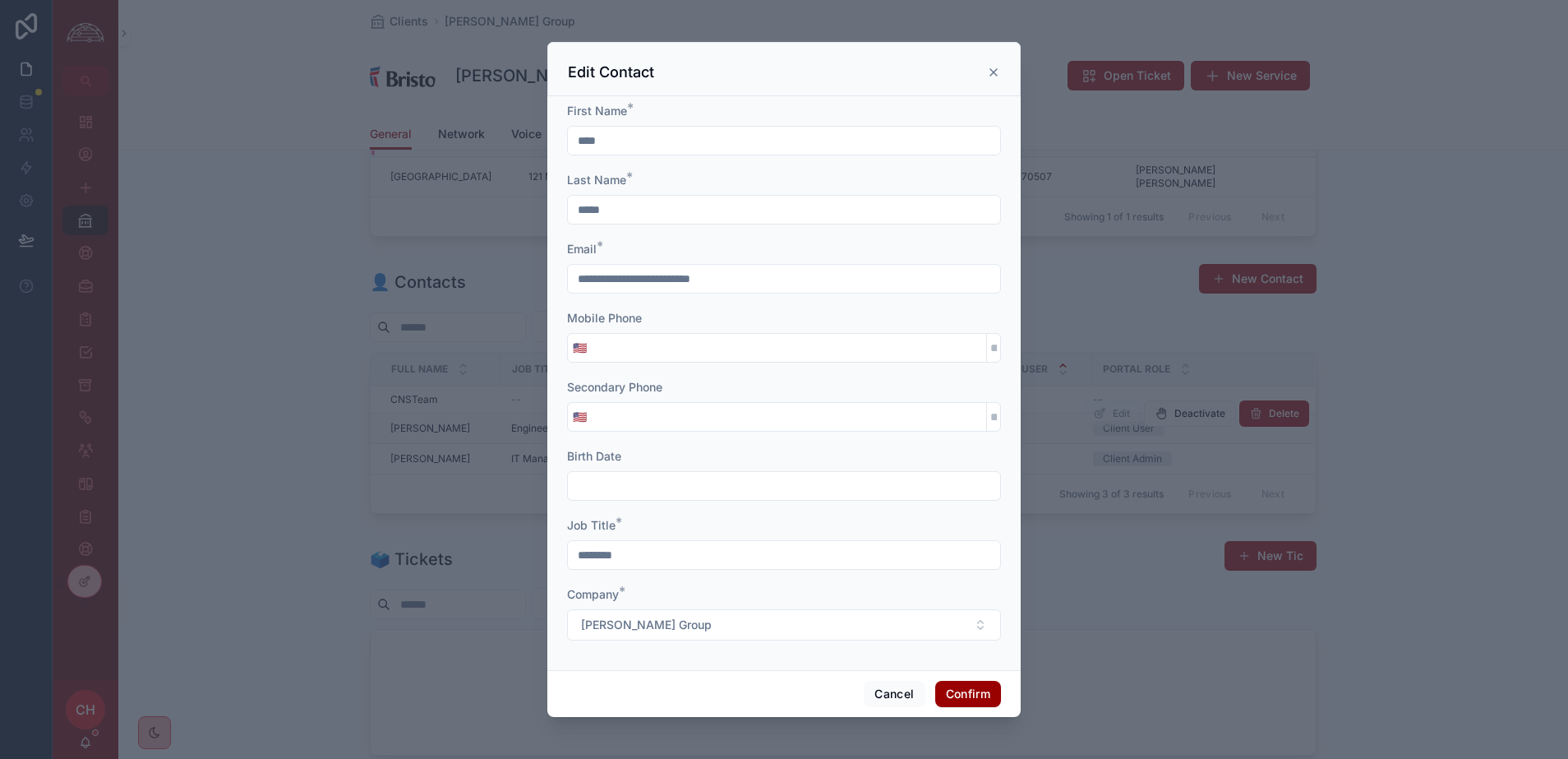
click at [989, 72] on icon at bounding box center [993, 71] width 13 height 13
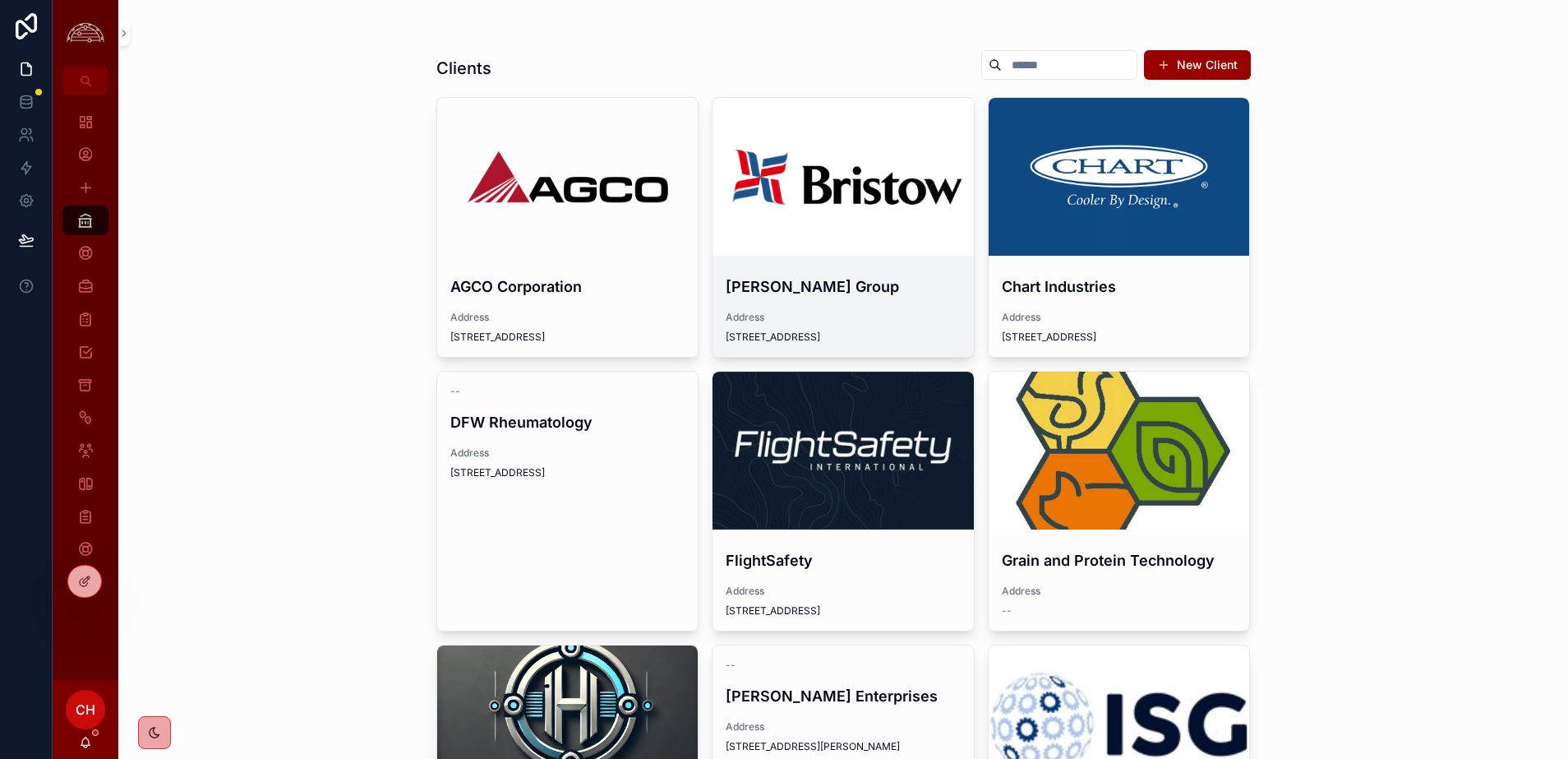
click at [773, 196] on div "scrollable content" at bounding box center [843, 177] width 261 height 158
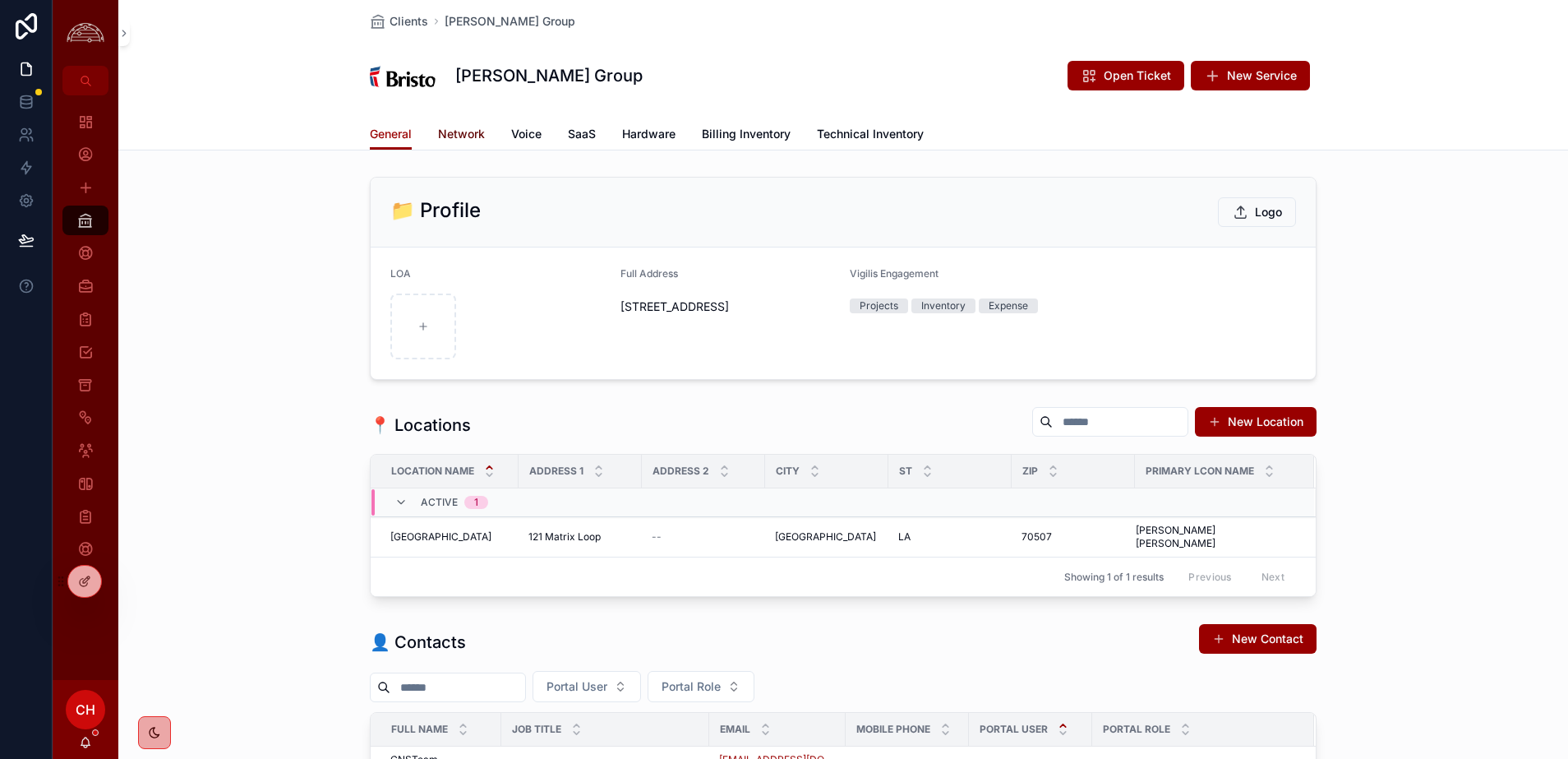
click at [481, 136] on span "Network" at bounding box center [461, 134] width 47 height 17
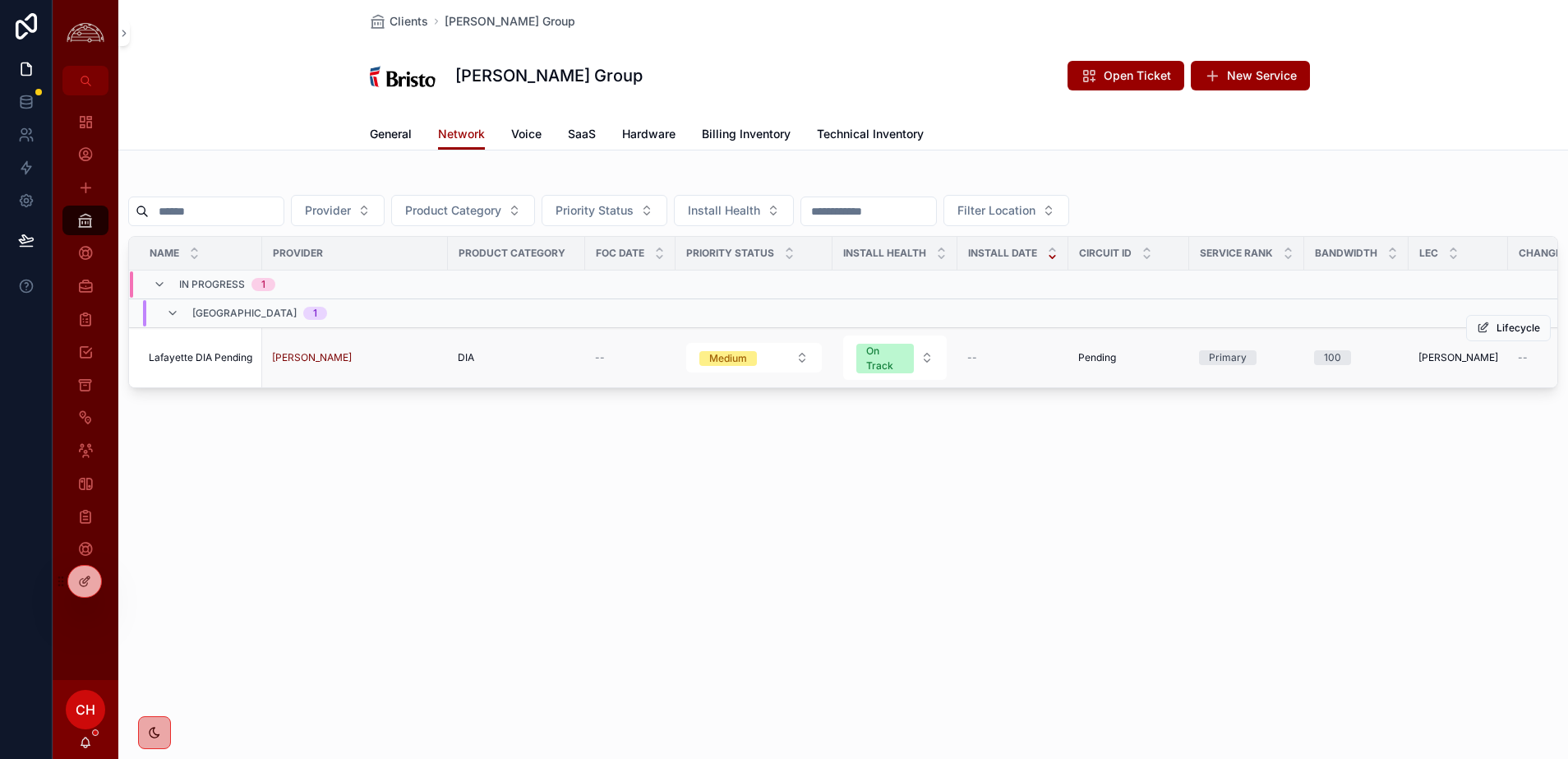
click at [201, 360] on span "Lafayette DIA Pending" at bounding box center [201, 357] width 103 height 13
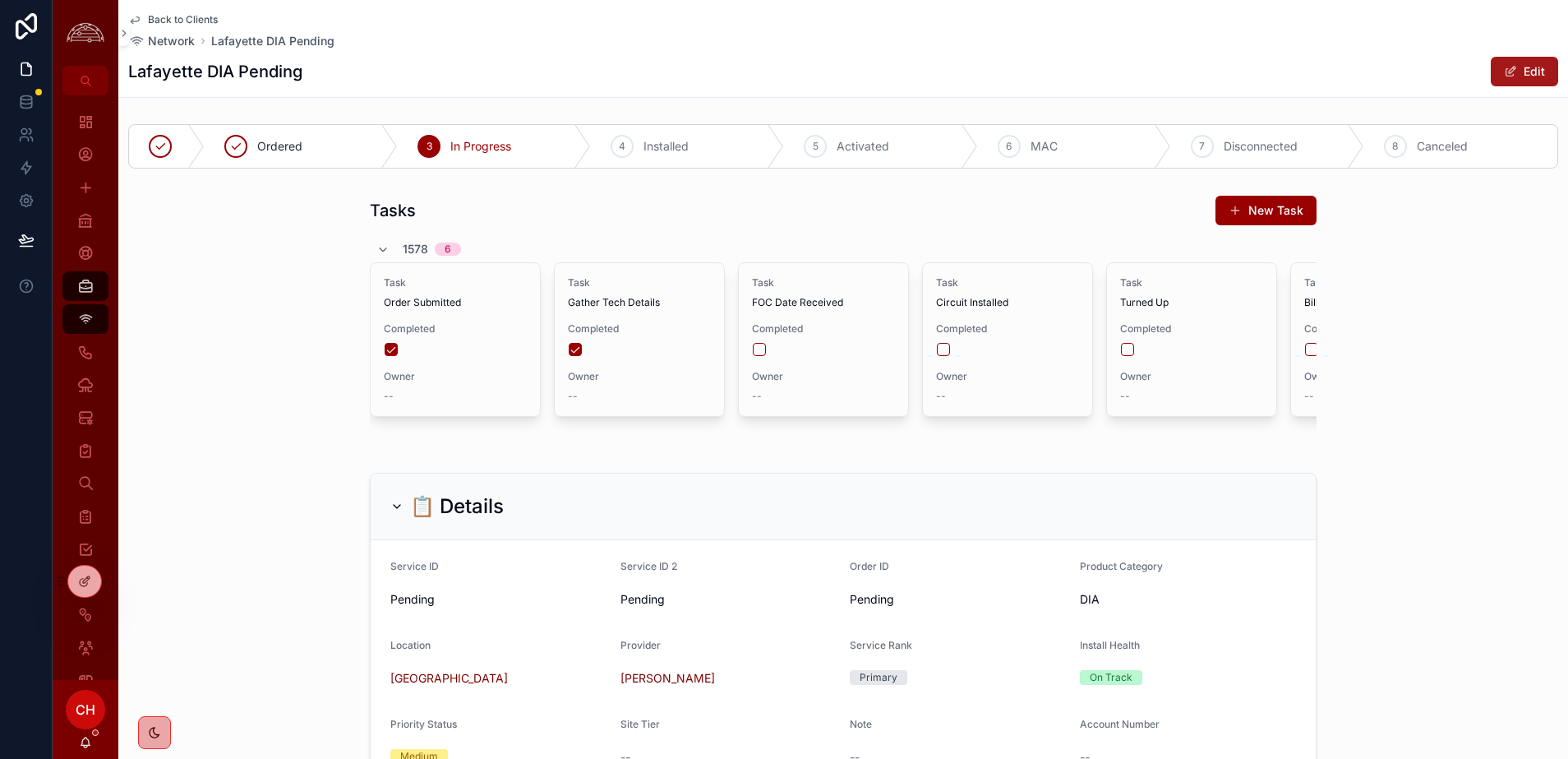
click at [1532, 69] on button "Edit" at bounding box center [1523, 71] width 67 height 29
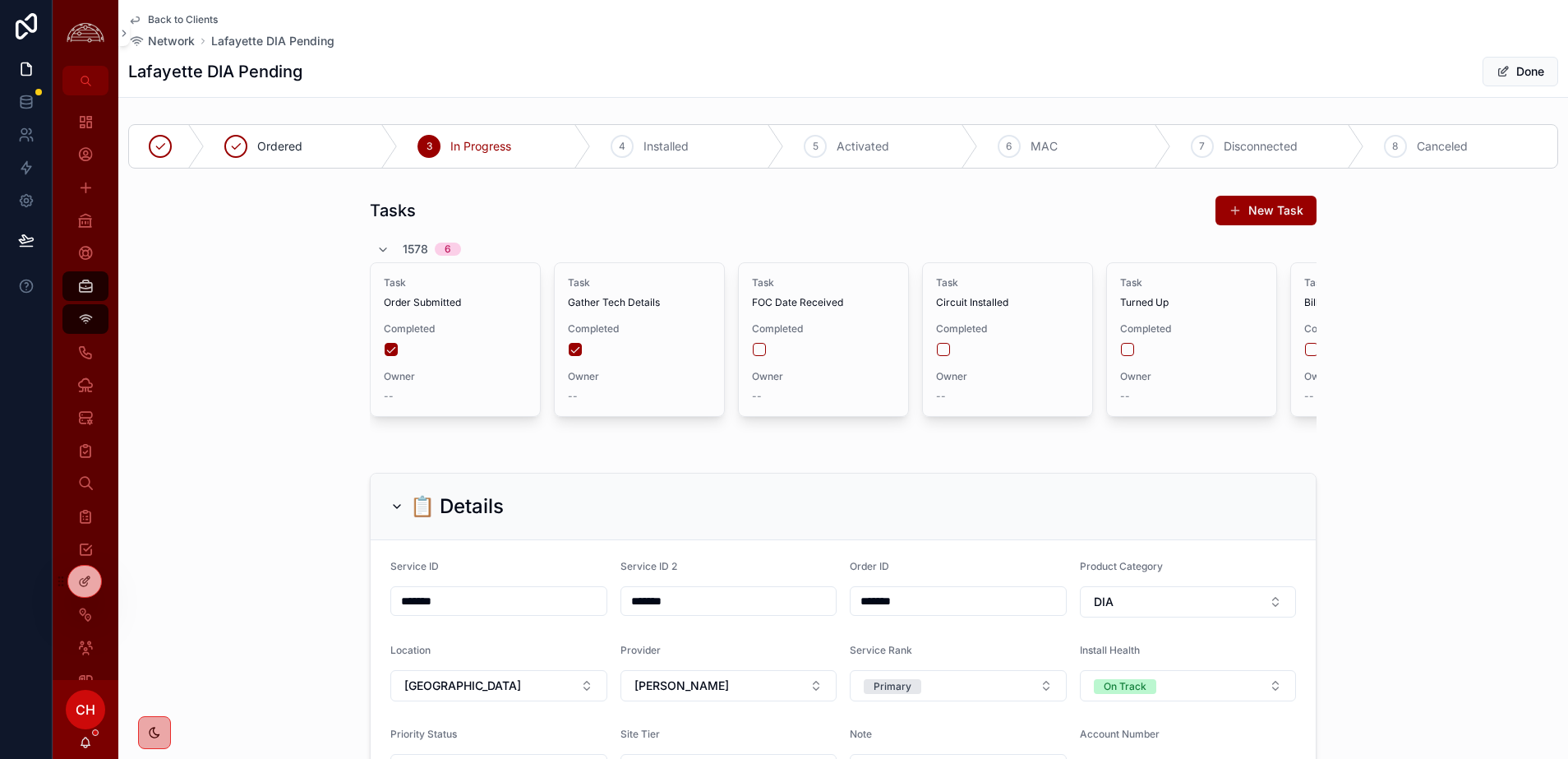
click at [902, 604] on input "*******" at bounding box center [958, 601] width 216 height 23
paste input "*"
type input "********"
click at [1510, 70] on span "Done" at bounding box center [1520, 71] width 76 height 29
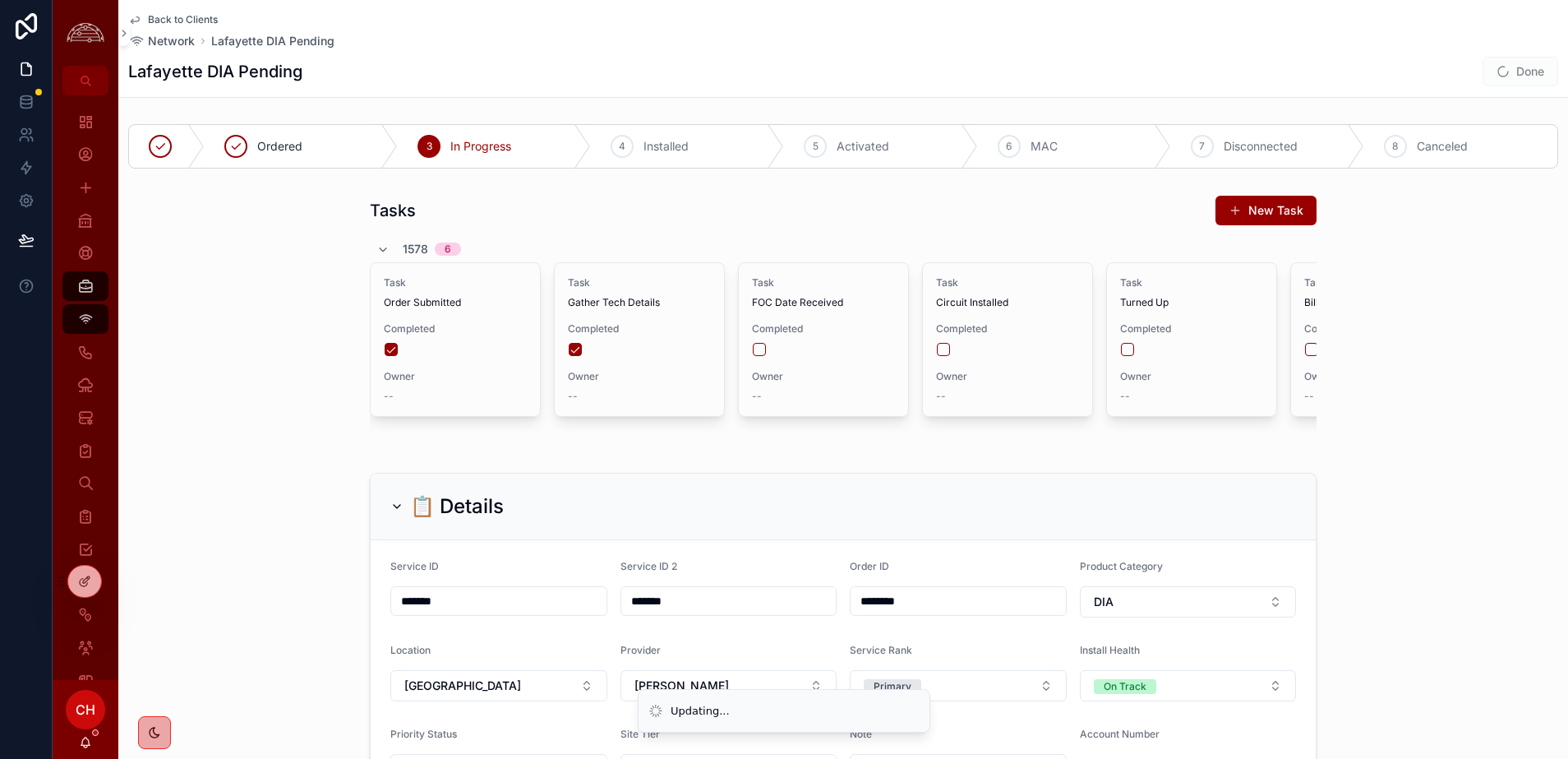
click at [1446, 548] on div "📋 Details Service ID ******* Service ID 2 ******* Order ID ******** Product Cat…" at bounding box center [843, 639] width 1449 height 346
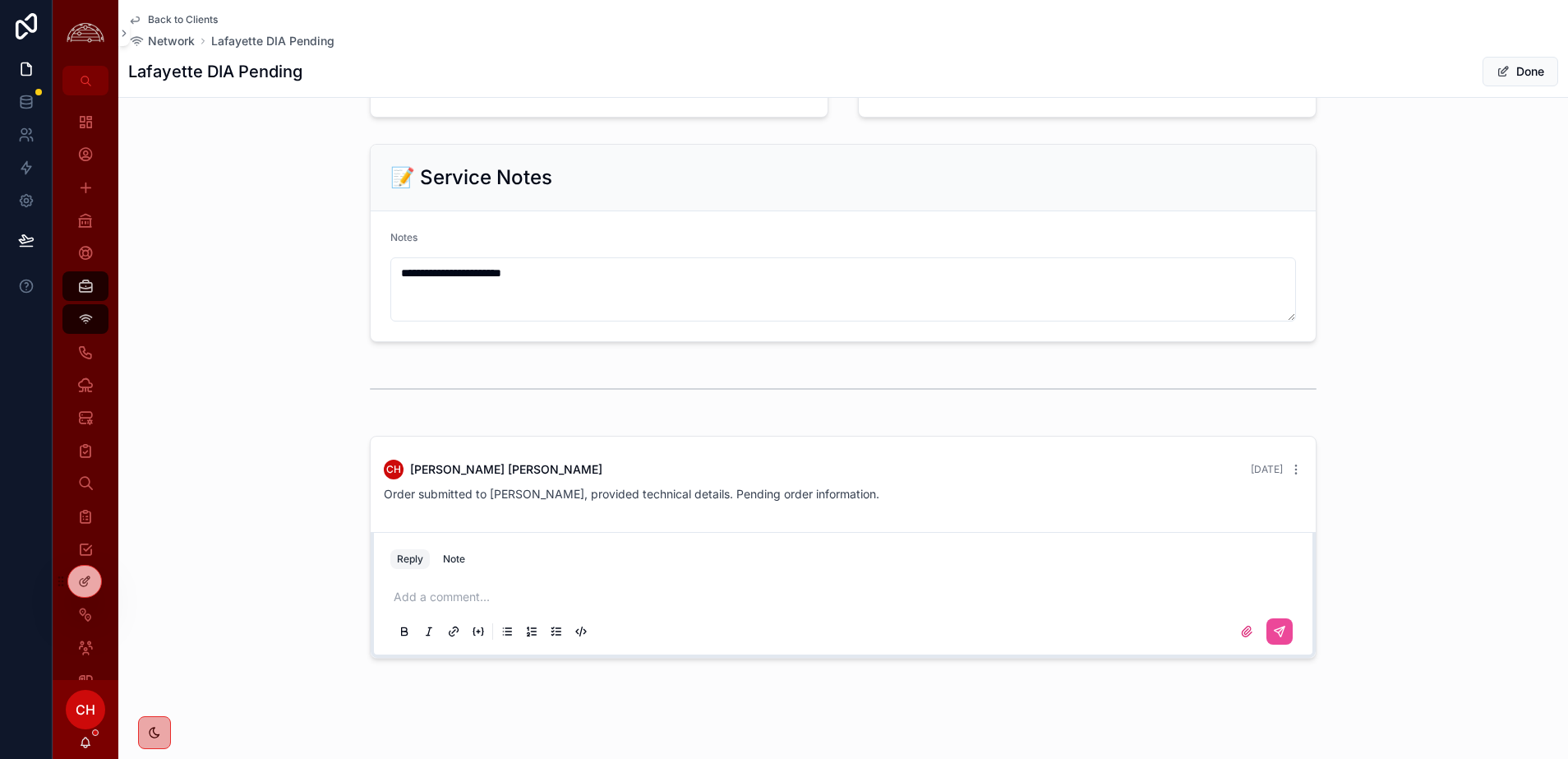
scroll to position [1743, 0]
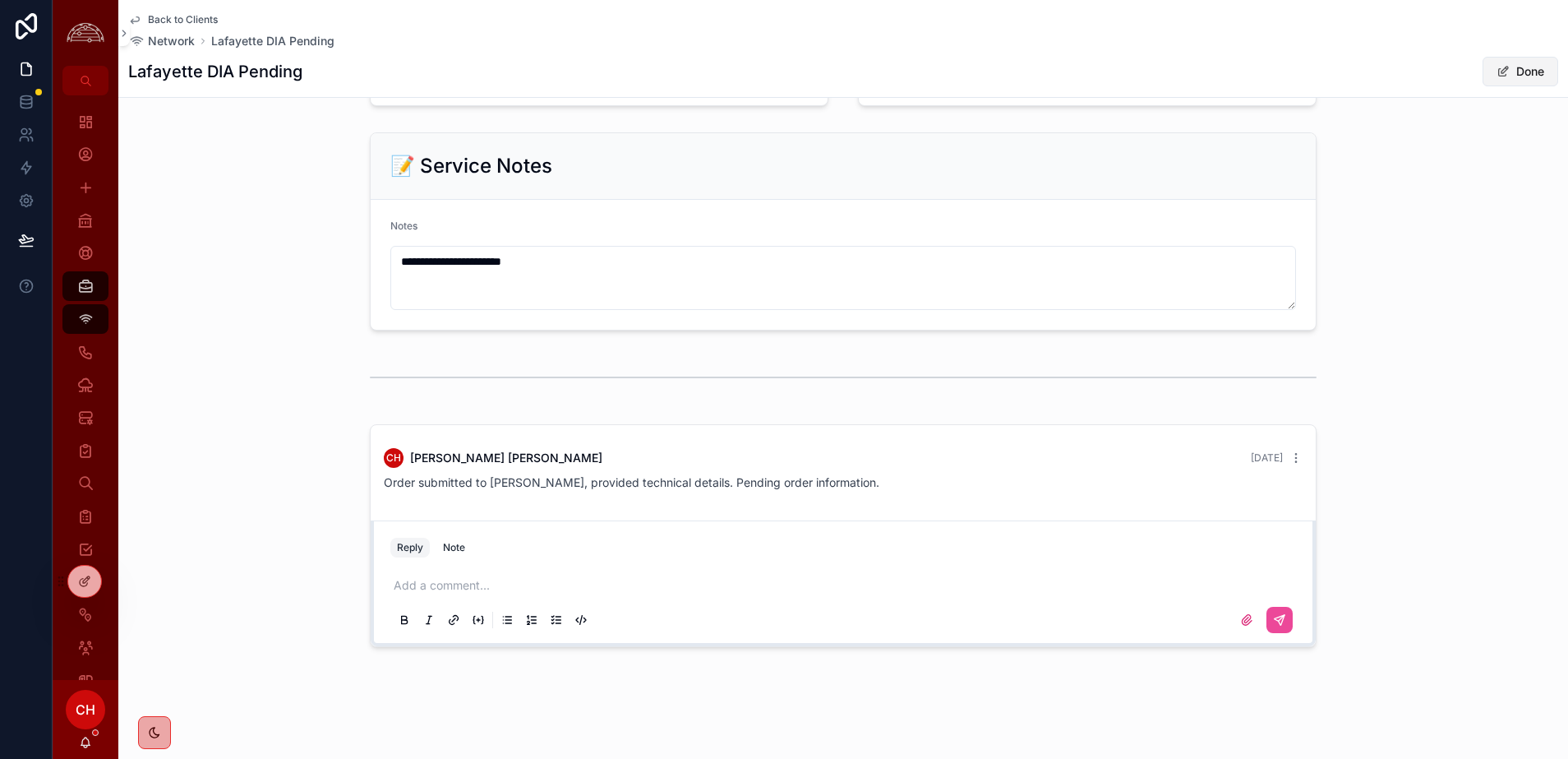
click at [1510, 73] on button "Done" at bounding box center [1520, 71] width 76 height 29
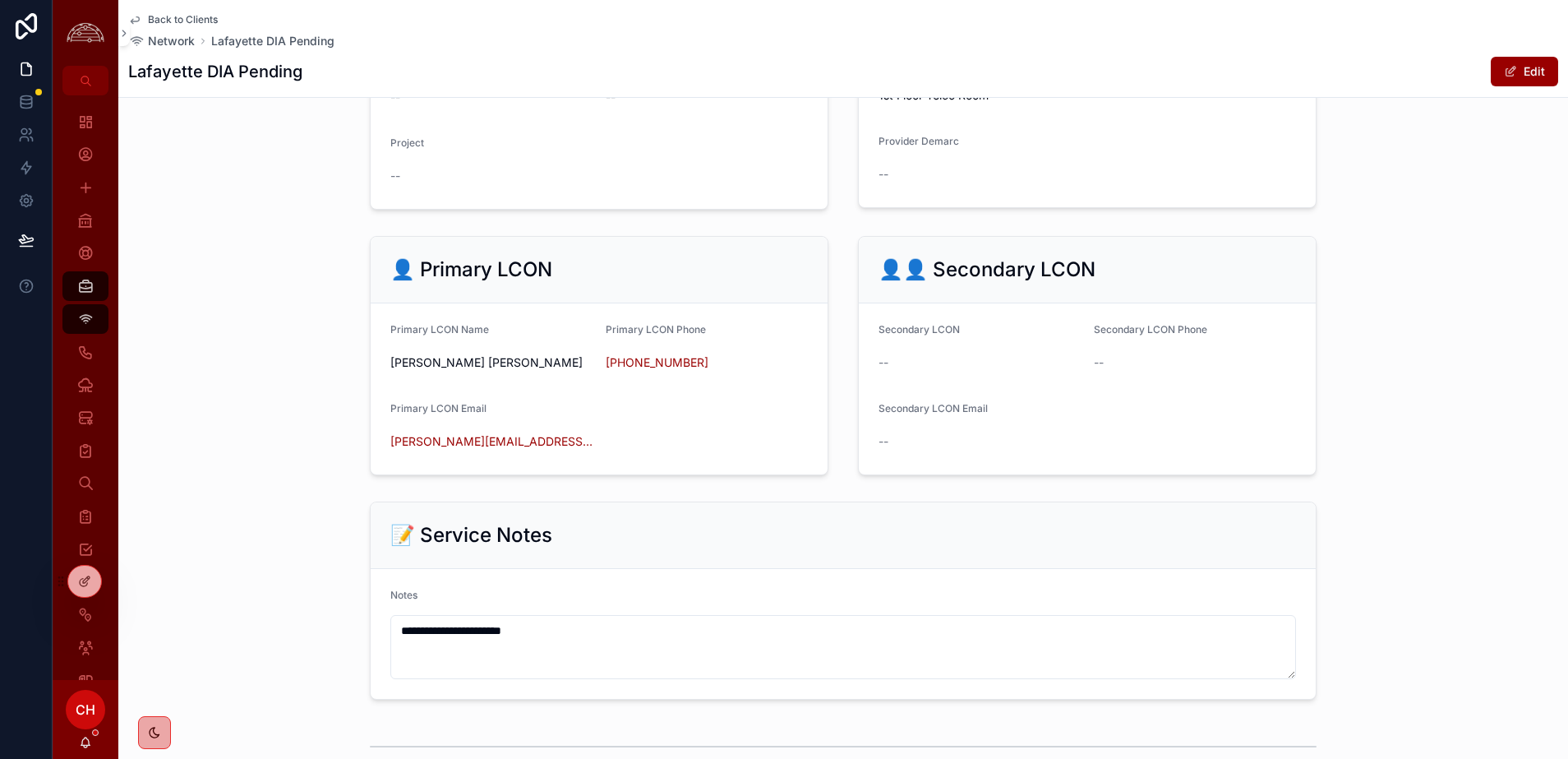
scroll to position [1321, 0]
click at [1526, 78] on button "Edit" at bounding box center [1523, 71] width 67 height 29
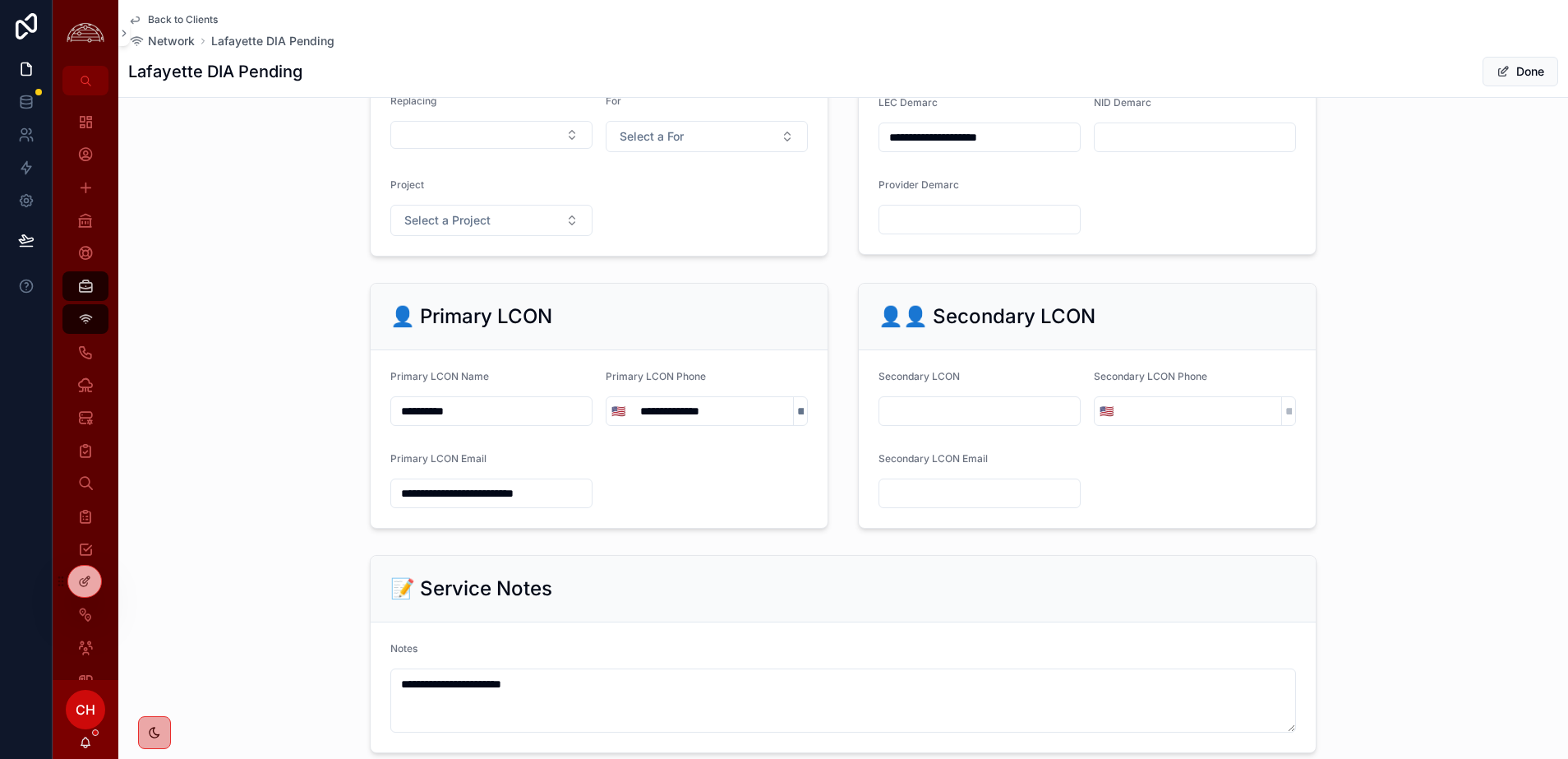
scroll to position [1354, 0]
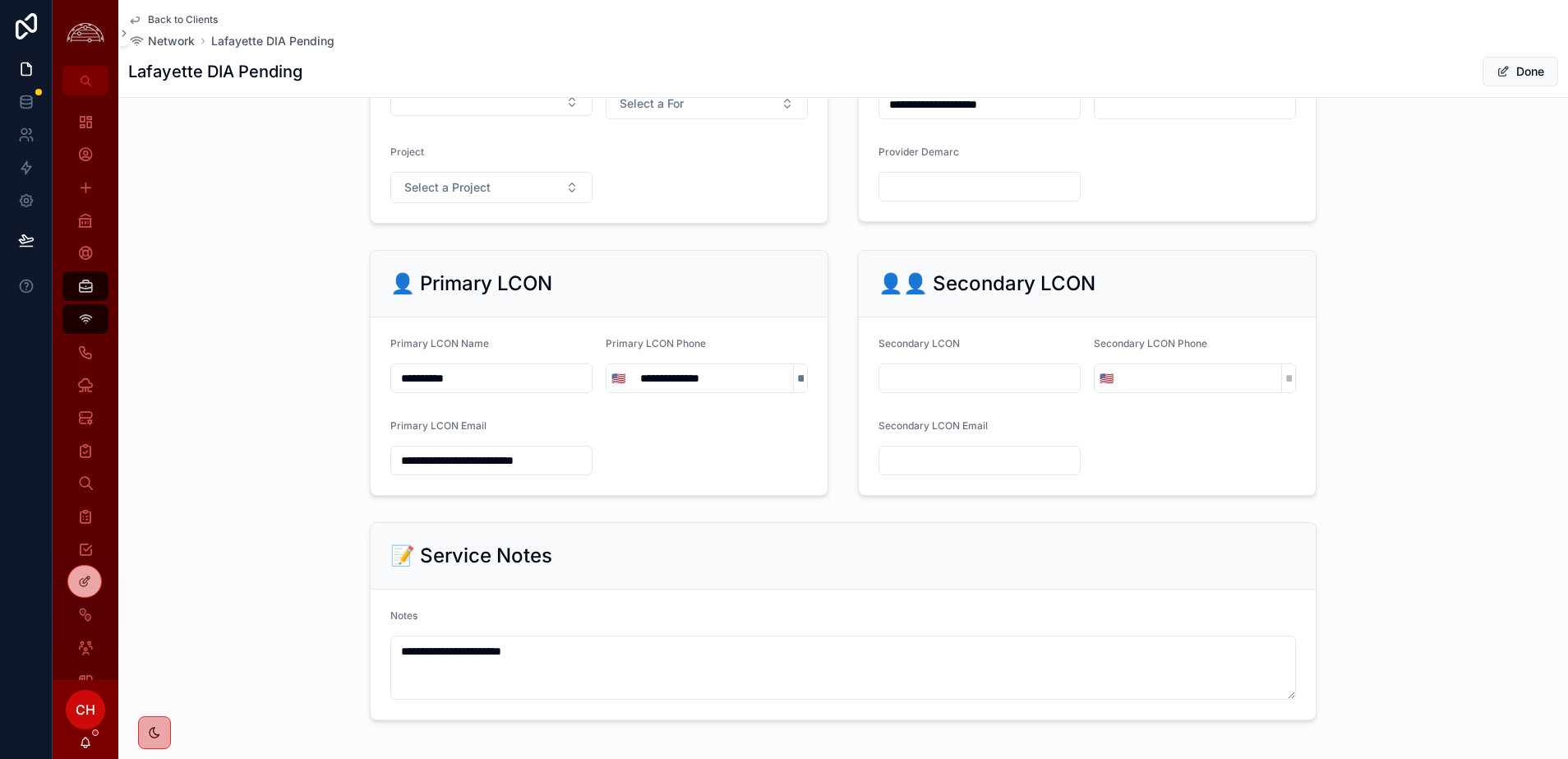
click at [978, 371] on input "scrollable content" at bounding box center [980, 379] width 201 height 23
type input "**********"
click at [1226, 379] on input "scrollable content" at bounding box center [1199, 379] width 163 height 23
paste input "**********"
type input "**********"
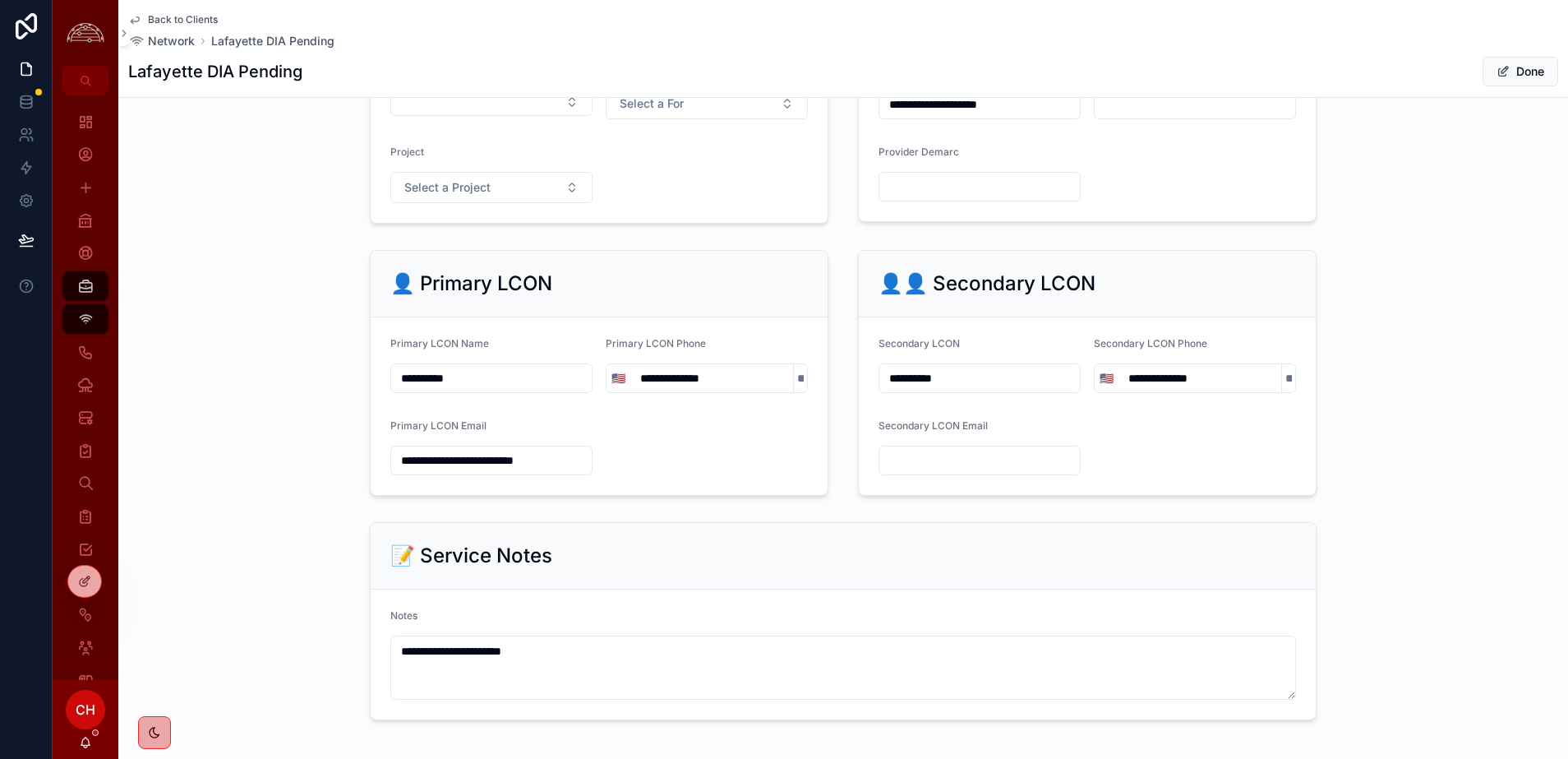
click at [1281, 435] on form "**********" at bounding box center [1086, 406] width 456 height 178
click at [958, 459] on input "scrollable content" at bounding box center [980, 460] width 201 height 23
paste input "**********"
type input "**********"
click at [1530, 70] on span "Done" at bounding box center [1520, 71] width 76 height 29
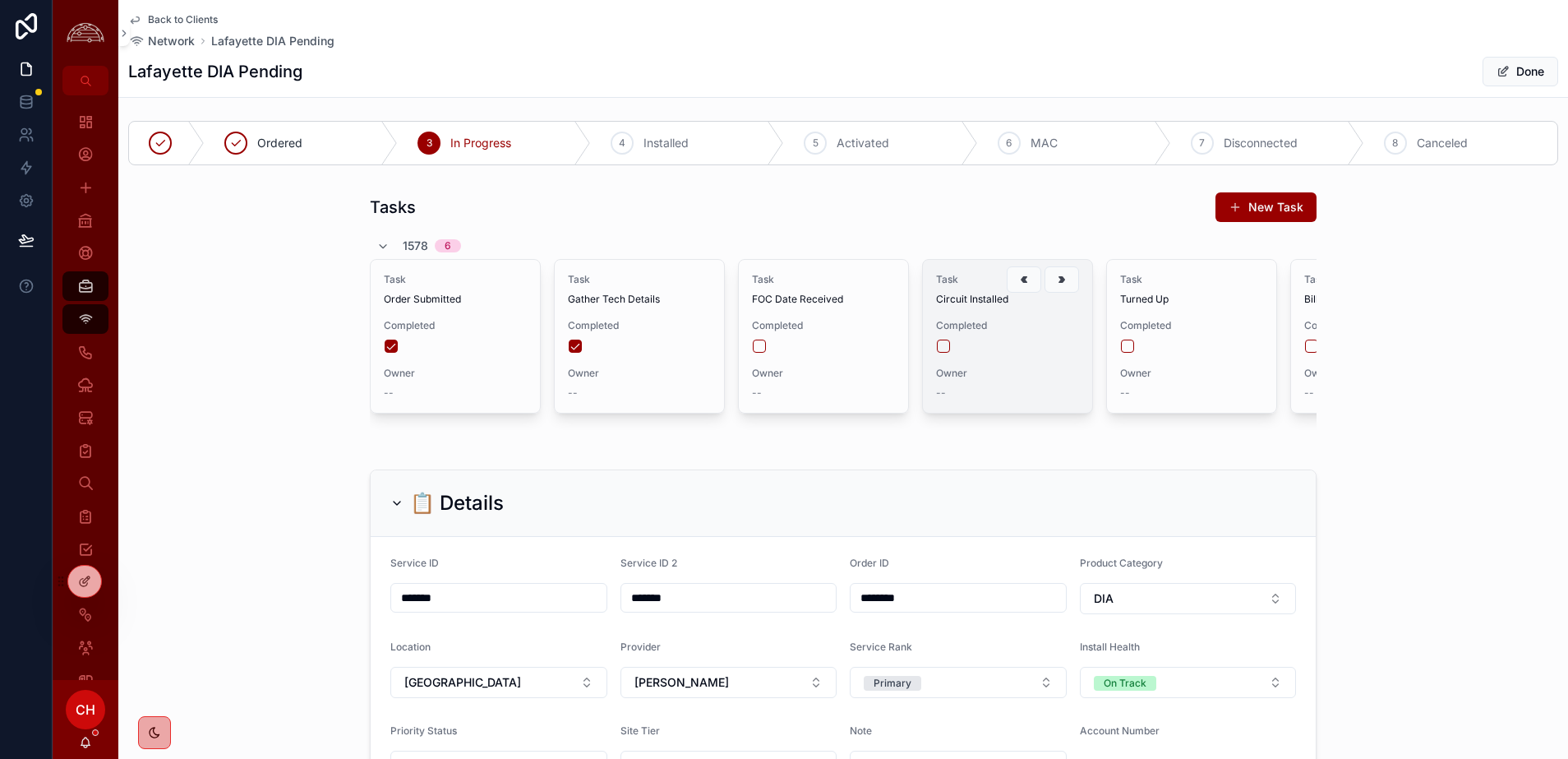
scroll to position [0, 0]
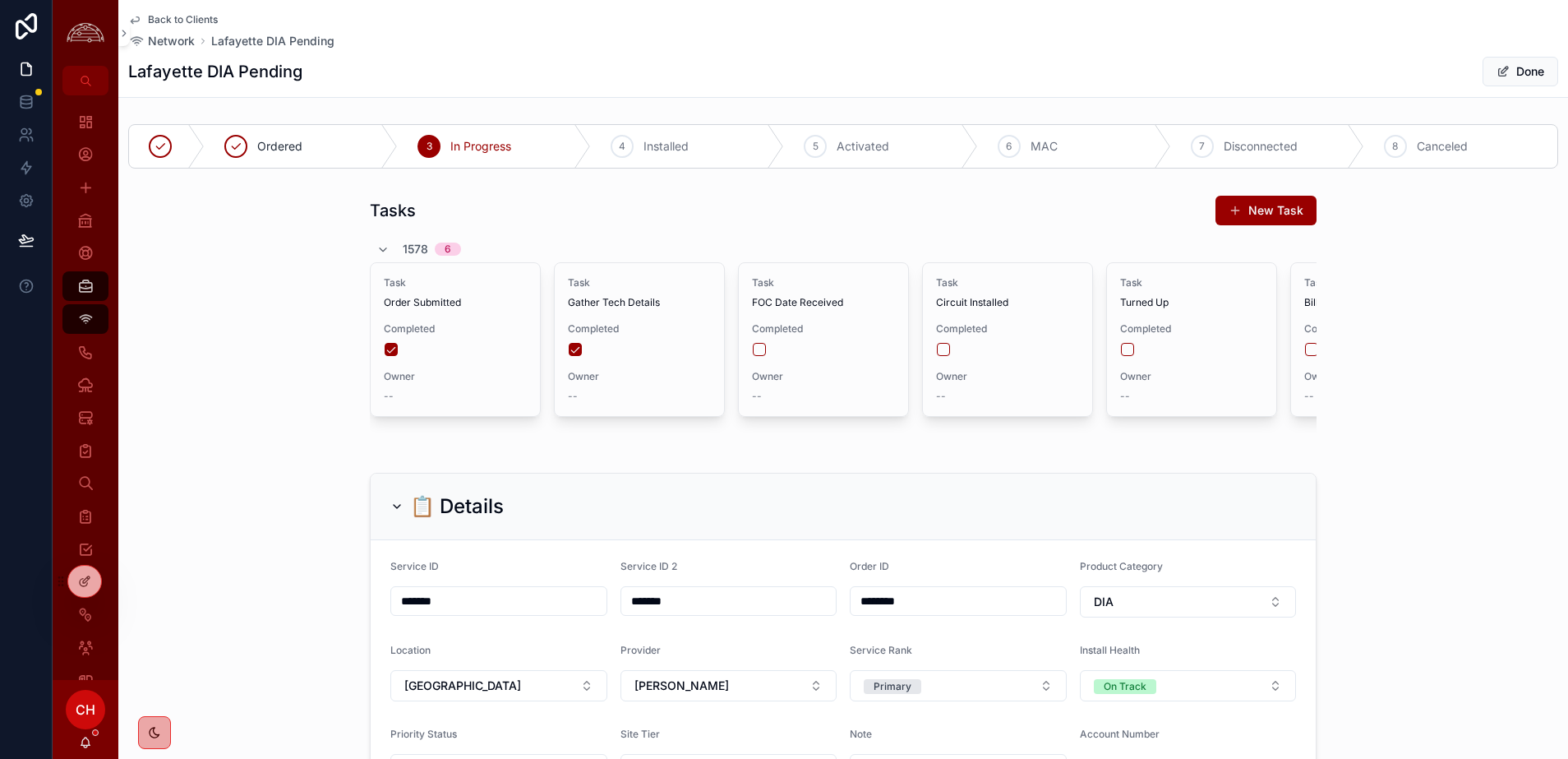
click at [191, 20] on span "Back to Clients" at bounding box center [183, 19] width 70 height 13
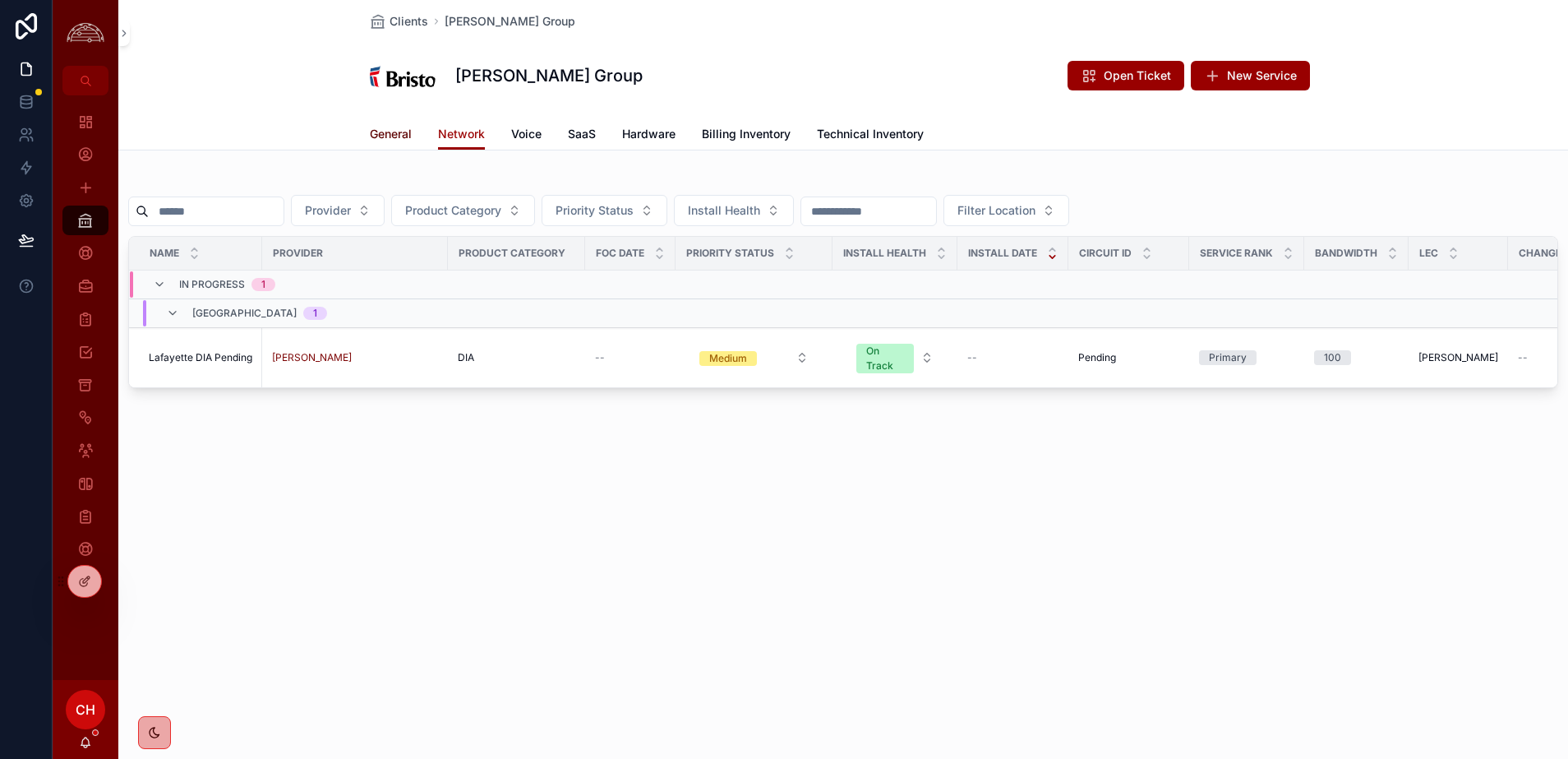
click at [390, 129] on span "General" at bounding box center [390, 134] width 42 height 17
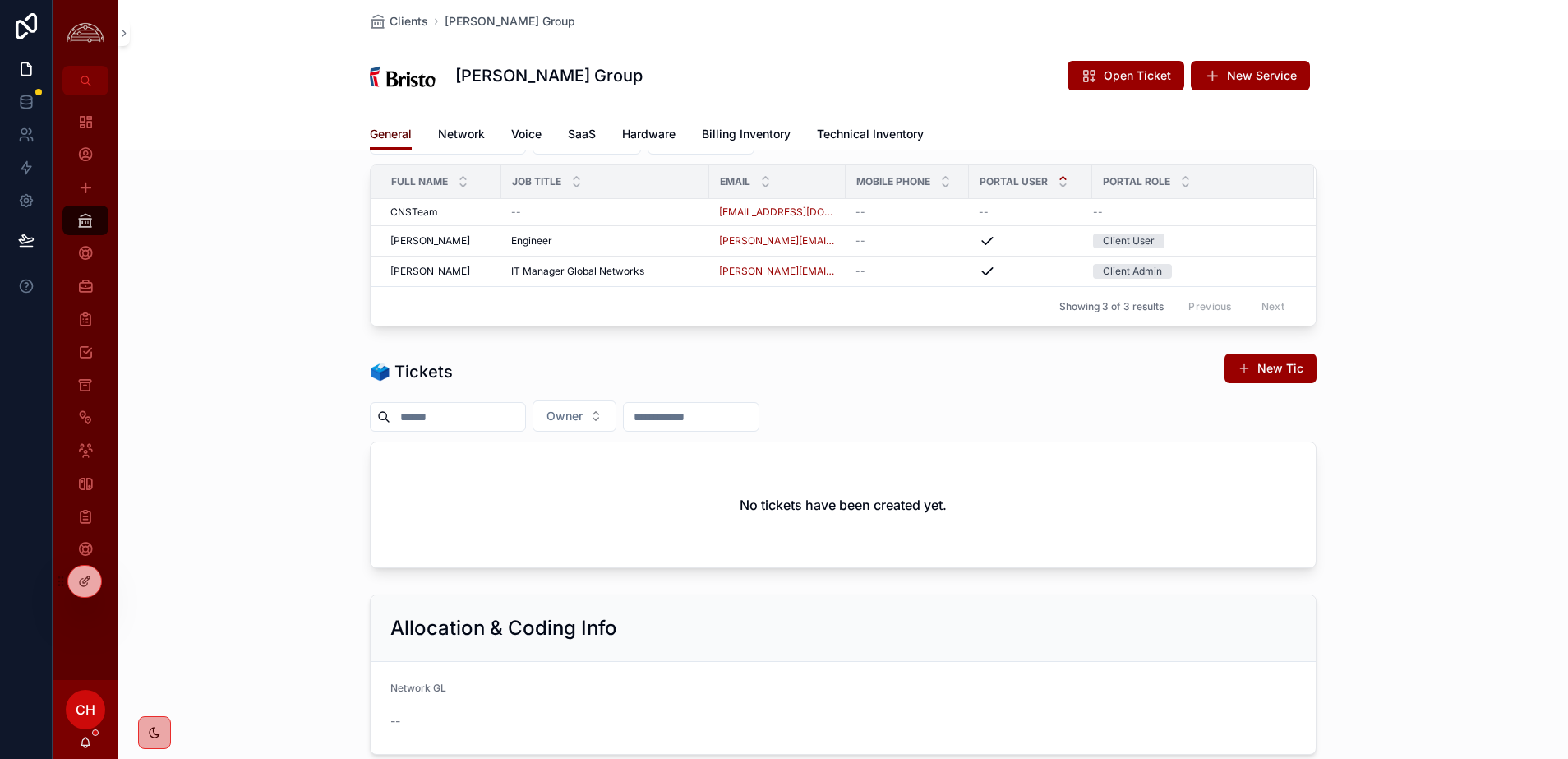
scroll to position [527, 0]
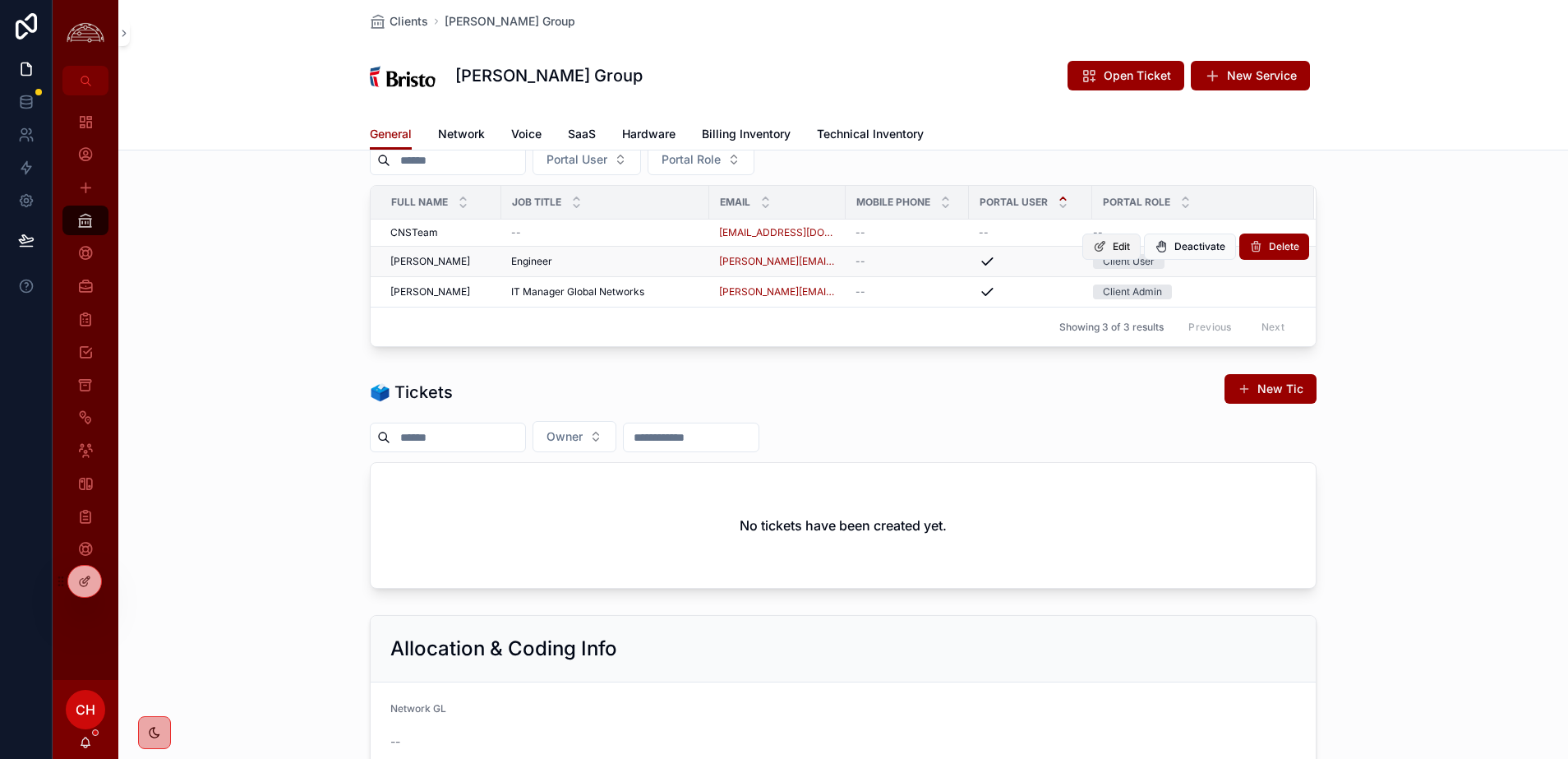
click at [1127, 240] on span "Edit" at bounding box center [1121, 246] width 18 height 13
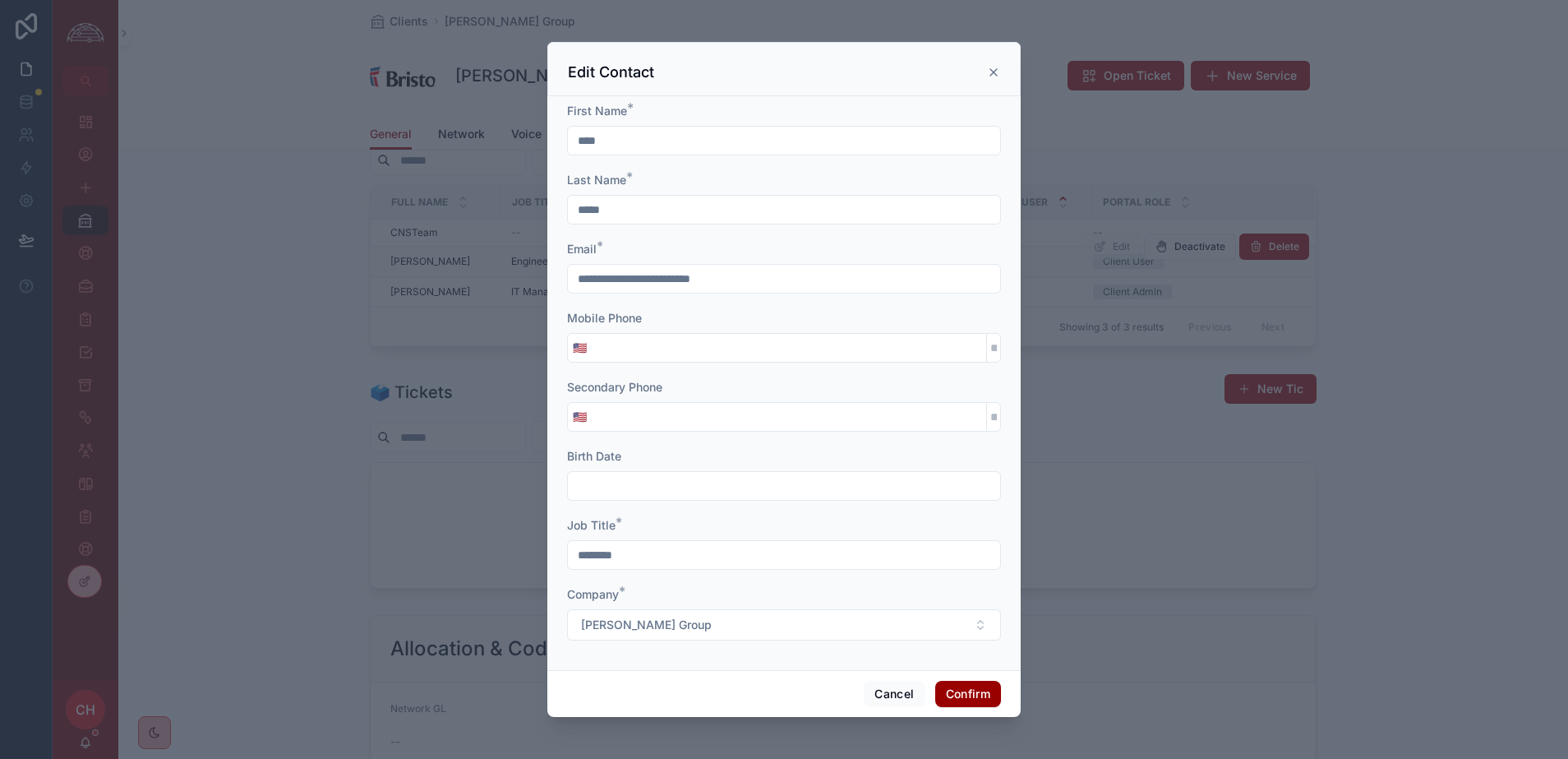
click at [725, 343] on input "tel" at bounding box center [789, 348] width 394 height 23
paste input "tel"
click at [910, 344] on input "tel" at bounding box center [789, 348] width 394 height 23
paste input "**********"
type input "**********"
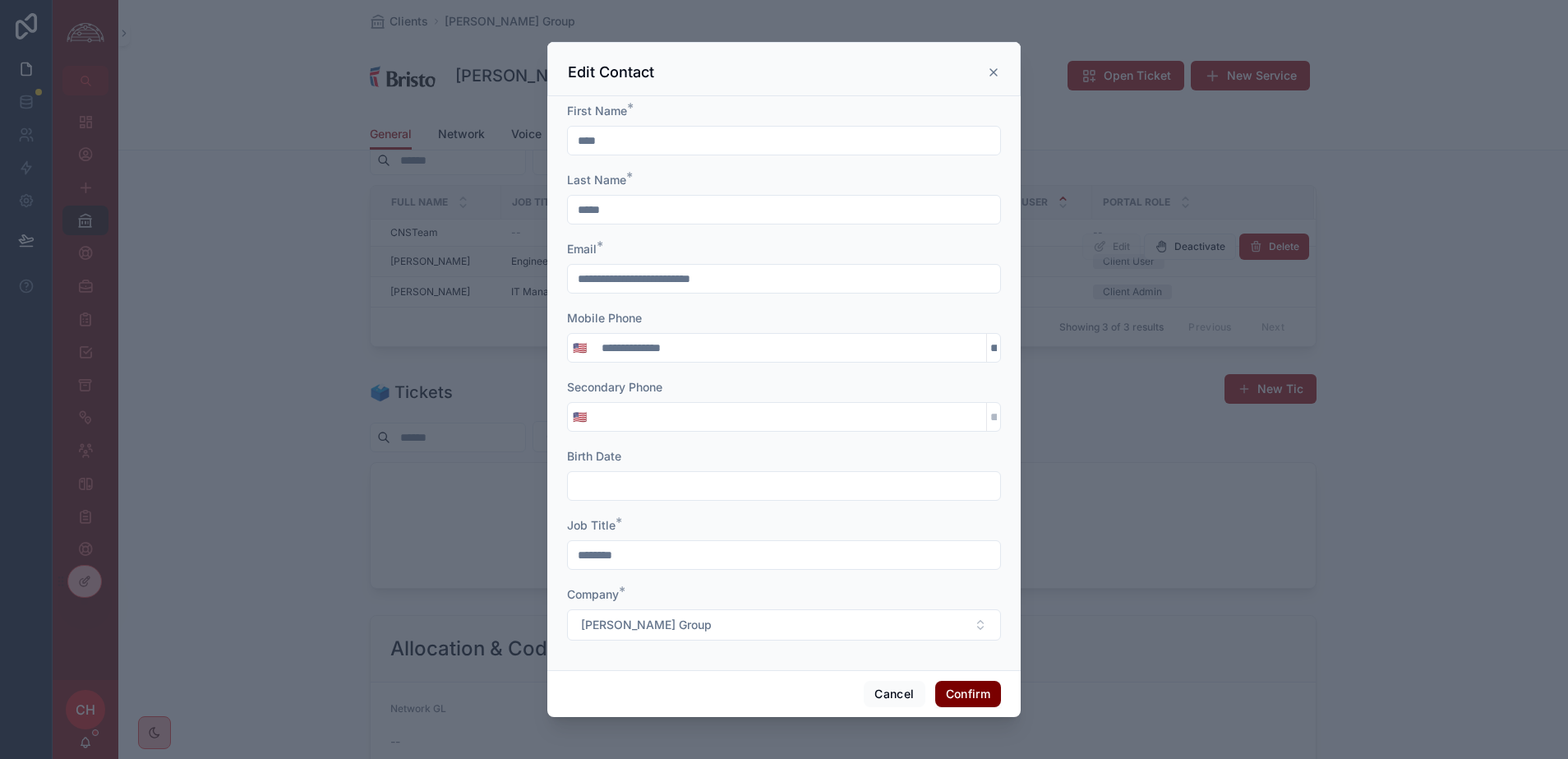
click at [971, 696] on button "Confirm" at bounding box center [967, 694] width 65 height 26
